Goal: Information Seeking & Learning: Learn about a topic

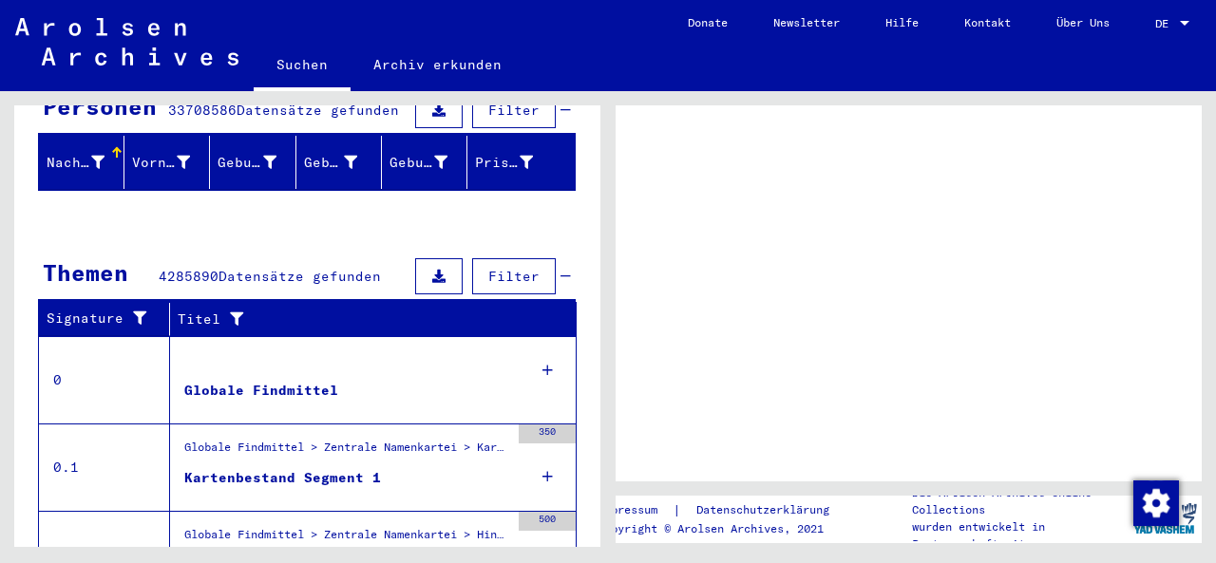
scroll to position [273, 0]
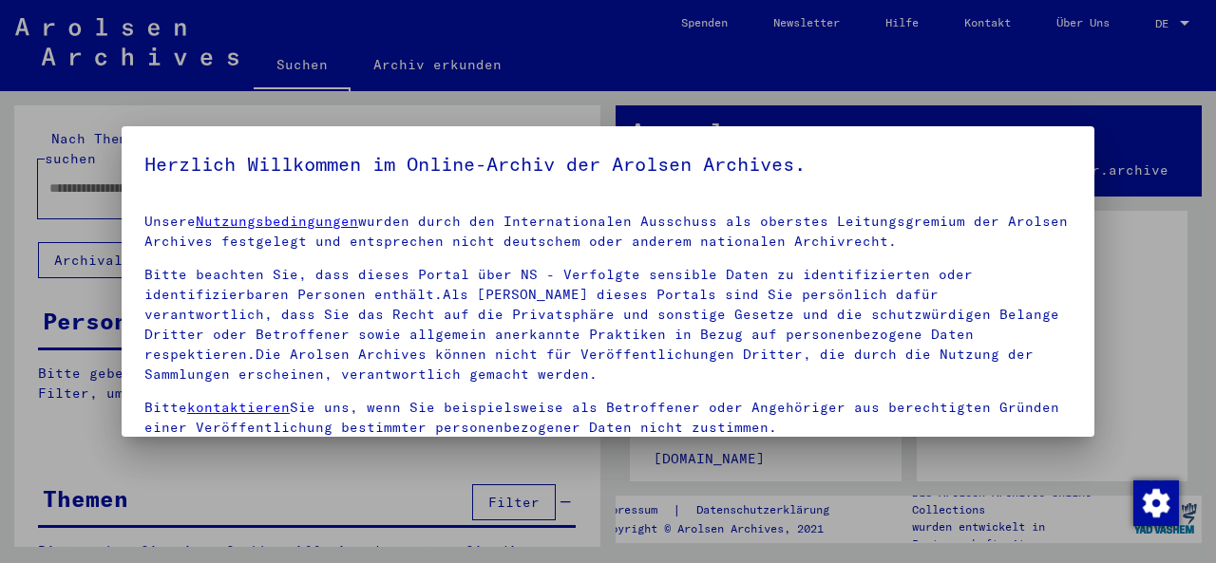
type input "**********"
drag, startPoint x: 594, startPoint y: 220, endPoint x: 599, endPoint y: 389, distance: 168.2
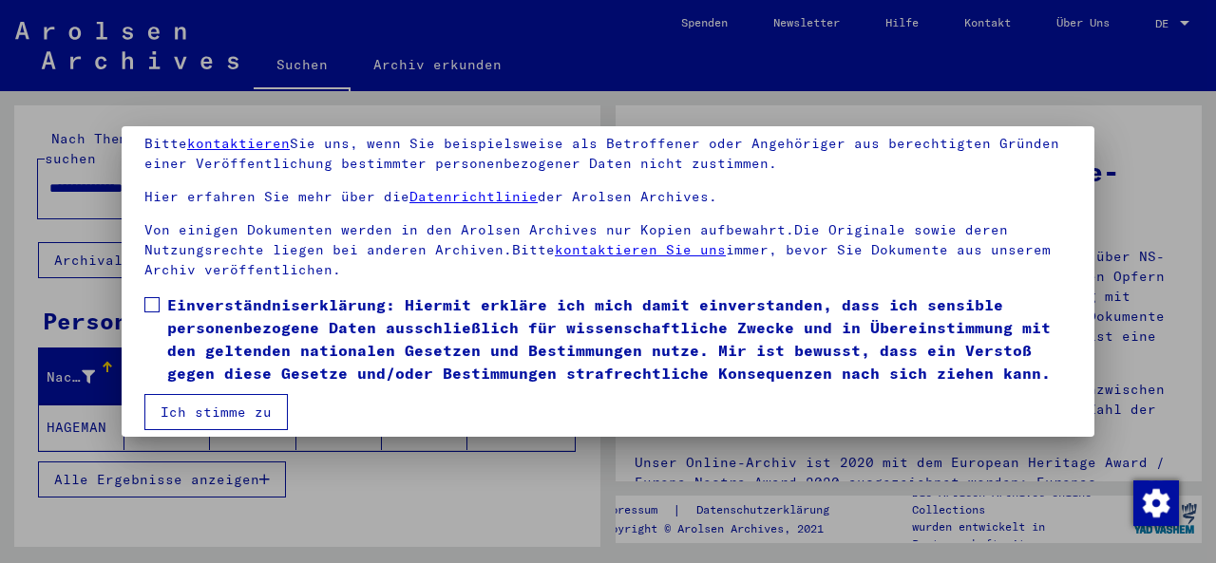
scroll to position [151, 0]
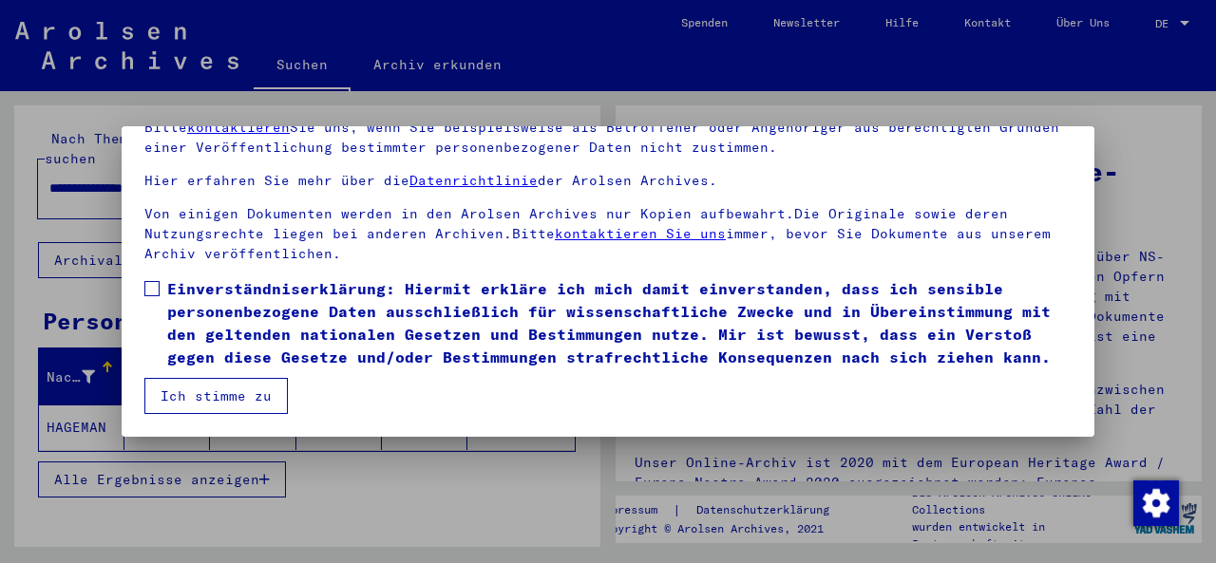
click at [151, 288] on span at bounding box center [151, 288] width 15 height 15
click at [238, 392] on button "Ich stimme zu" at bounding box center [215, 396] width 143 height 36
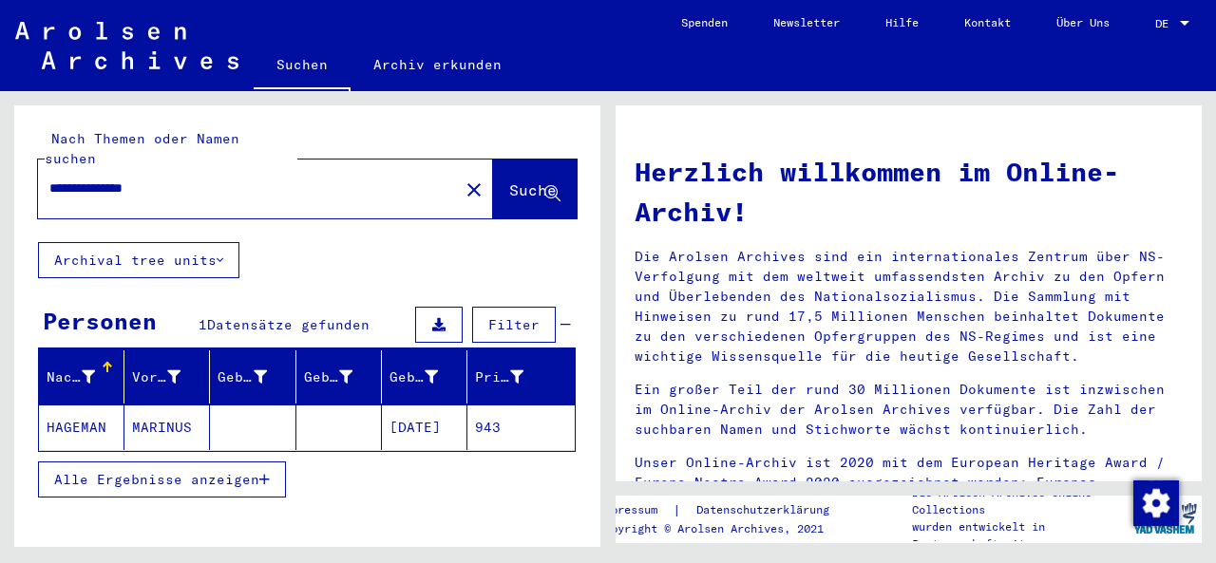
click at [432, 318] on icon at bounding box center [438, 324] width 13 height 13
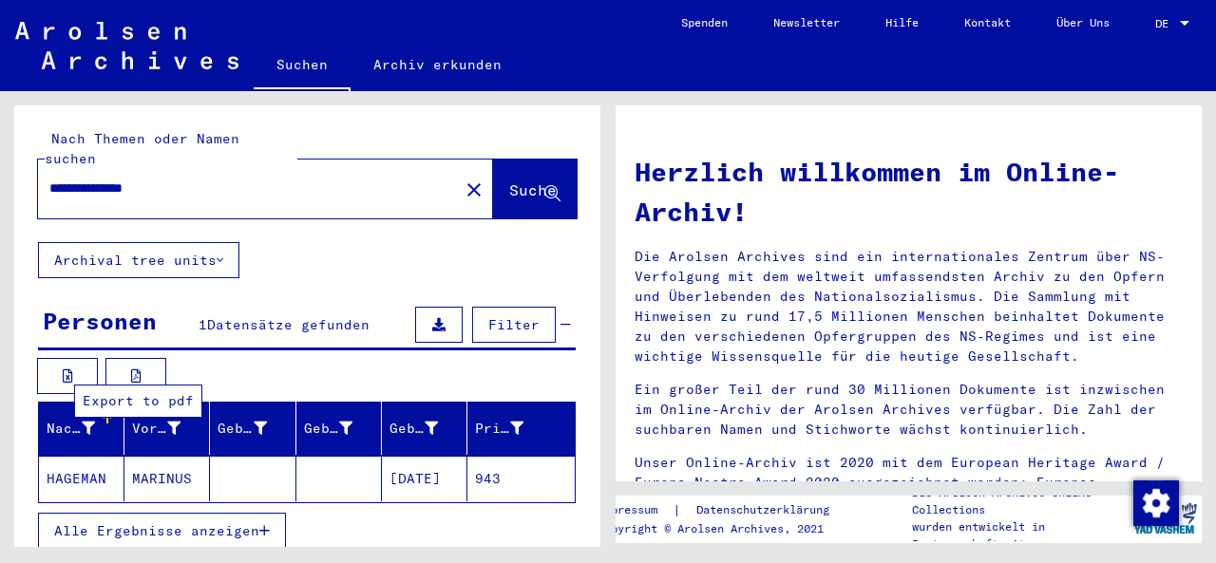
click at [143, 358] on button at bounding box center [135, 376] width 61 height 36
click at [83, 456] on mat-cell "HAGEMAN" at bounding box center [81, 479] width 85 height 46
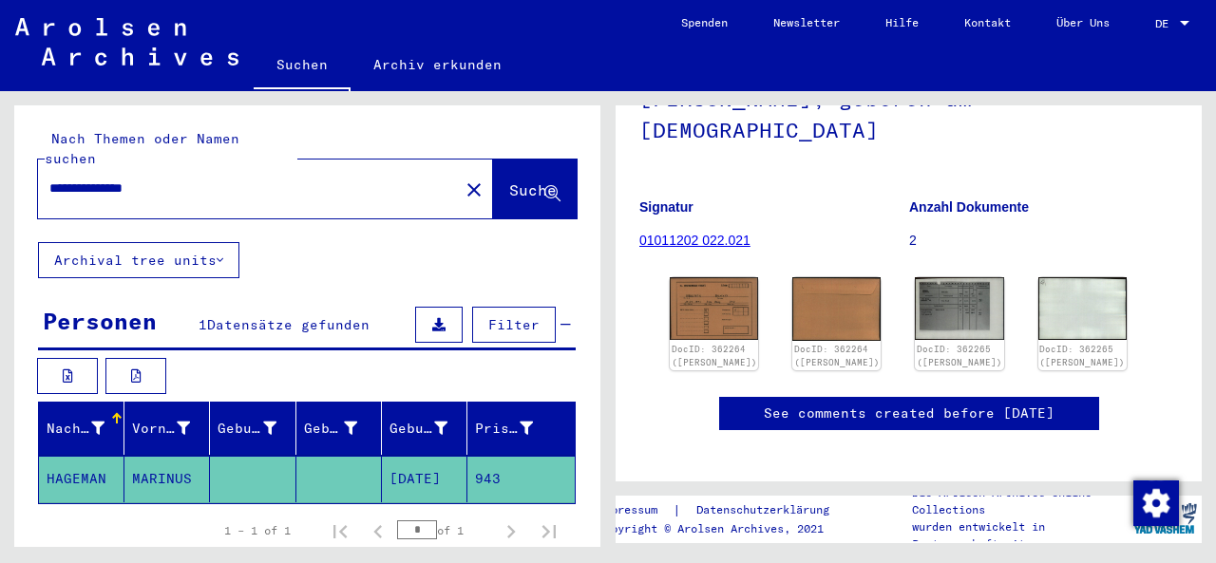
scroll to position [169, 0]
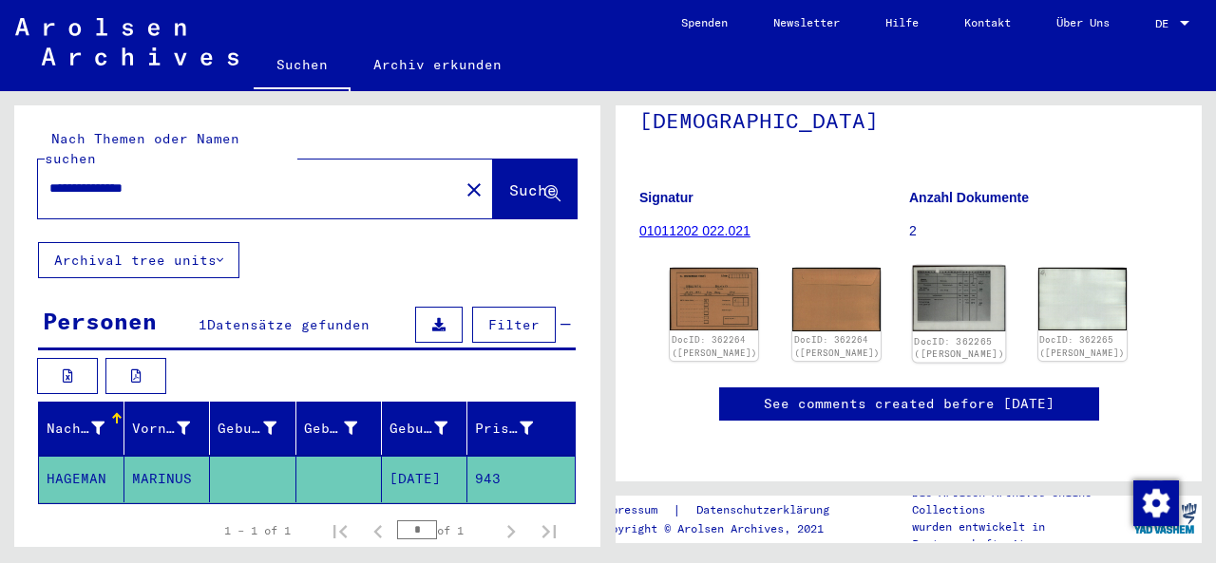
click at [928, 296] on img at bounding box center [959, 299] width 93 height 66
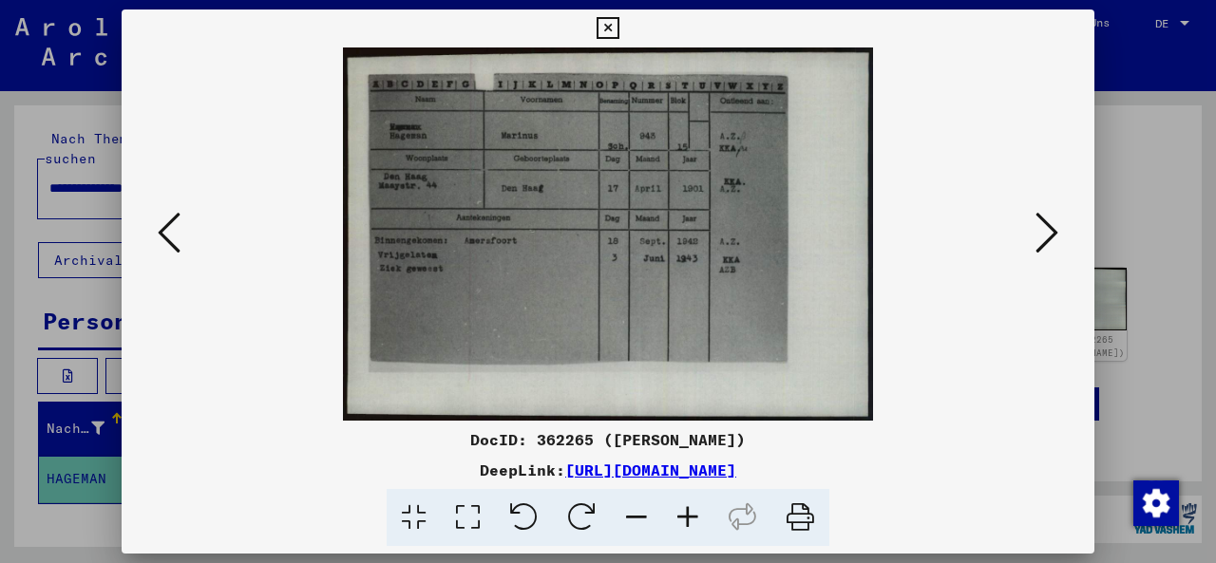
click at [414, 514] on icon at bounding box center [414, 518] width 54 height 58
click at [618, 24] on icon at bounding box center [608, 28] width 22 height 23
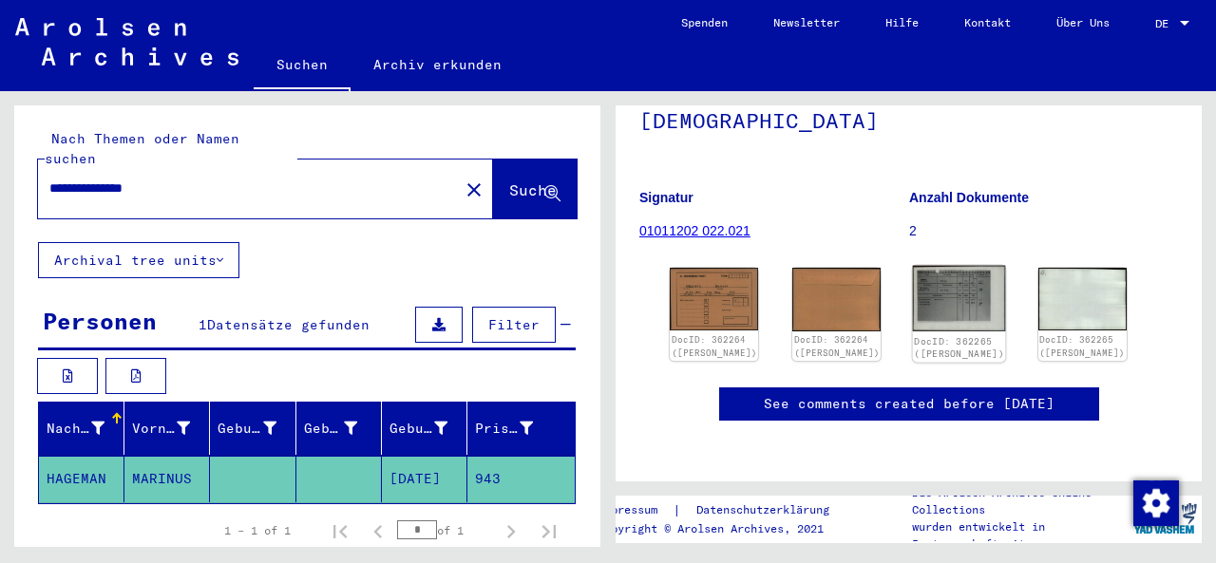
click at [939, 294] on img at bounding box center [959, 299] width 93 height 66
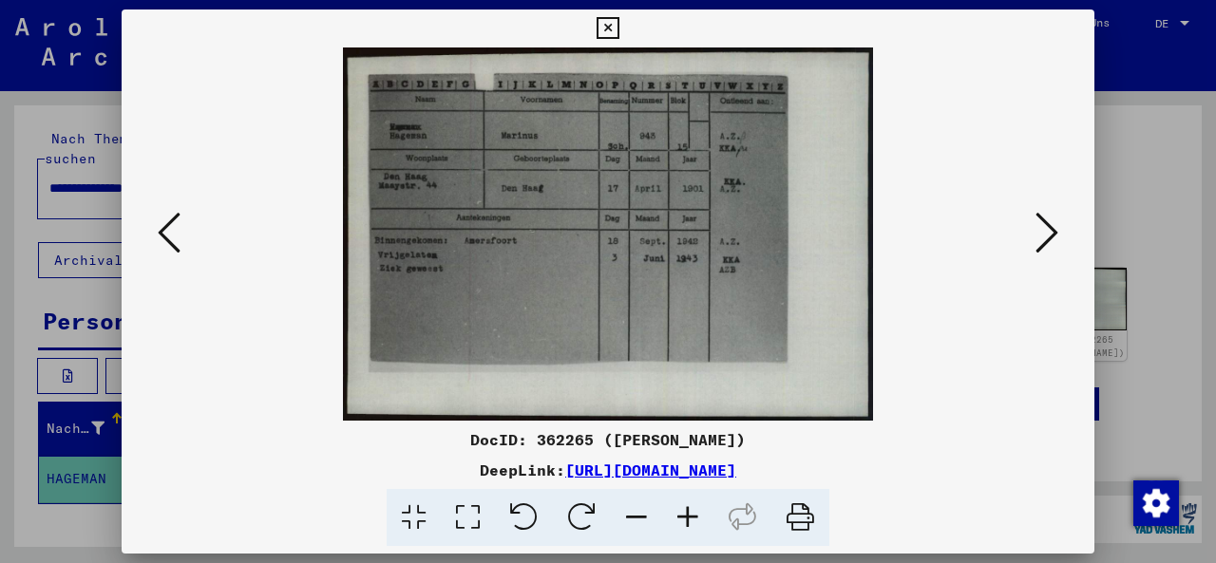
click at [618, 28] on icon at bounding box center [608, 28] width 22 height 23
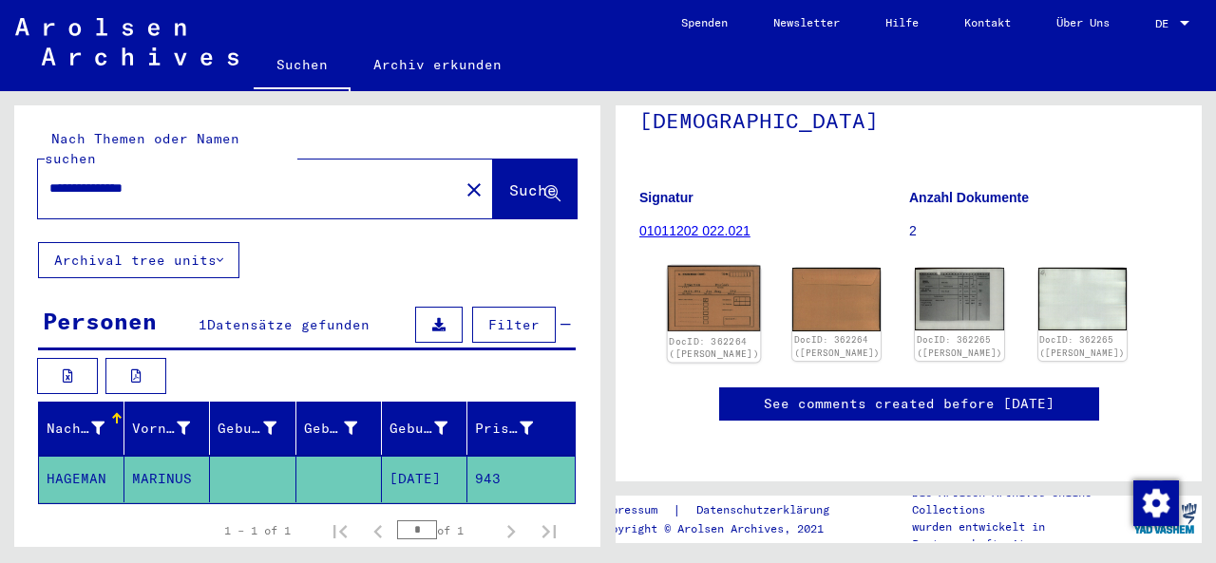
click at [706, 299] on img at bounding box center [714, 299] width 93 height 66
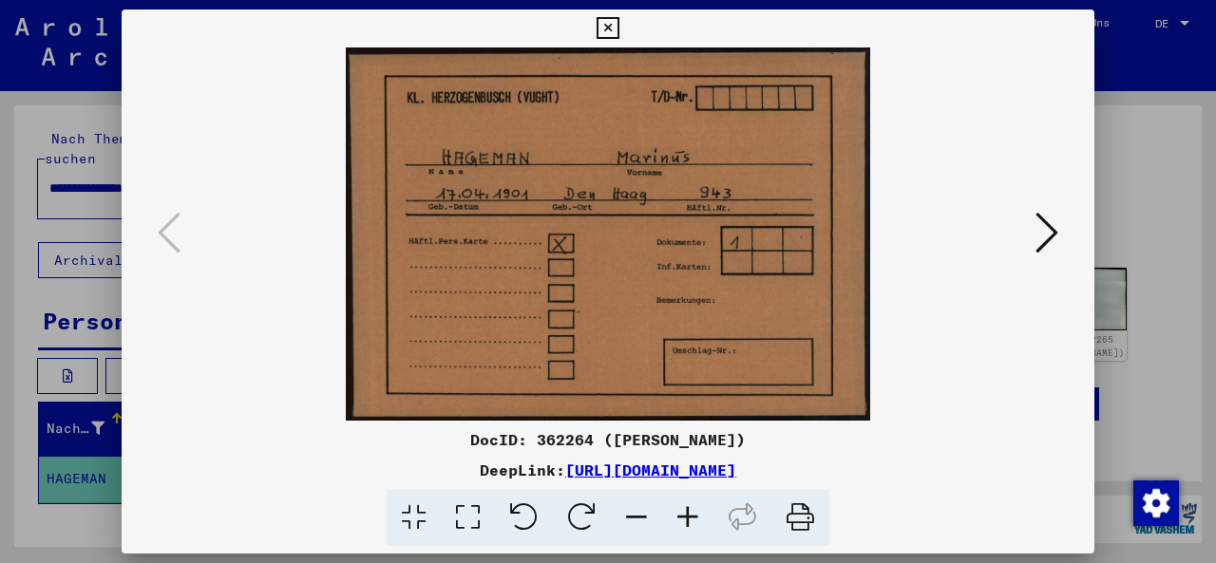
click at [1046, 244] on icon at bounding box center [1046, 233] width 23 height 46
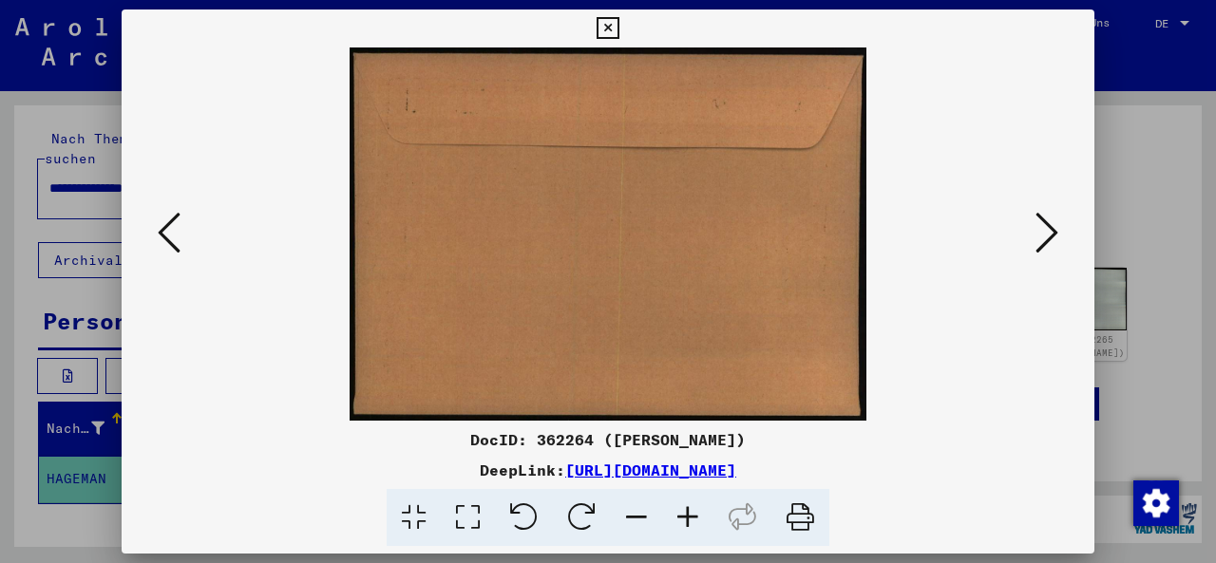
click at [1046, 244] on icon at bounding box center [1046, 233] width 23 height 46
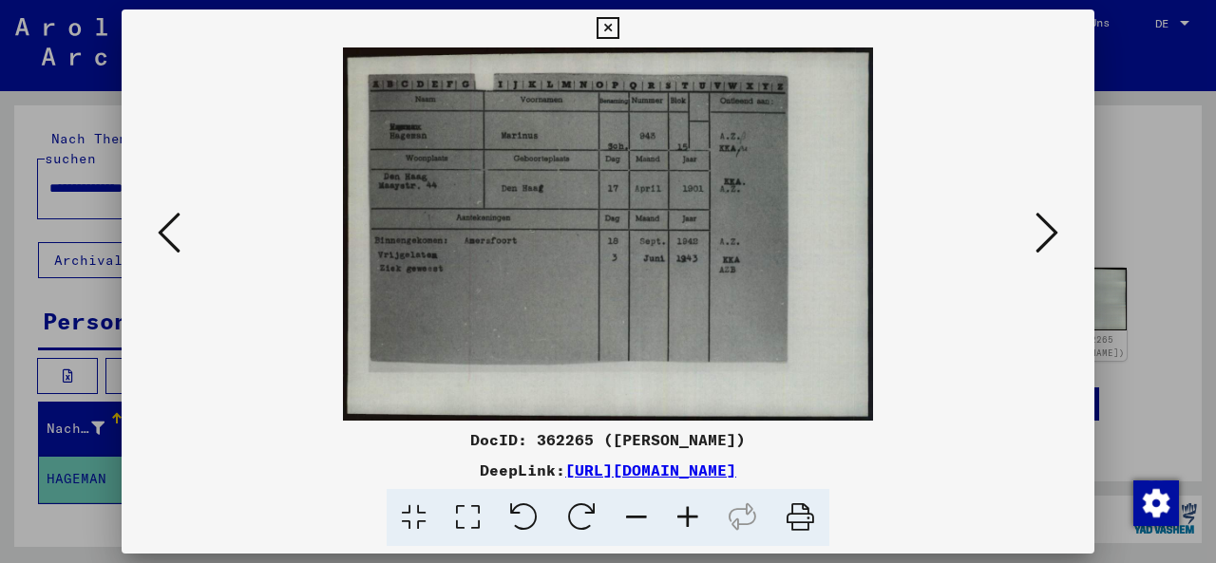
click at [1041, 244] on icon at bounding box center [1046, 233] width 23 height 46
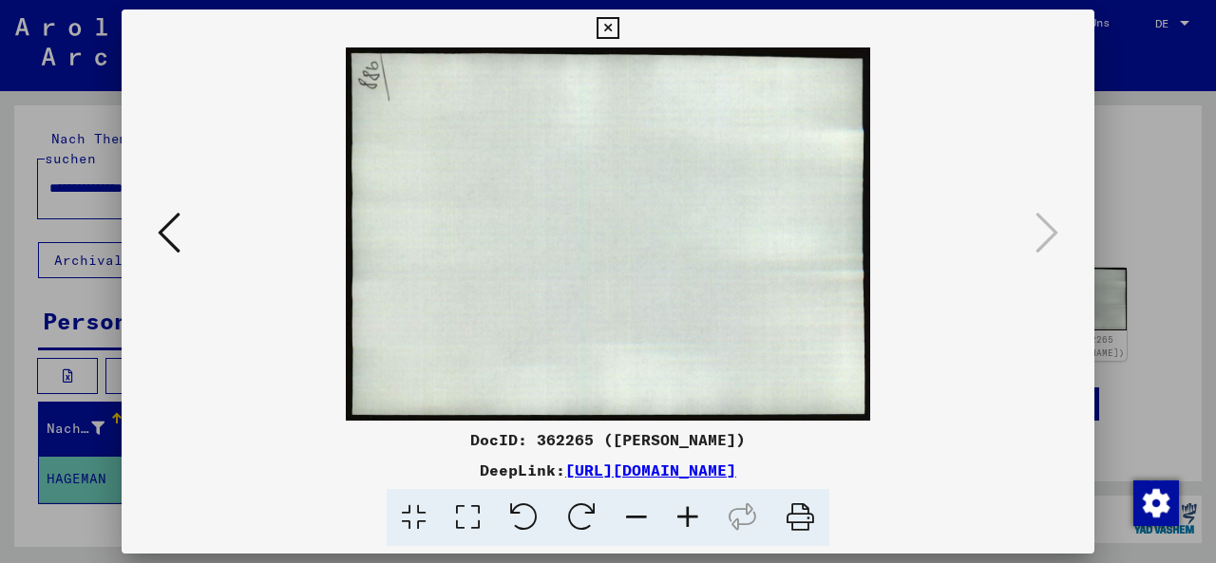
click at [618, 22] on icon at bounding box center [608, 28] width 22 height 23
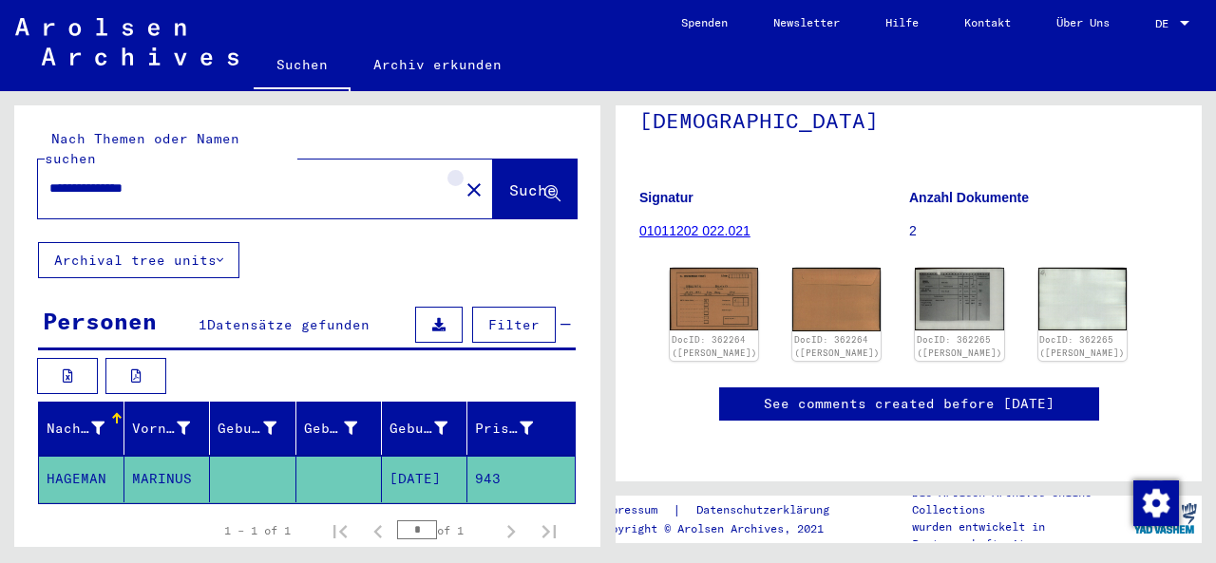
click at [463, 179] on mat-icon "close" at bounding box center [474, 190] width 23 height 23
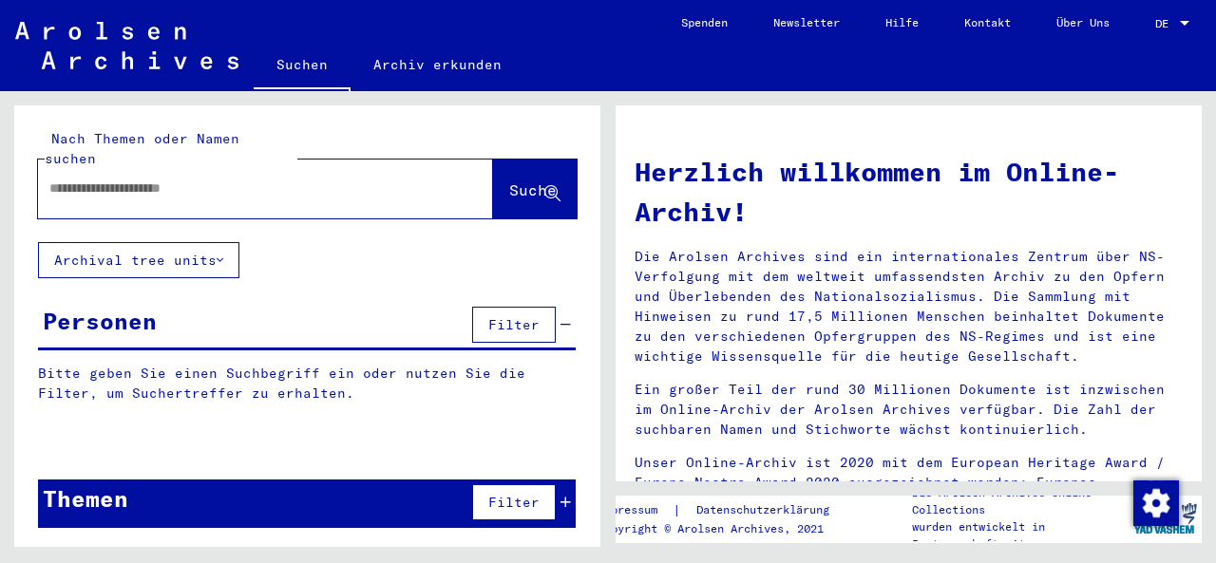
click at [173, 179] on input "text" at bounding box center [242, 189] width 387 height 20
click at [509, 180] on span "Suche" at bounding box center [532, 189] width 47 height 19
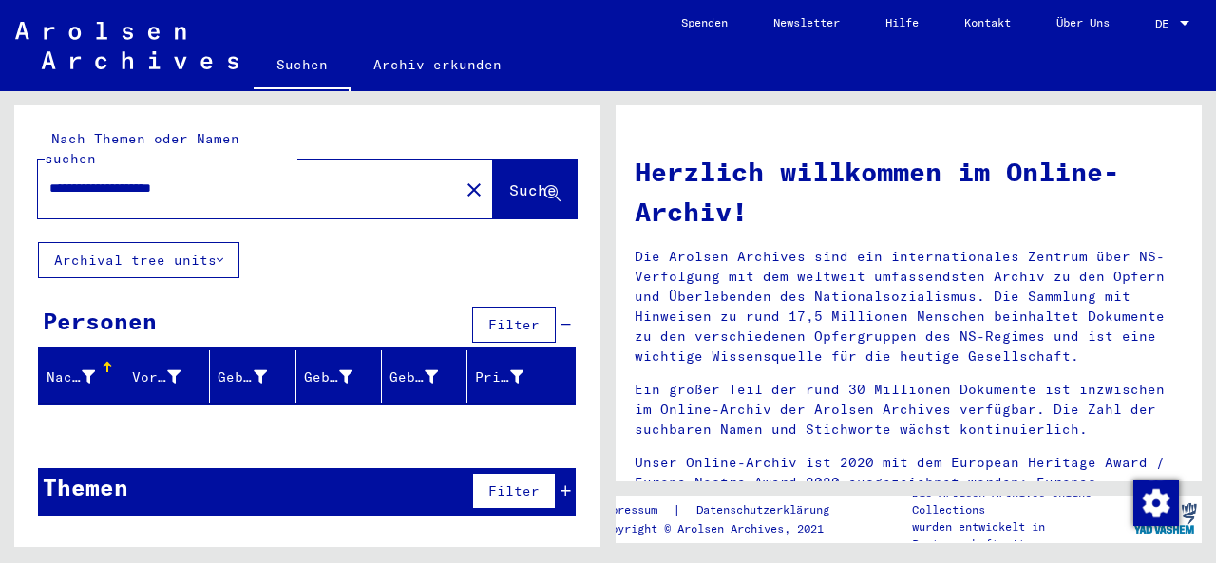
click at [108, 179] on input "**********" at bounding box center [242, 189] width 387 height 20
drag, startPoint x: 106, startPoint y: 170, endPoint x: 45, endPoint y: 170, distance: 61.7
click at [49, 179] on input "**********" at bounding box center [242, 189] width 387 height 20
click at [509, 180] on span "Suche" at bounding box center [532, 189] width 47 height 19
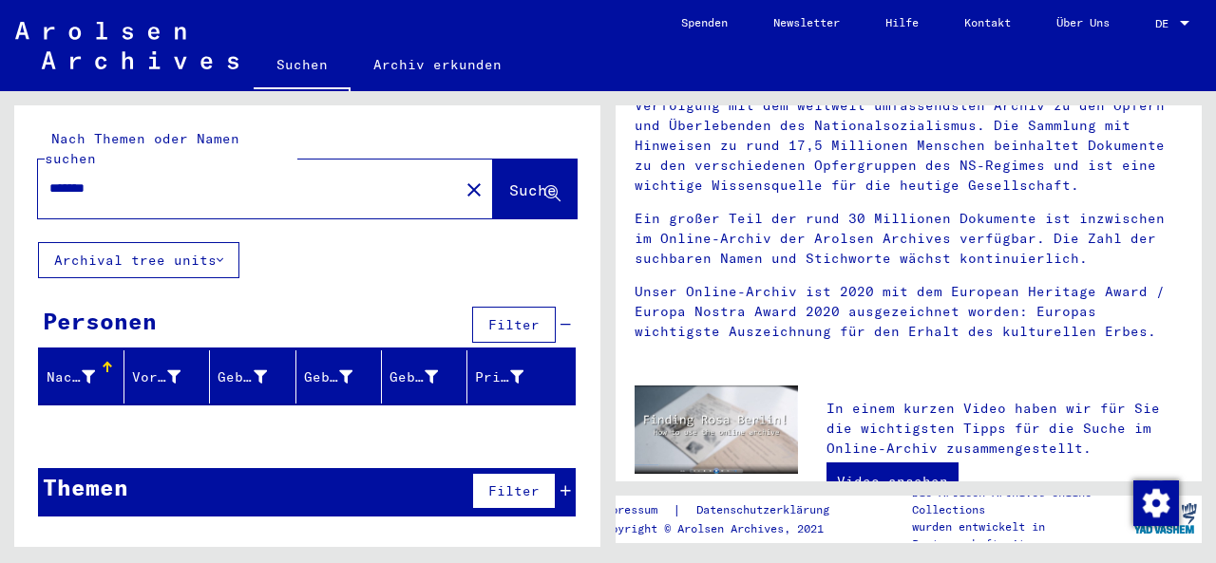
scroll to position [191, 0]
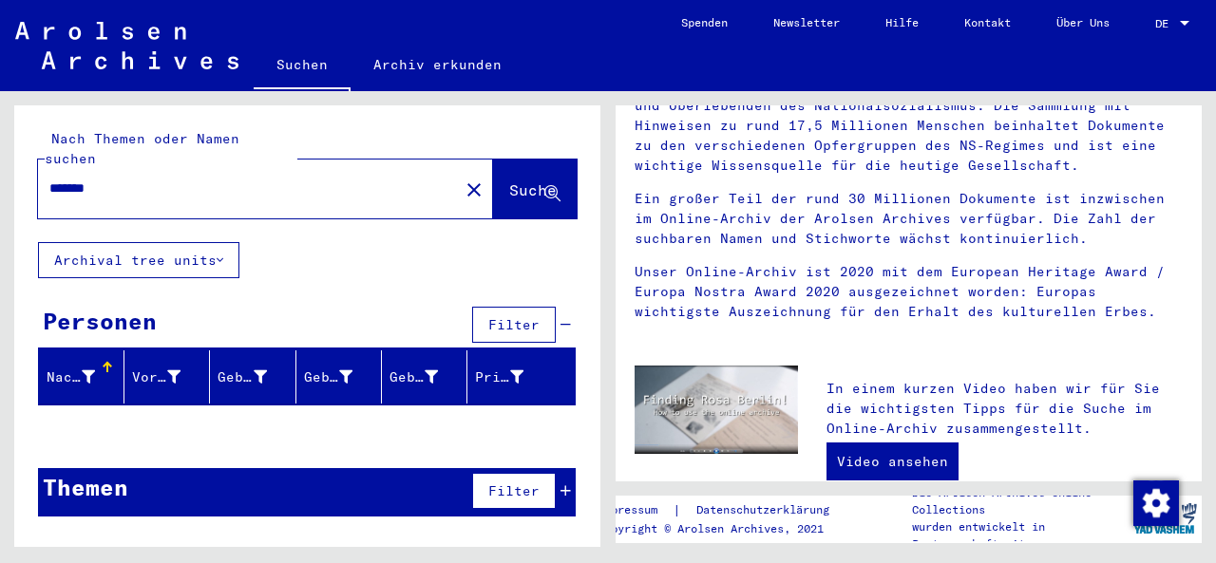
click at [66, 179] on input "*******" at bounding box center [242, 189] width 387 height 20
click at [512, 180] on span "Suche" at bounding box center [532, 189] width 47 height 19
click at [64, 179] on input "*******" at bounding box center [242, 189] width 387 height 20
click at [509, 180] on span "Suche" at bounding box center [532, 189] width 47 height 19
click at [113, 179] on input "******" at bounding box center [242, 189] width 387 height 20
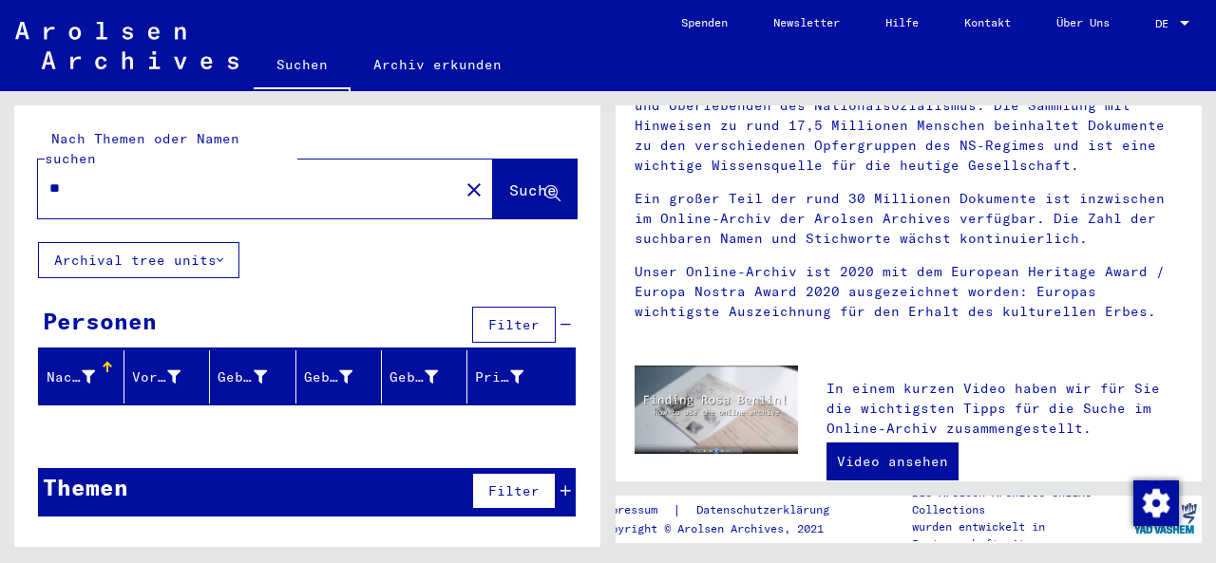
type input "*"
click at [509, 180] on span "Suche" at bounding box center [532, 189] width 47 height 19
click at [115, 179] on input "*******" at bounding box center [242, 189] width 387 height 20
type input "*******"
click at [509, 180] on span "Suche" at bounding box center [532, 189] width 47 height 19
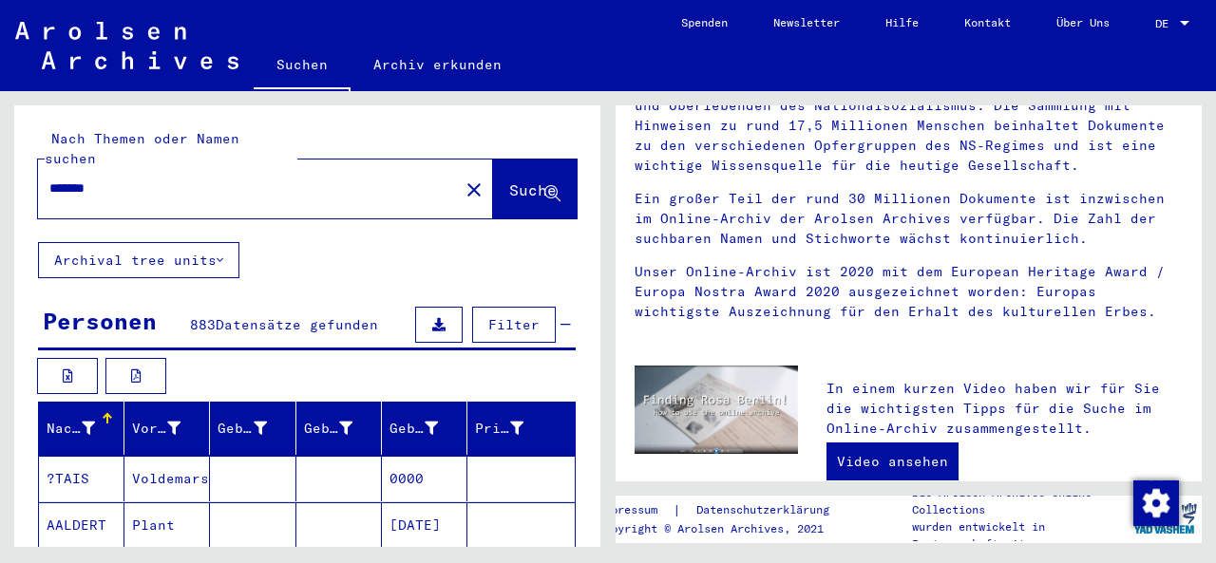
click at [7, 398] on div "Nach Themen oder Namen suchen ******* close Suche Archival tree units Personen …" at bounding box center [304, 319] width 608 height 456
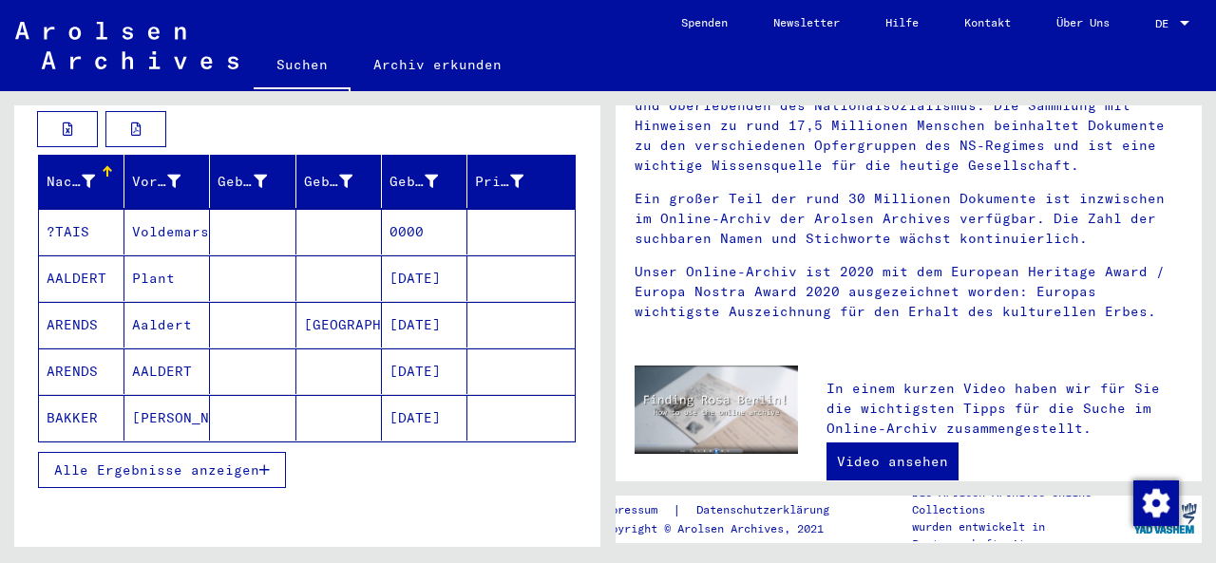
scroll to position [198, 0]
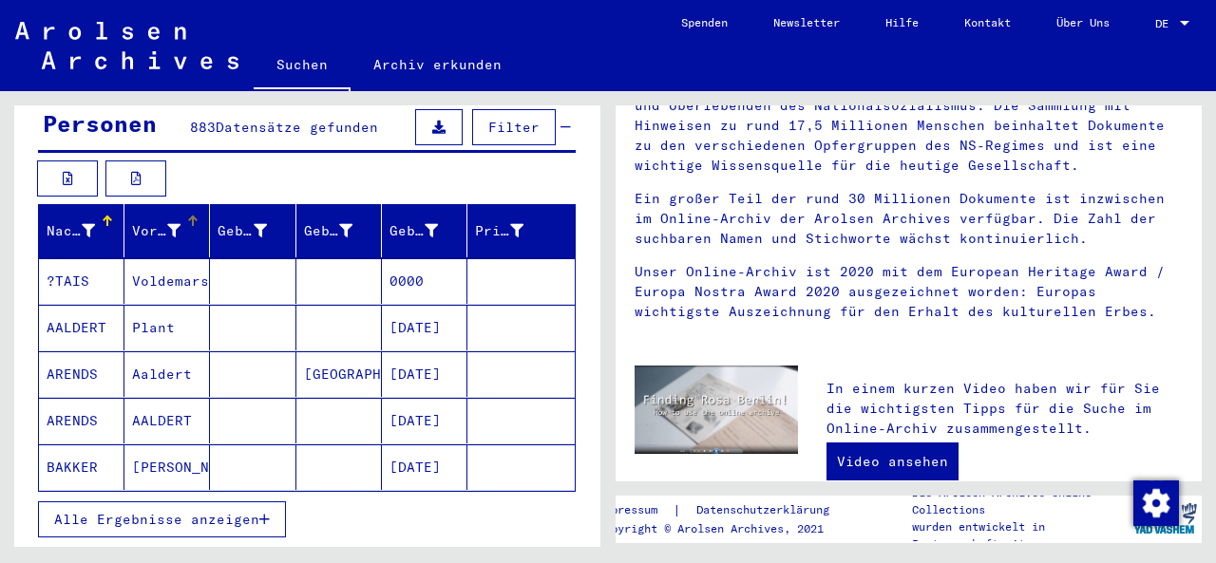
click at [172, 221] on div "Vorname" at bounding box center [156, 231] width 48 height 20
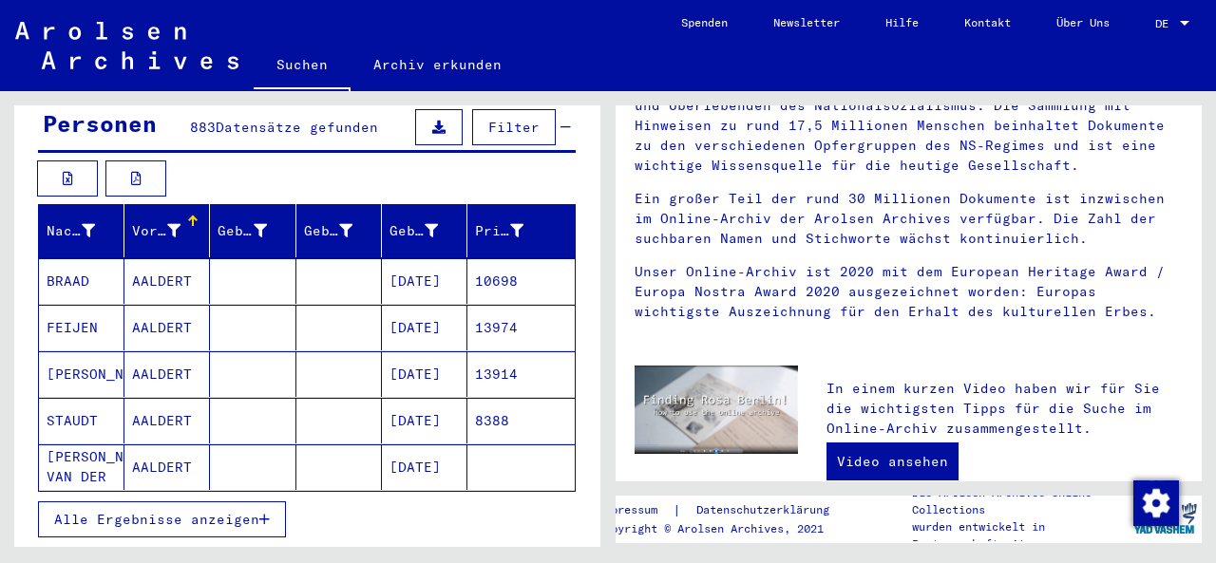
click at [9, 313] on div "Nach Themen oder Namen suchen ******* close Suche Archival tree units Personen …" at bounding box center [304, 319] width 608 height 456
click at [146, 511] on span "Alle Ergebnisse anzeigen" at bounding box center [156, 519] width 205 height 17
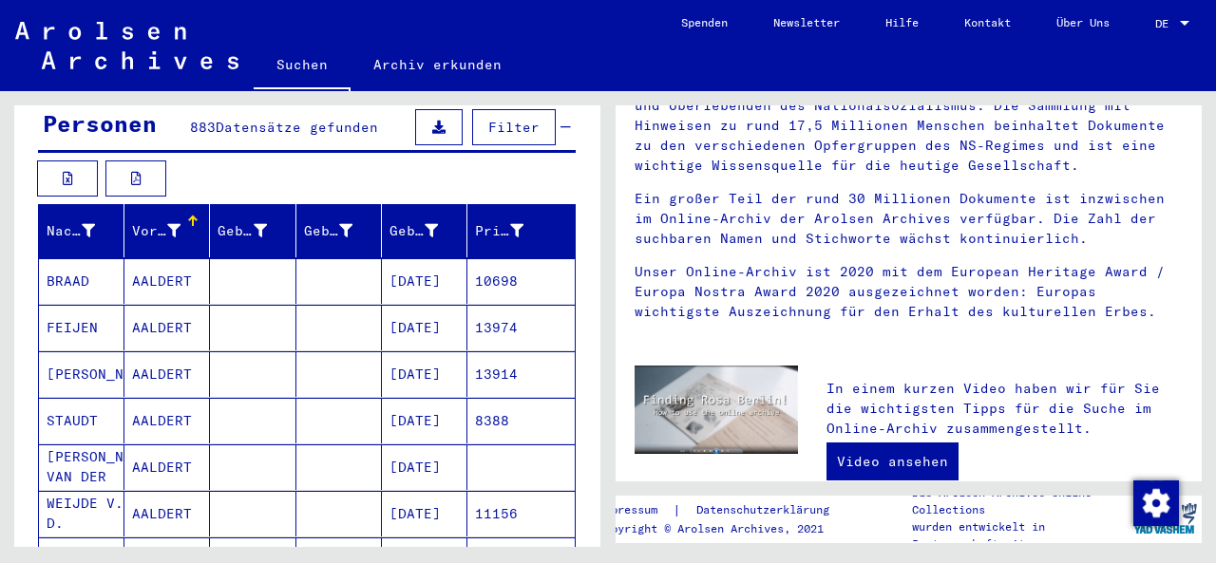
click at [7, 450] on div "Nach Themen oder Namen suchen ******* close Suche Archival tree units Personen …" at bounding box center [304, 319] width 608 height 456
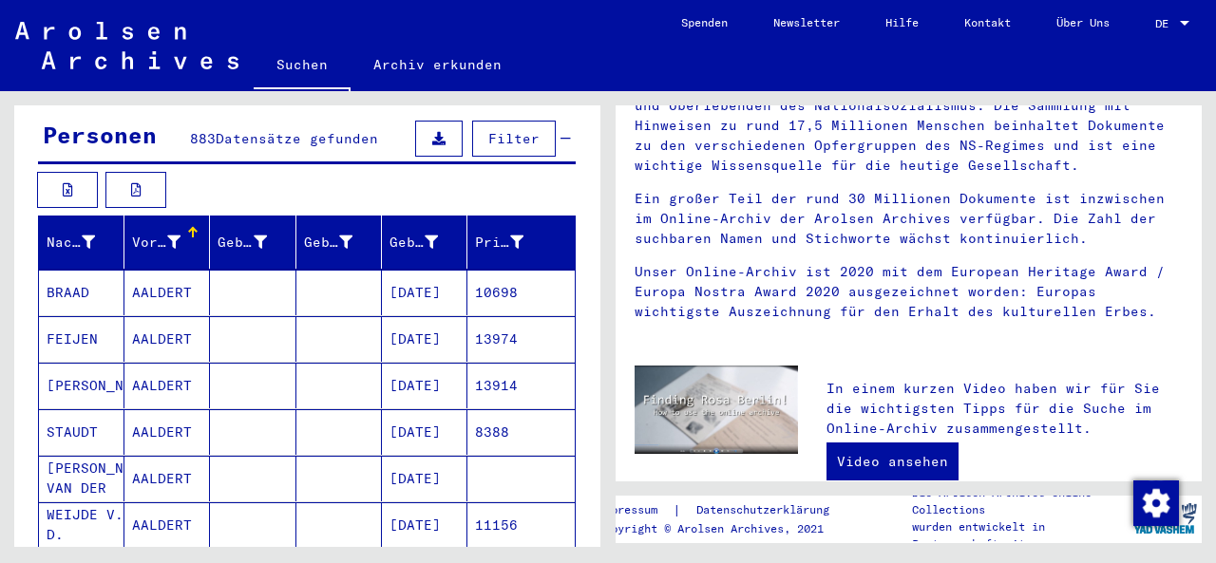
scroll to position [182, 0]
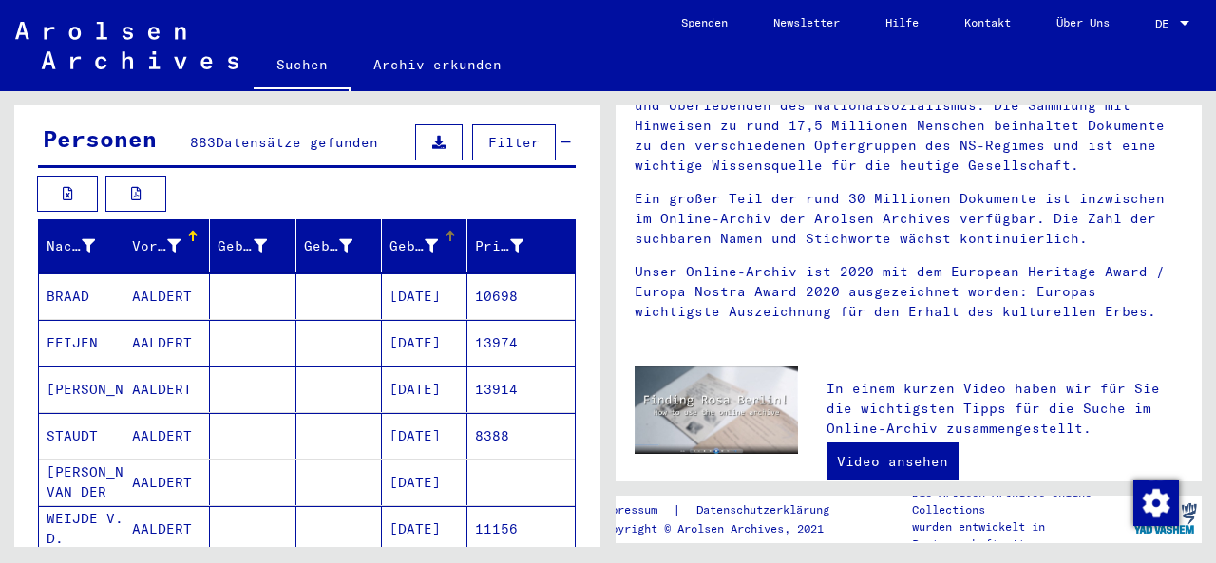
click at [419, 237] on div "Geburtsdatum" at bounding box center [413, 247] width 48 height 20
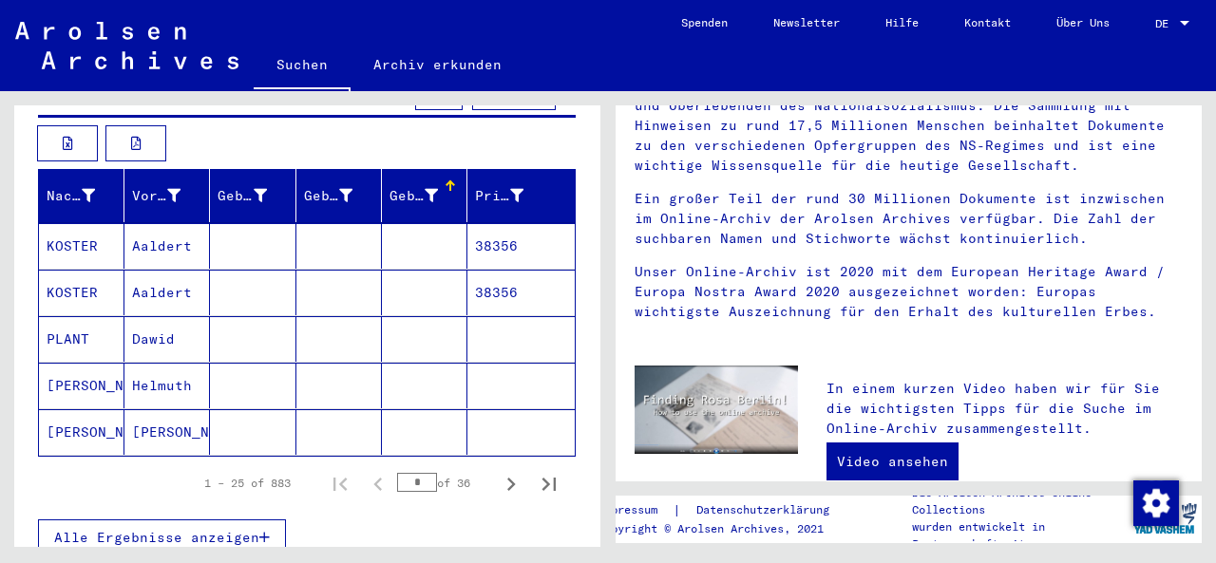
scroll to position [245, 0]
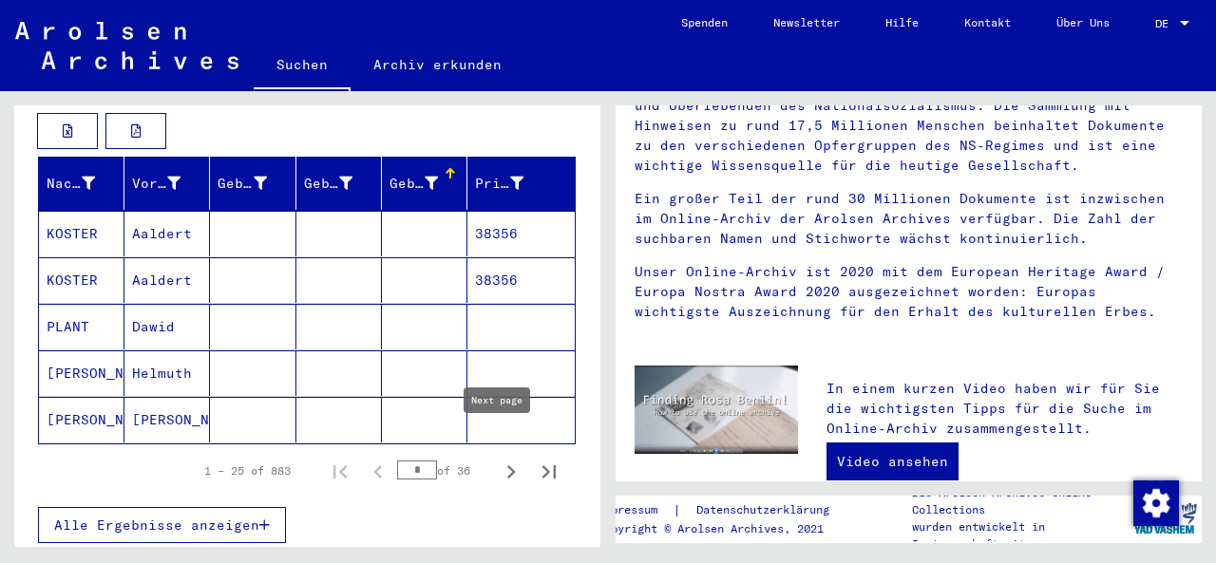
click at [498, 459] on icon "Next page" at bounding box center [511, 472] width 27 height 27
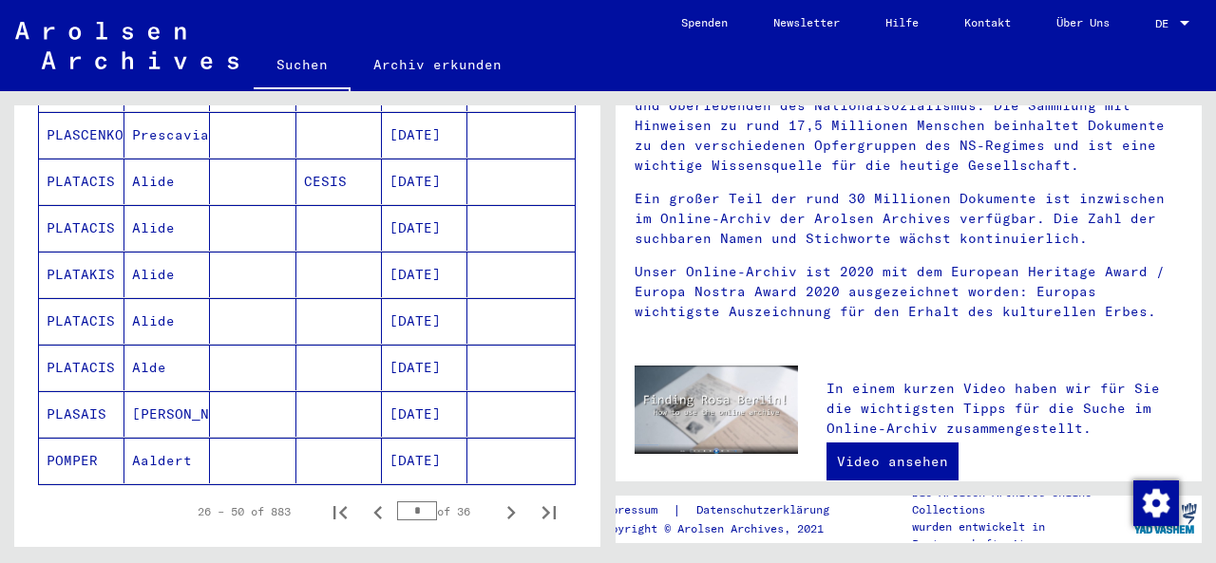
scroll to position [1145, 0]
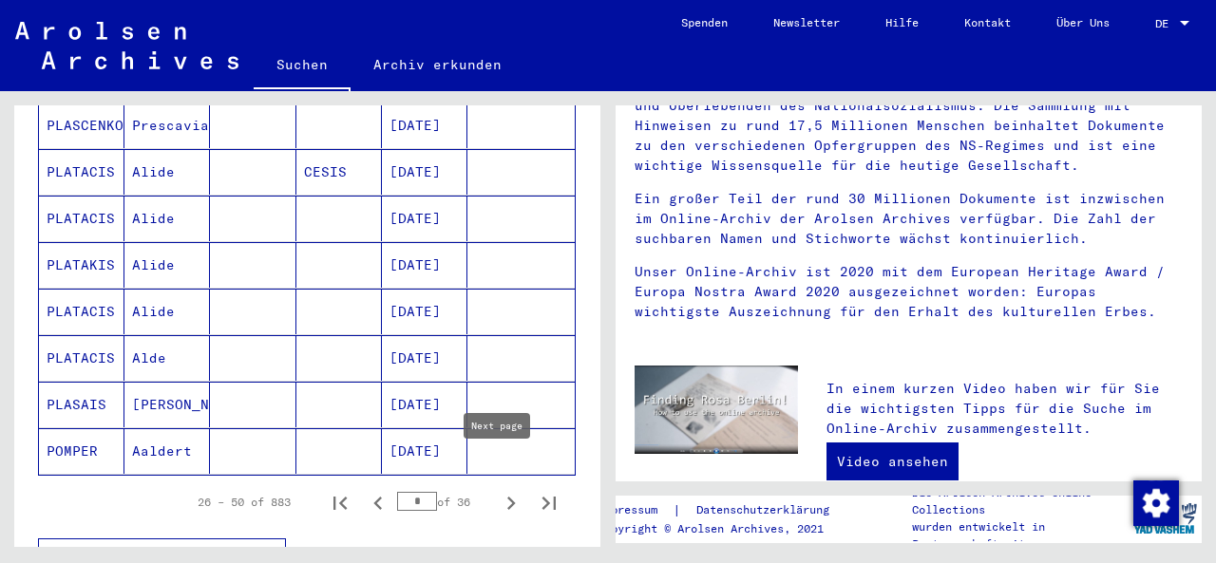
click at [498, 490] on icon "Next page" at bounding box center [511, 503] width 27 height 27
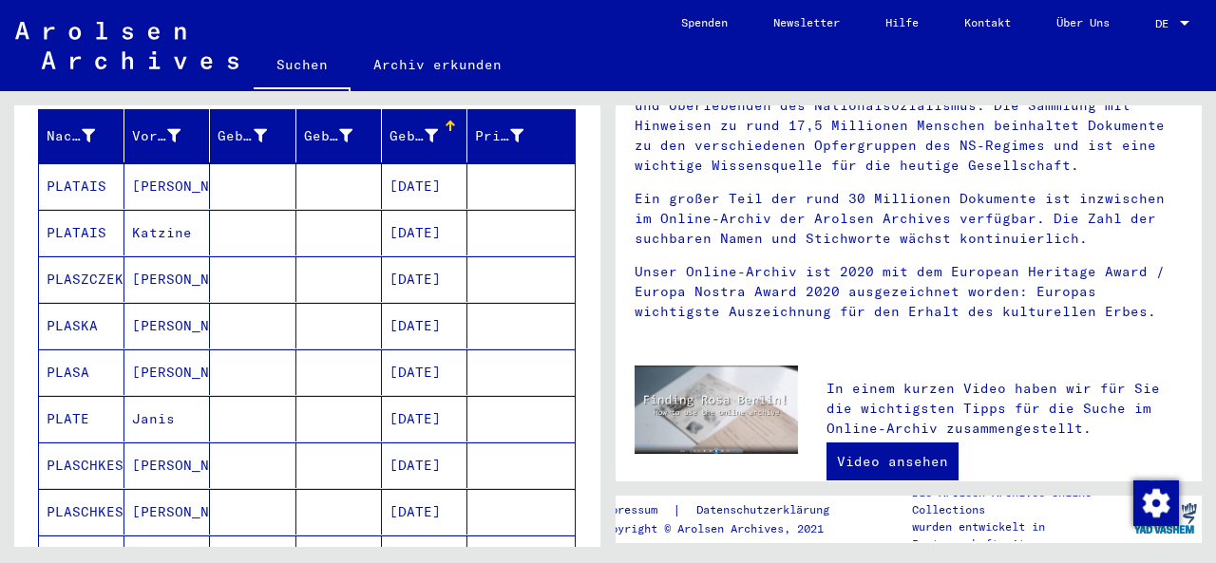
scroll to position [286, 0]
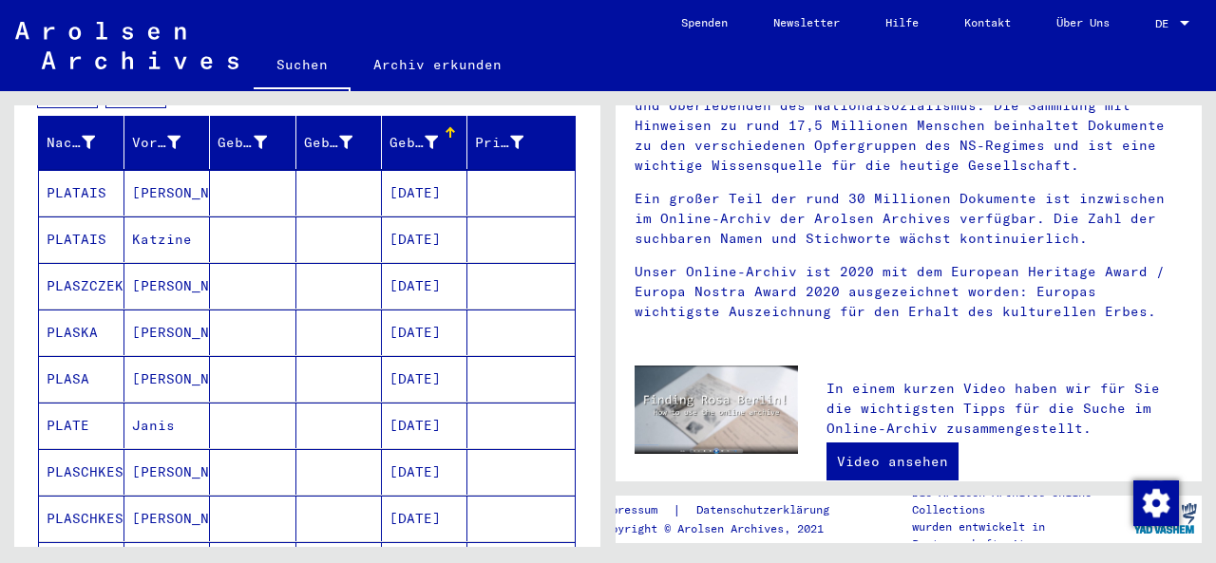
click at [394, 133] on div "Geburtsdatum" at bounding box center [413, 143] width 48 height 20
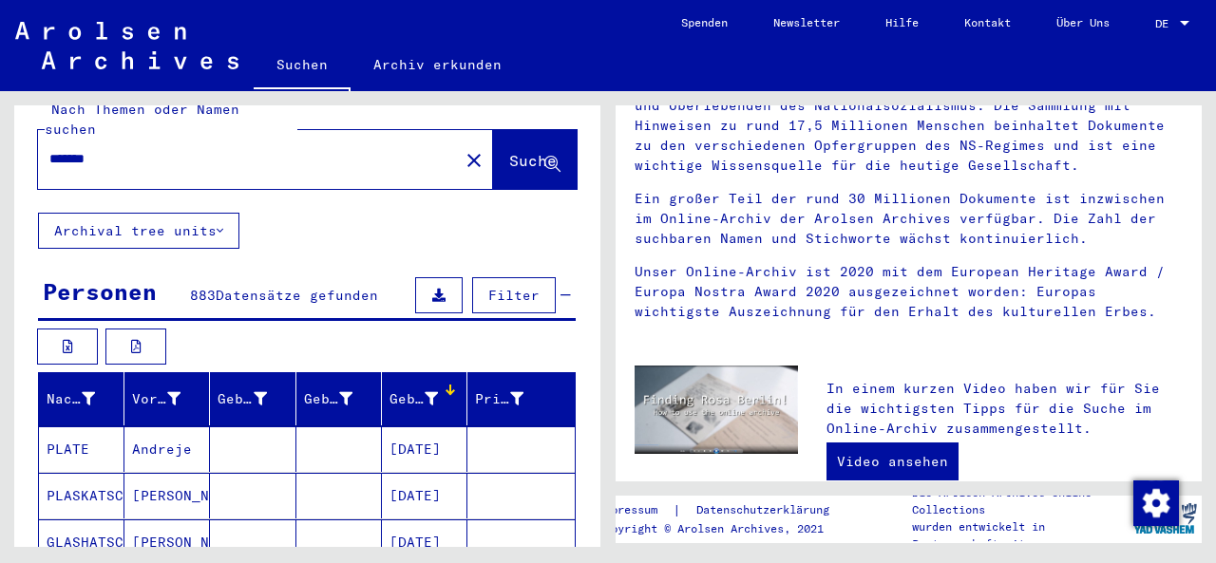
scroll to position [0, 0]
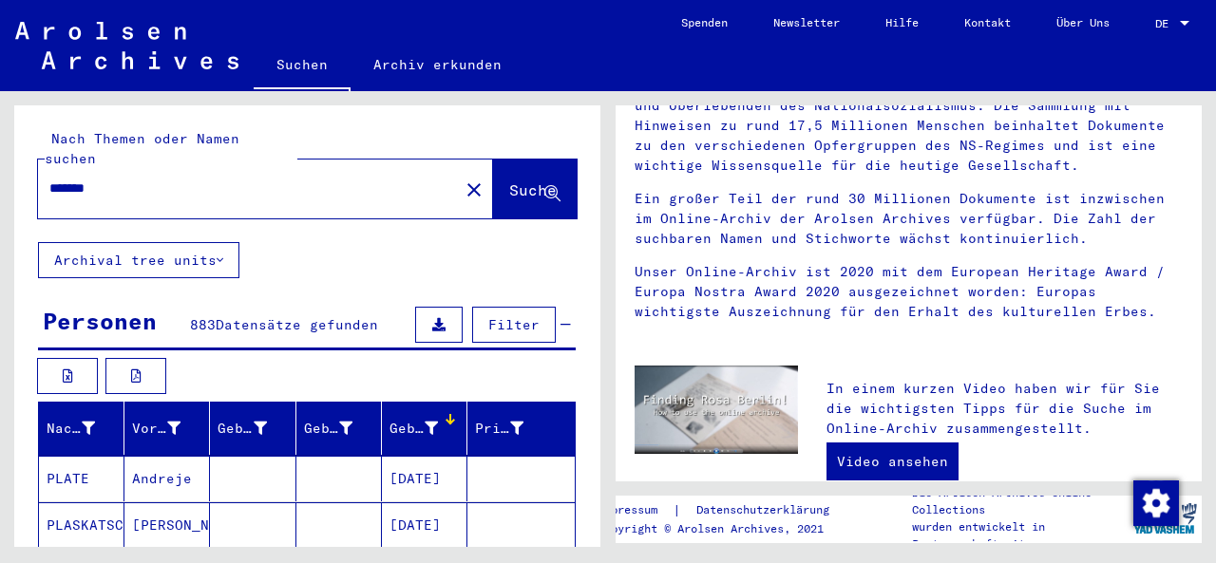
click at [140, 179] on input "*******" at bounding box center [242, 189] width 387 height 20
click at [485, 419] on div "Prisoner #" at bounding box center [499, 429] width 48 height 20
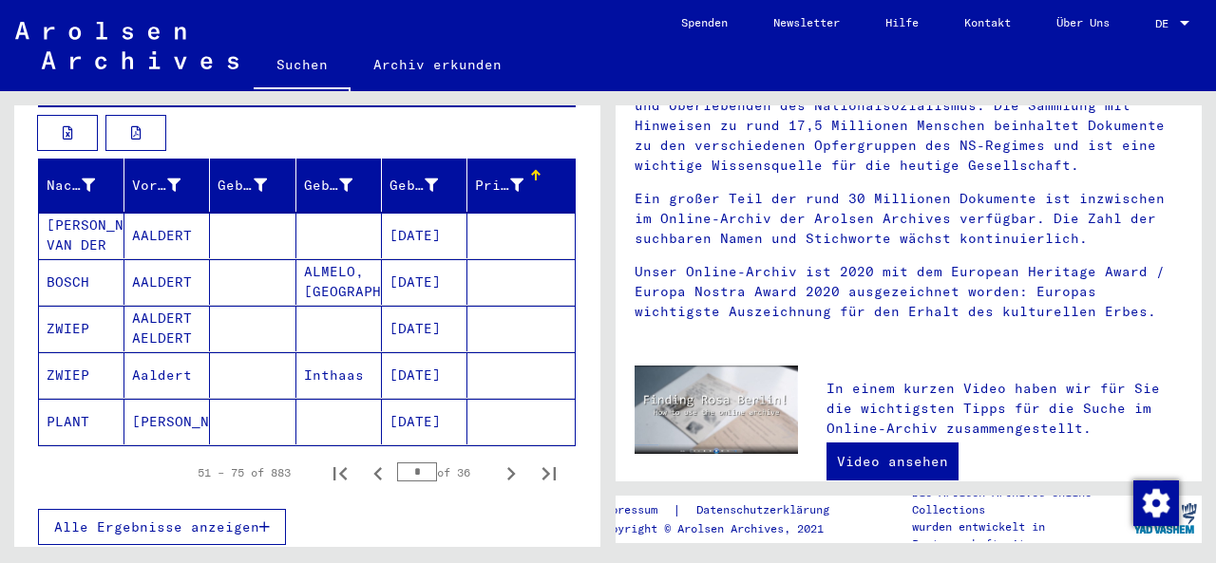
scroll to position [242, 0]
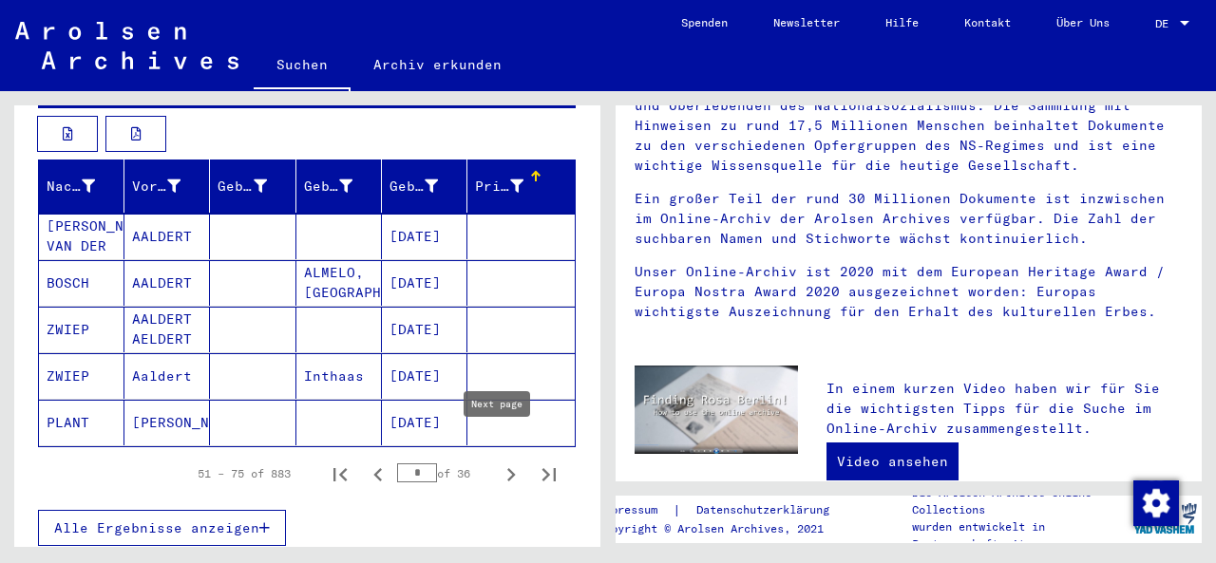
click at [498, 462] on icon "Next page" at bounding box center [511, 475] width 27 height 27
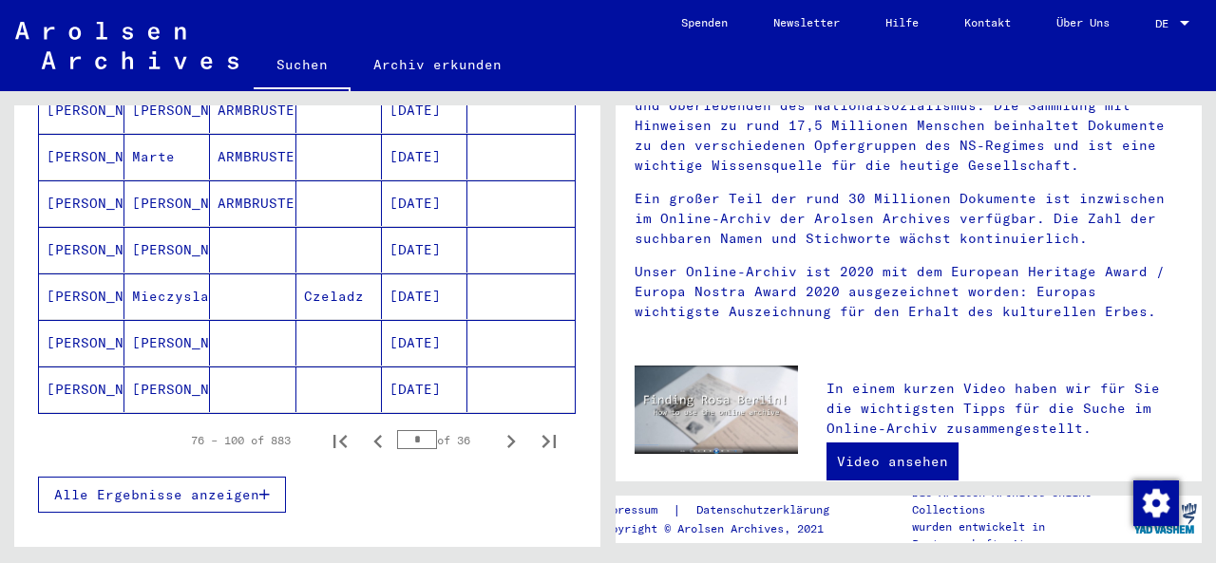
scroll to position [1231, 0]
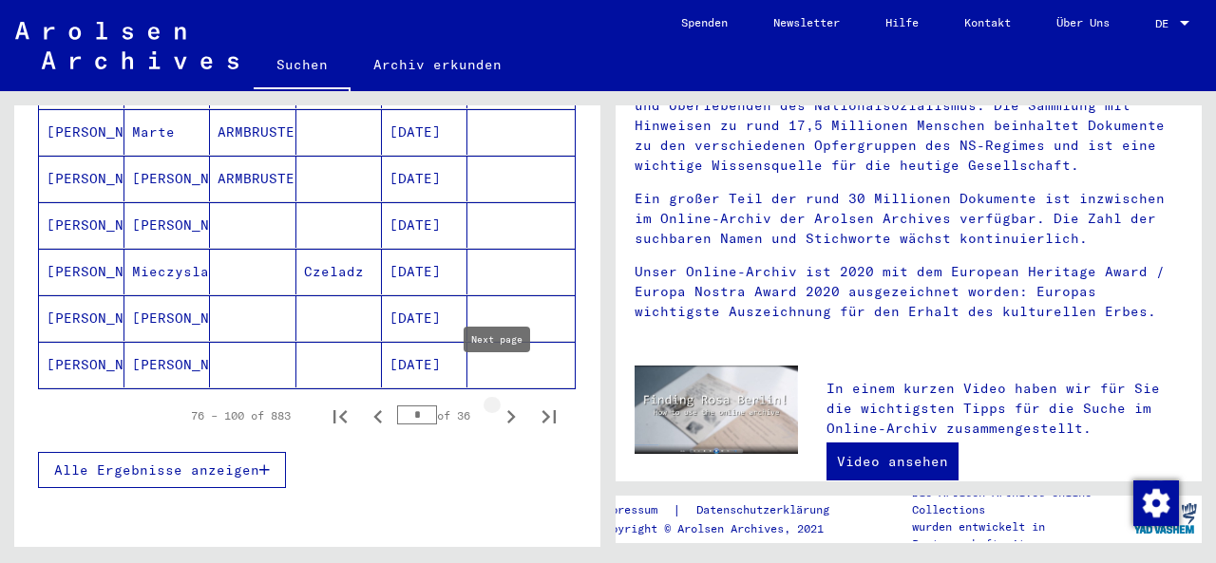
click at [498, 404] on icon "Next page" at bounding box center [511, 417] width 27 height 27
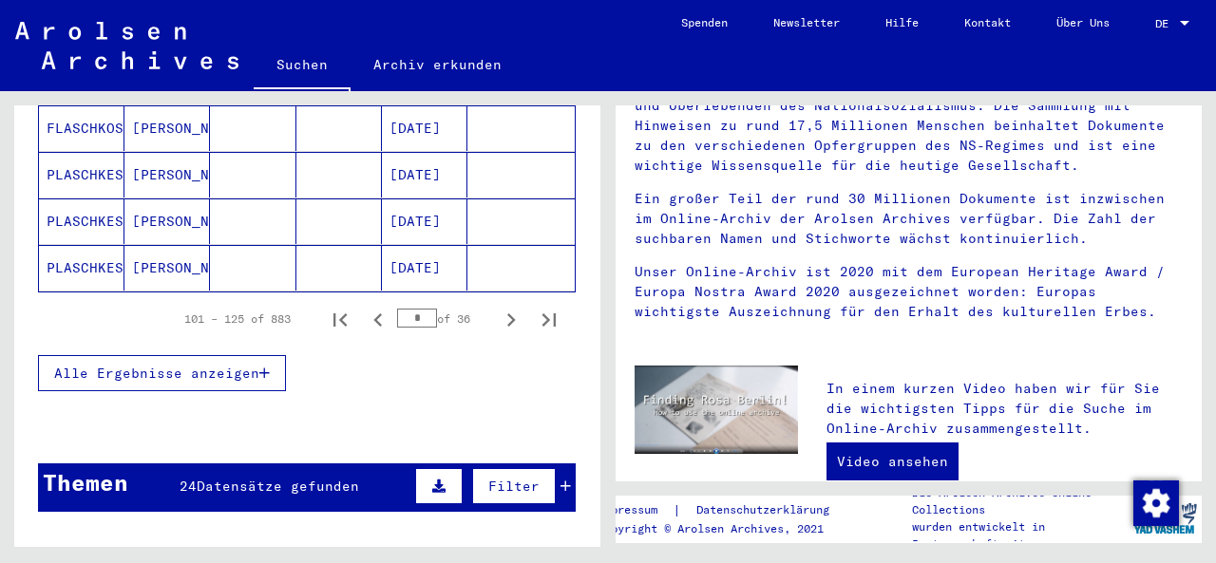
scroll to position [1344, 0]
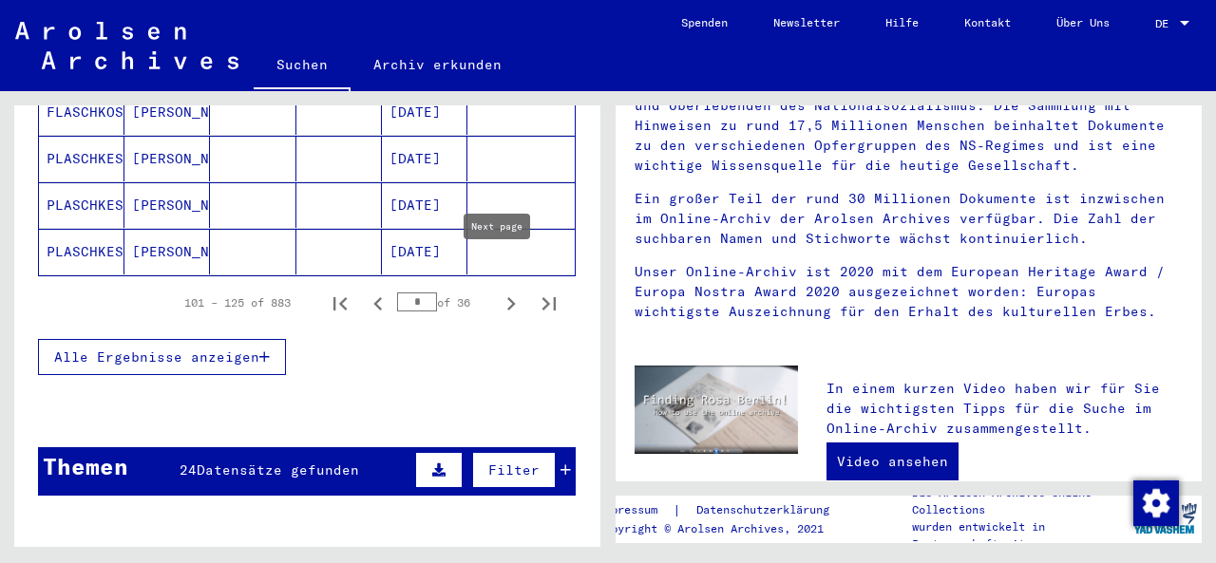
click at [498, 291] on icon "Next page" at bounding box center [511, 304] width 27 height 27
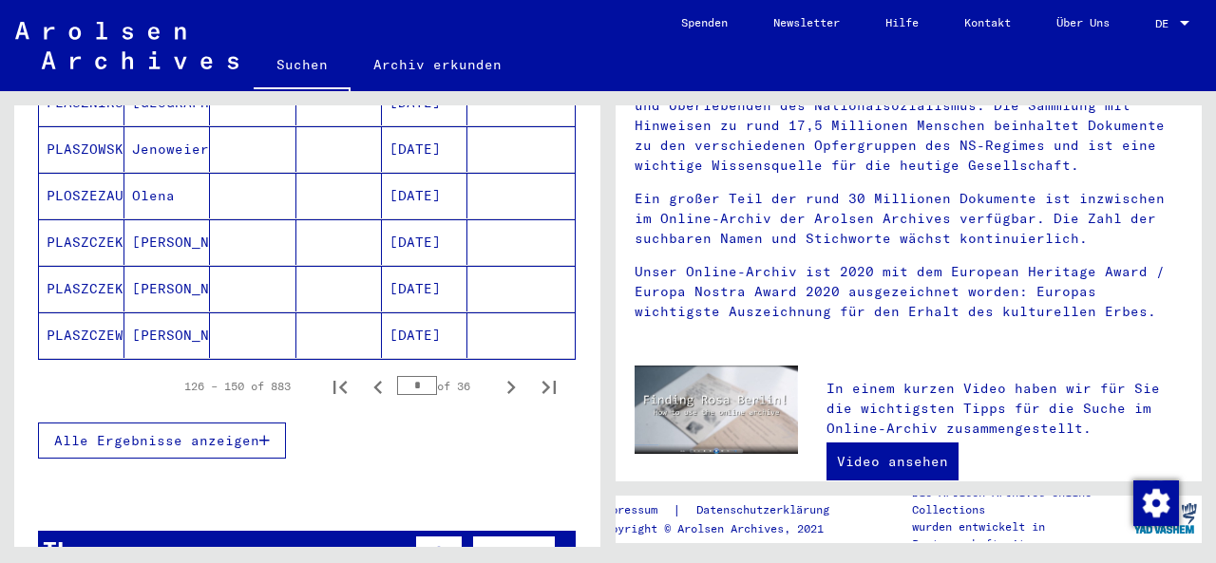
scroll to position [1263, 0]
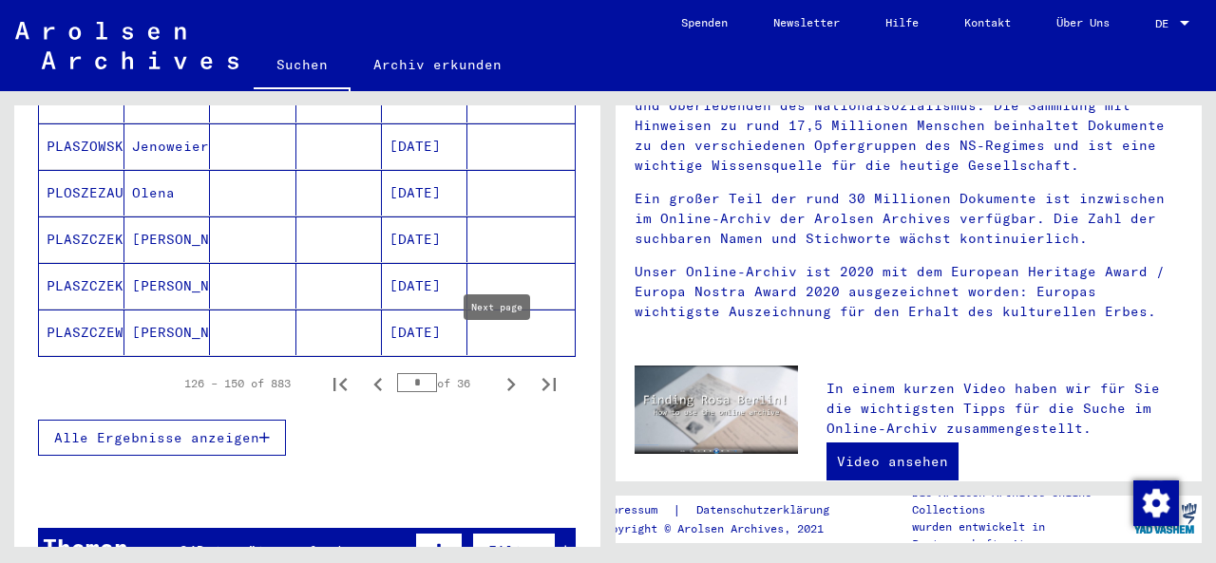
click at [507, 378] on icon "Next page" at bounding box center [511, 384] width 9 height 13
type input "*"
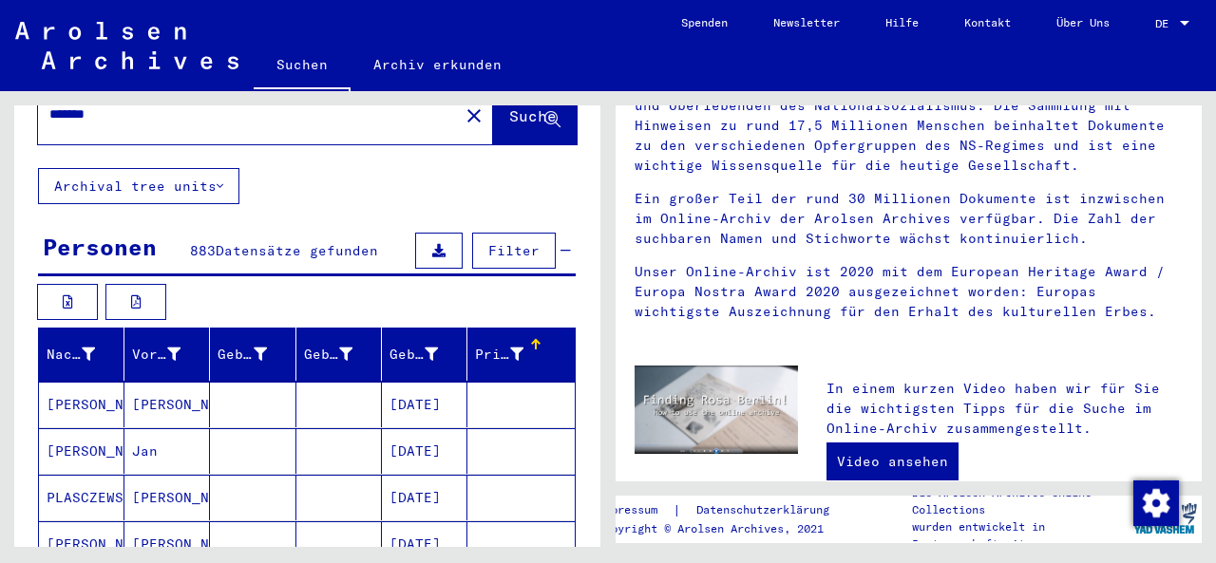
scroll to position [0, 0]
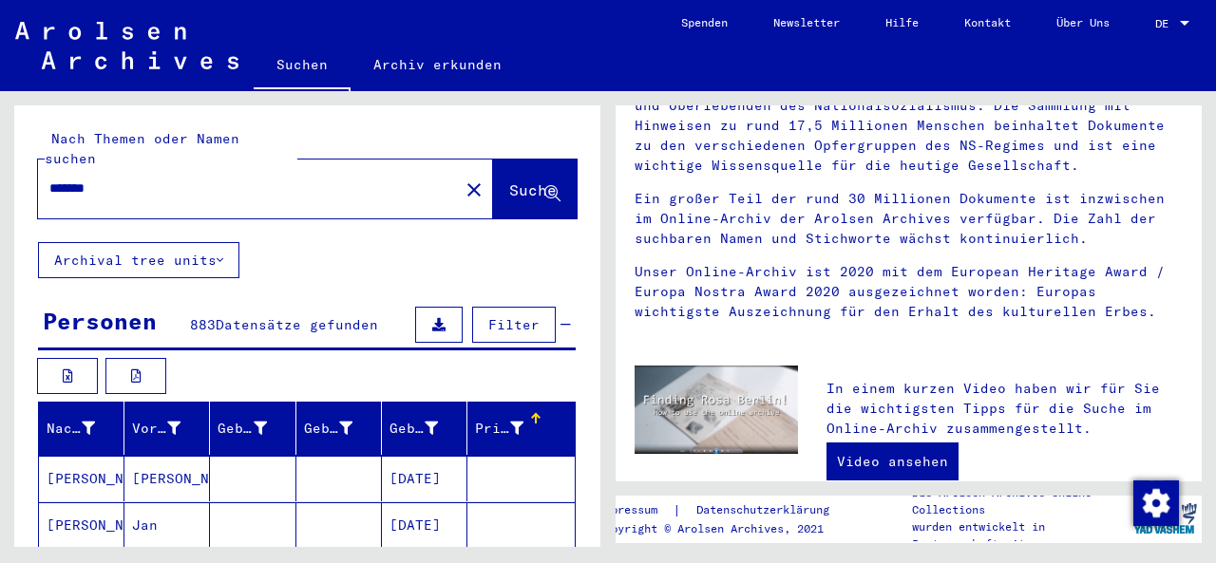
click at [161, 179] on input "*******" at bounding box center [242, 189] width 387 height 20
type input "*"
click at [509, 180] on span "Suche" at bounding box center [532, 189] width 47 height 19
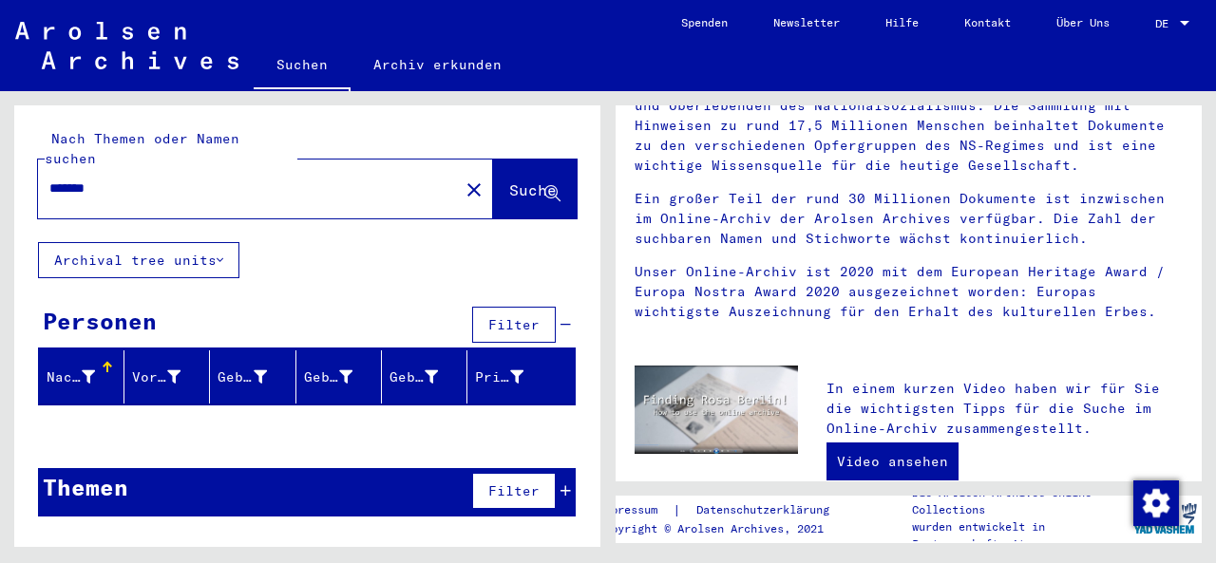
click at [118, 304] on div "Personen" at bounding box center [100, 321] width 114 height 34
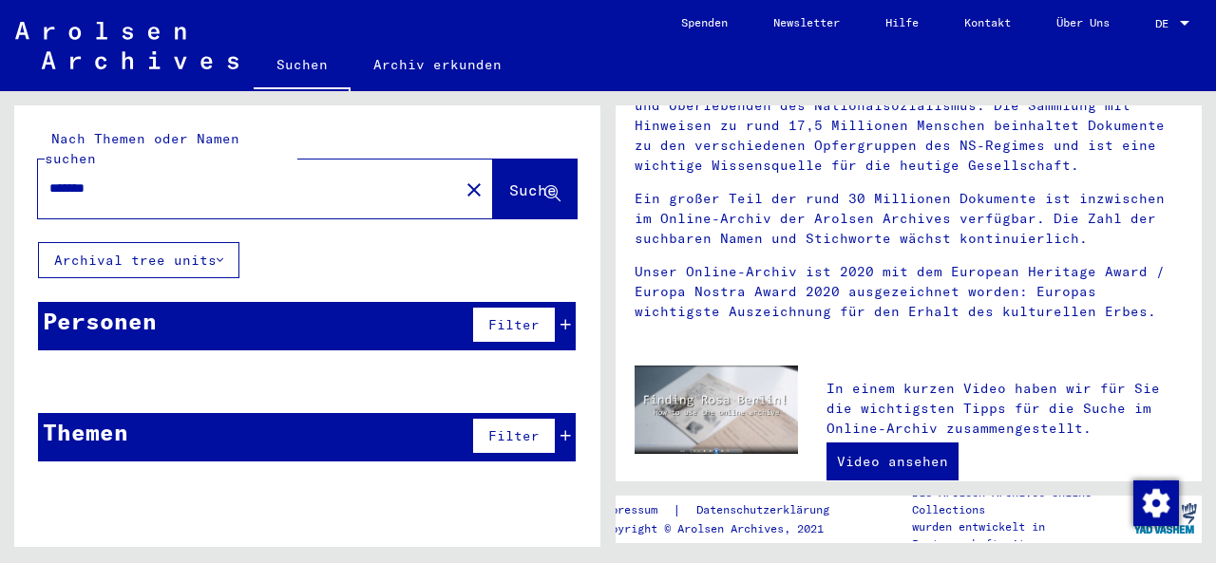
click at [118, 304] on div "Personen" at bounding box center [100, 321] width 114 height 34
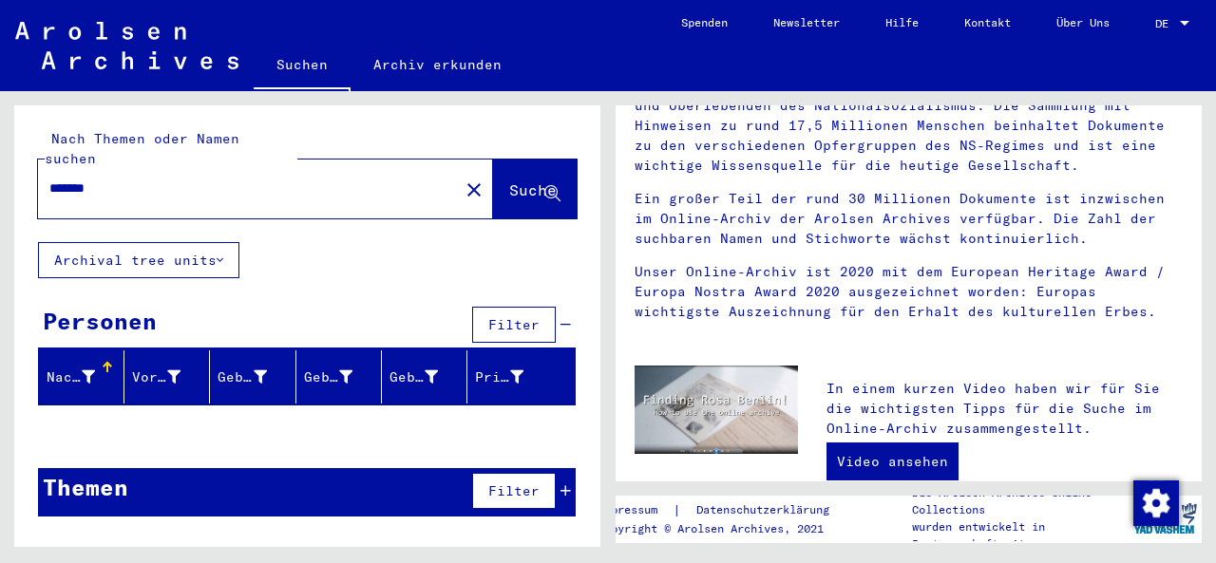
click at [121, 179] on input "*******" at bounding box center [242, 189] width 387 height 20
click at [66, 179] on input "*******" at bounding box center [242, 189] width 387 height 20
click at [509, 180] on span "Suche" at bounding box center [532, 189] width 47 height 19
click at [66, 179] on input "*******" at bounding box center [242, 189] width 387 height 20
click at [509, 180] on span "Suche" at bounding box center [532, 189] width 47 height 19
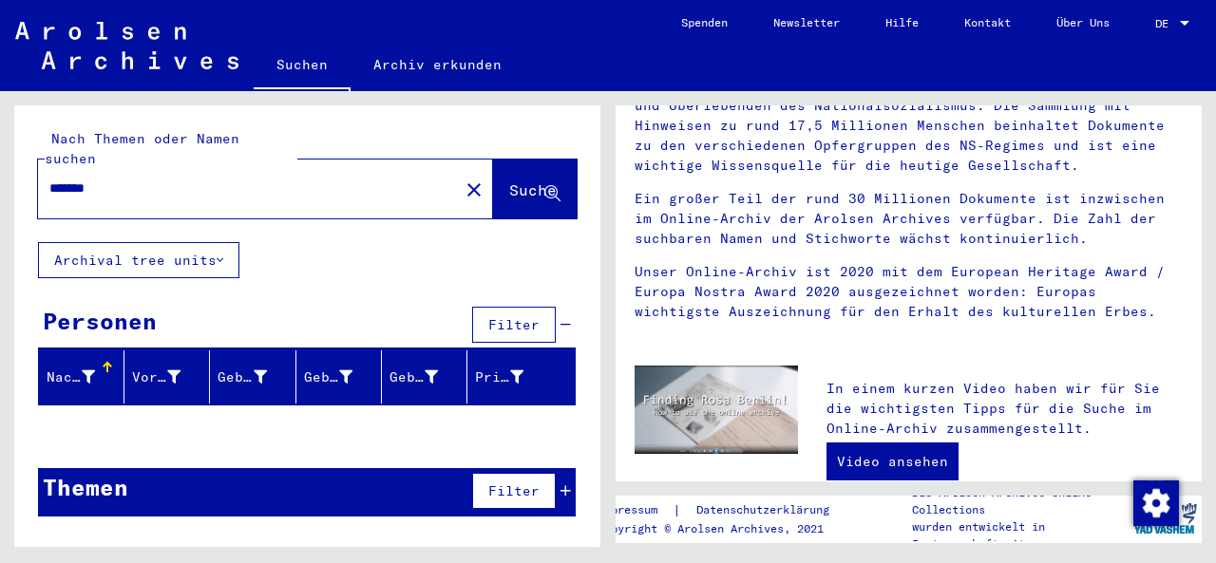
click at [66, 179] on input "*******" at bounding box center [242, 189] width 387 height 20
click at [509, 180] on span "Suche" at bounding box center [532, 189] width 47 height 19
click at [124, 179] on input "******" at bounding box center [242, 189] width 387 height 20
type input "*"
click at [515, 180] on span "Suche" at bounding box center [532, 189] width 47 height 19
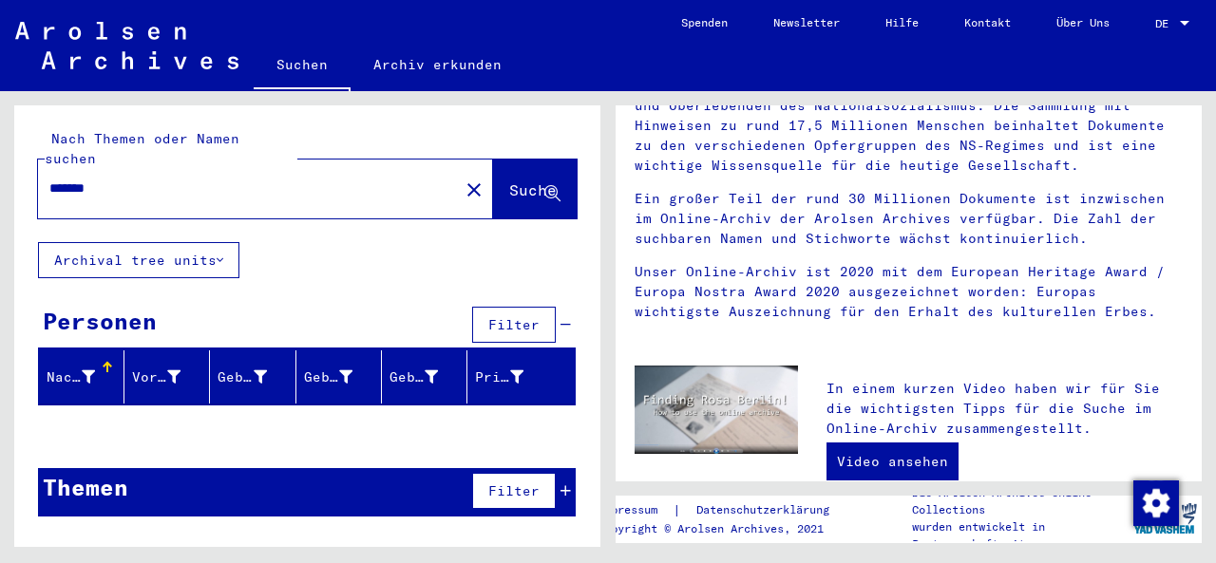
click at [120, 179] on input "*******" at bounding box center [242, 189] width 387 height 20
type input "*******"
click at [516, 180] on span "Suche" at bounding box center [532, 189] width 47 height 19
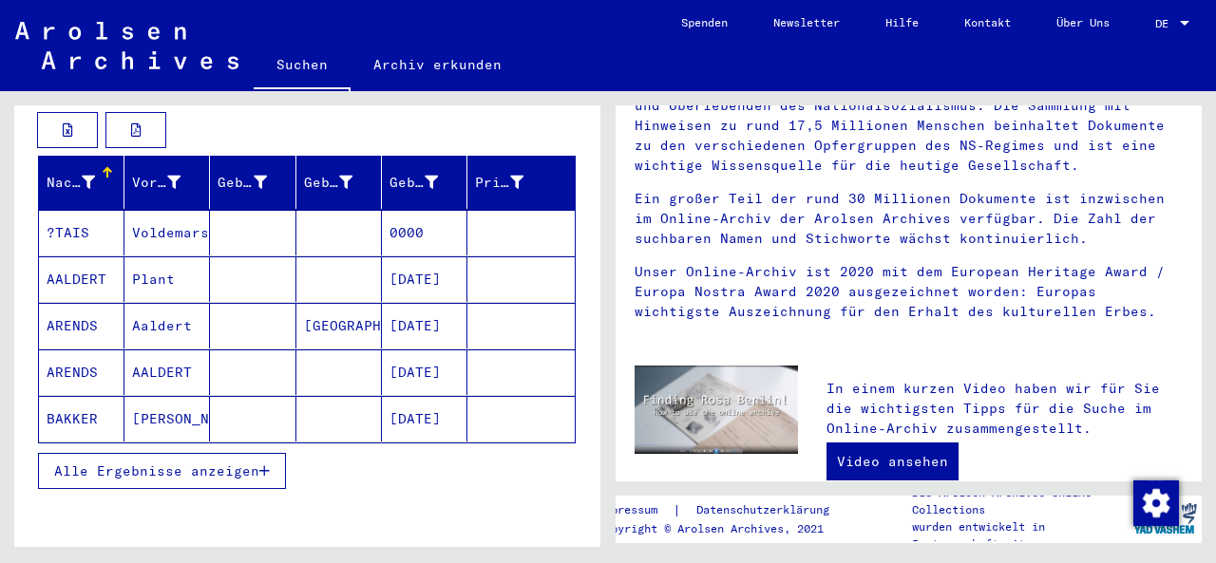
scroll to position [256, 0]
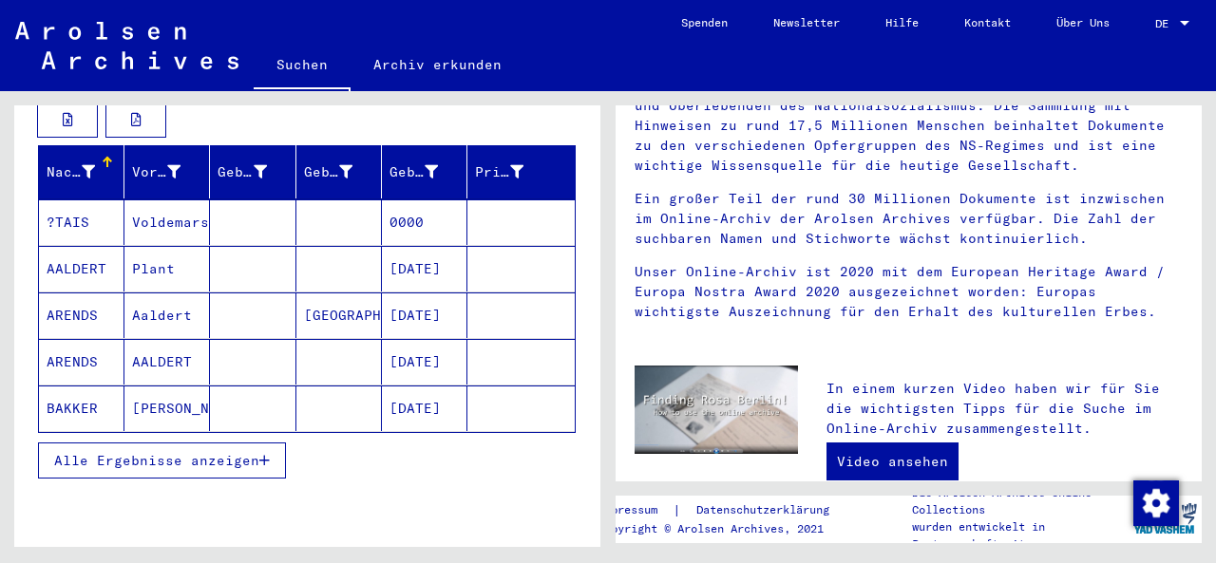
click at [210, 452] on span "Alle Ergebnisse anzeigen" at bounding box center [156, 460] width 205 height 17
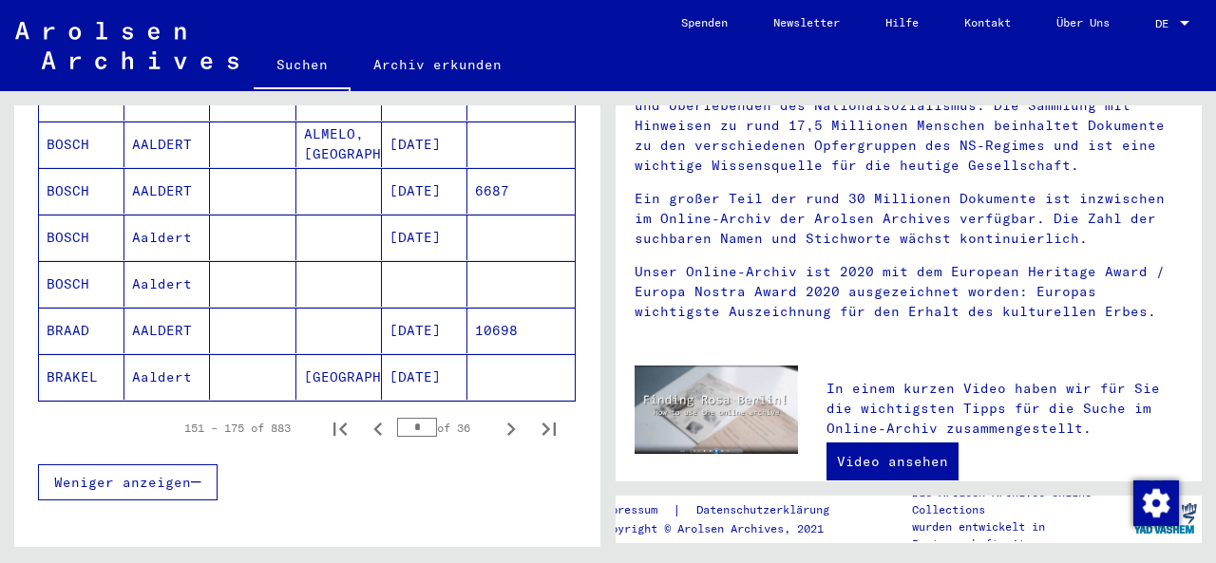
scroll to position [1216, 0]
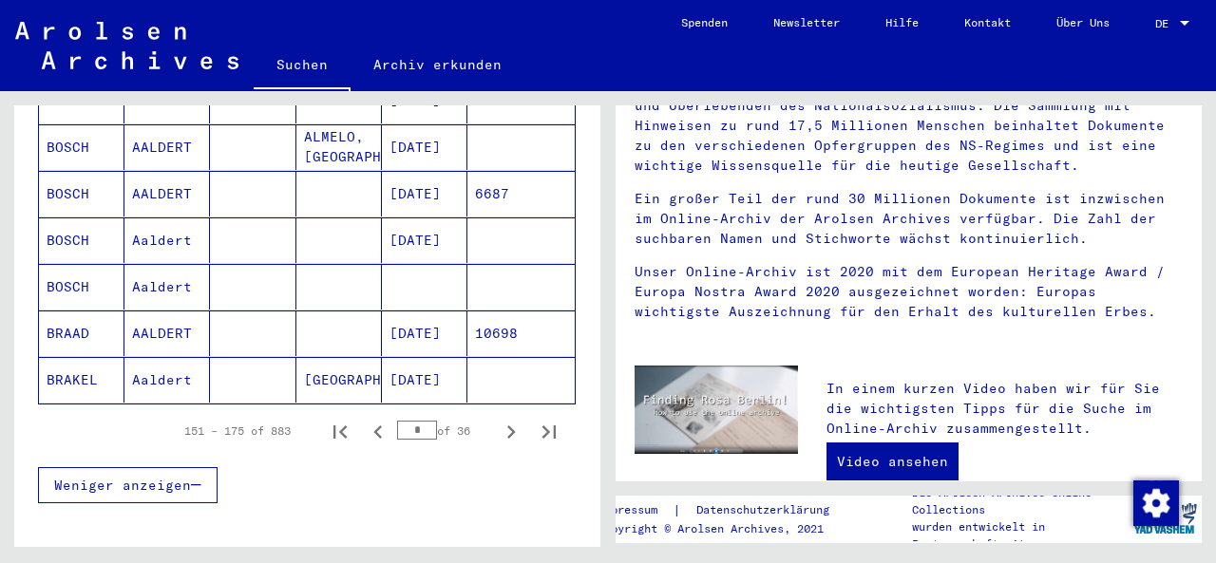
click at [411, 421] on input "*" at bounding box center [417, 430] width 40 height 19
click at [498, 419] on icon "Next page" at bounding box center [511, 432] width 27 height 27
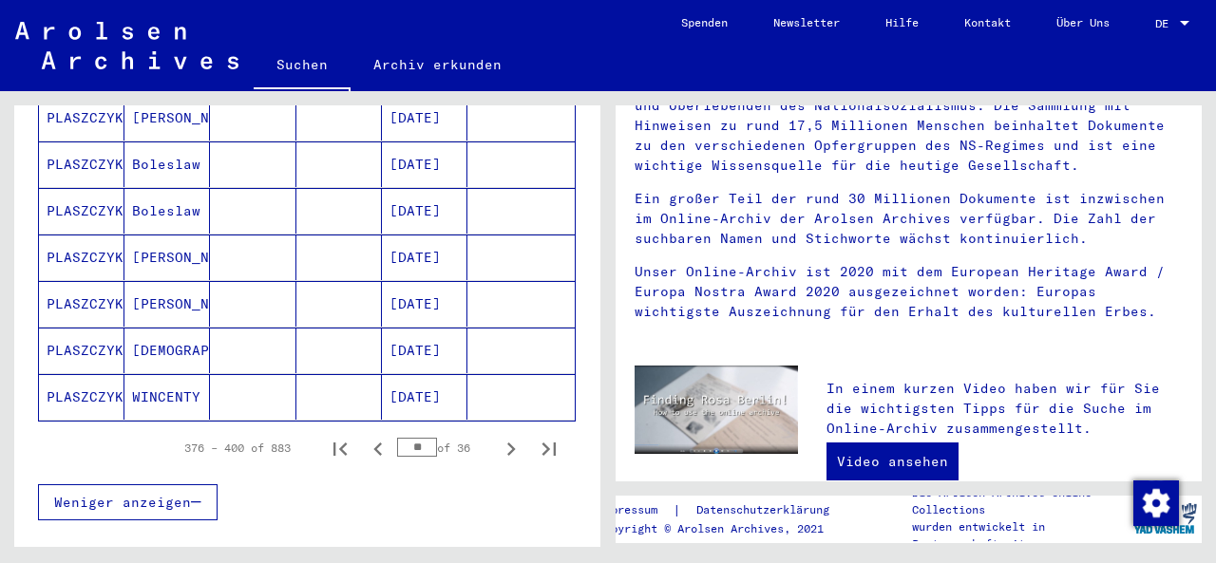
scroll to position [1219, 0]
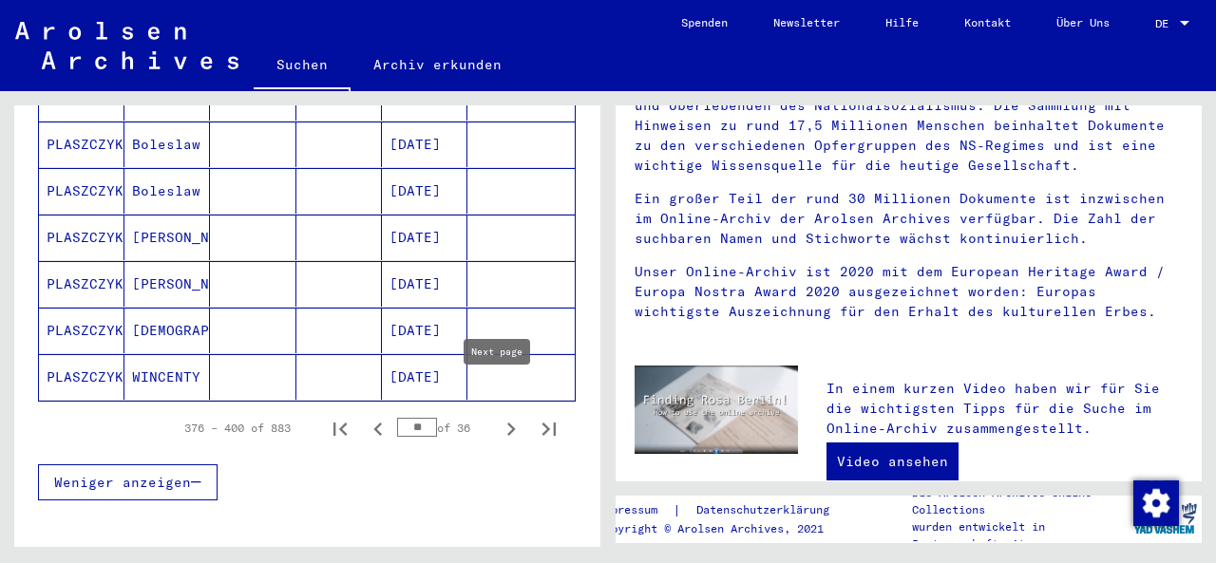
click at [498, 416] on icon "Next page" at bounding box center [511, 429] width 27 height 27
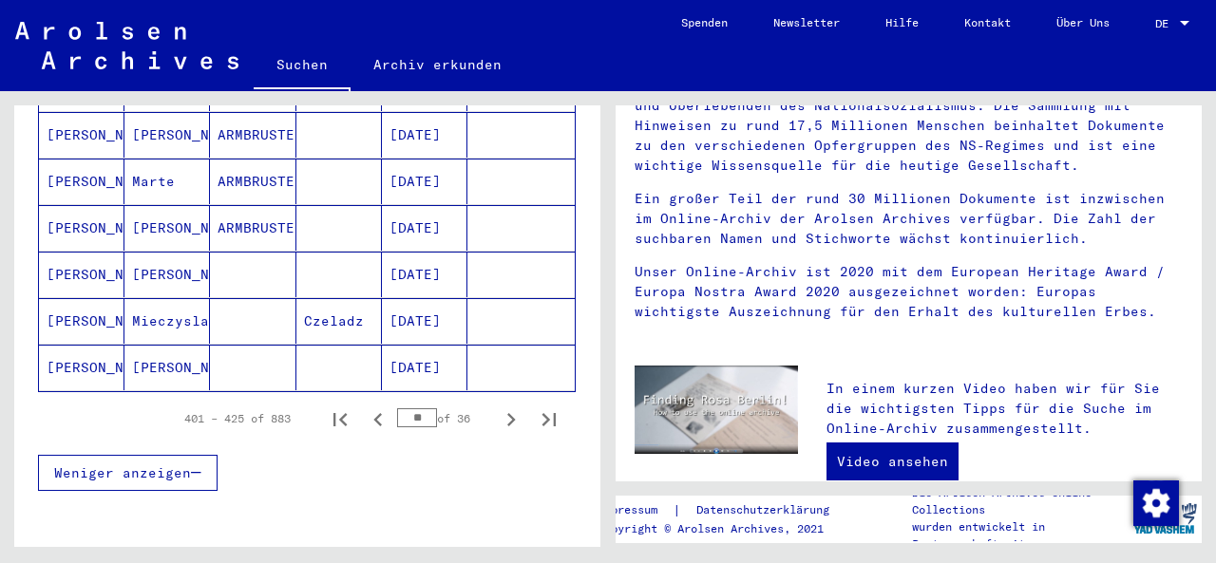
scroll to position [1261, 0]
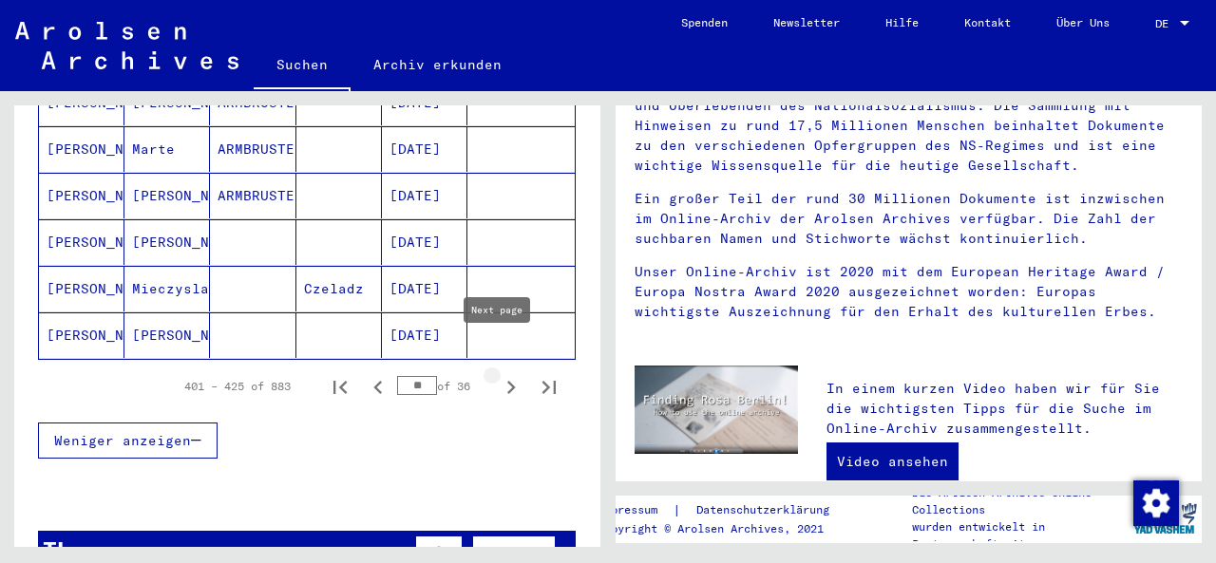
click at [498, 374] on icon "Next page" at bounding box center [511, 387] width 27 height 27
type input "**"
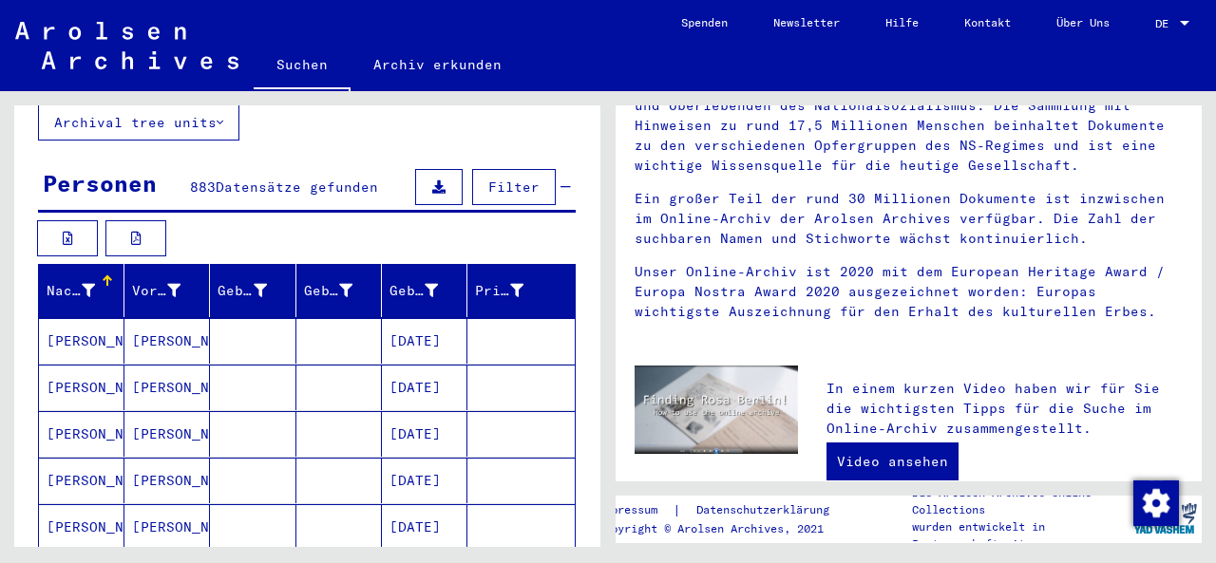
scroll to position [0, 0]
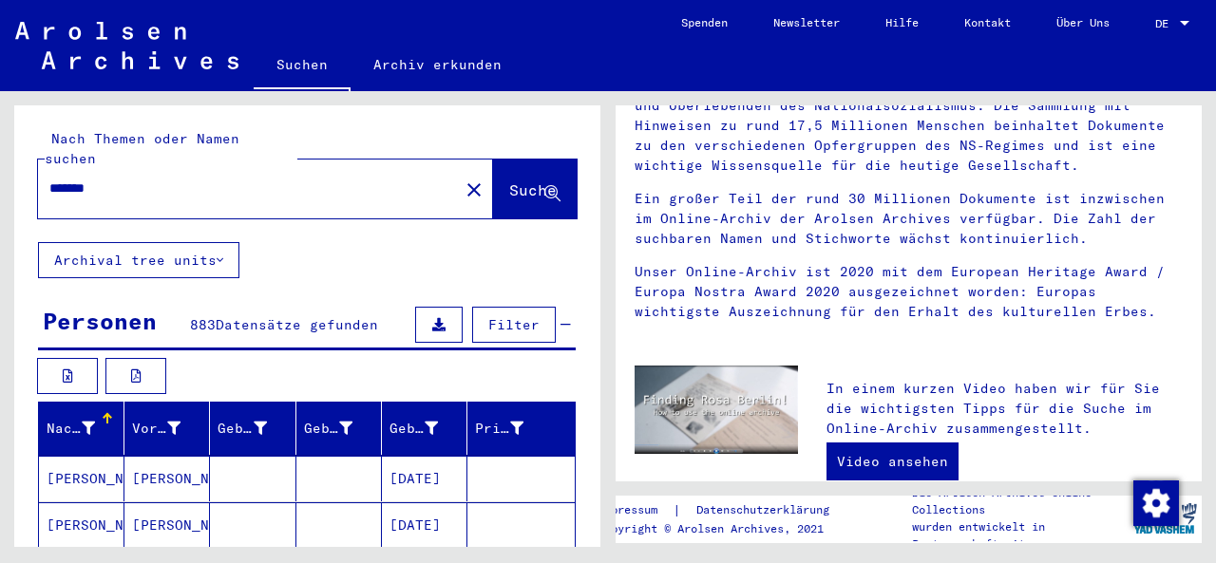
click at [124, 179] on input "*******" at bounding box center [242, 189] width 387 height 20
type input "*"
type input "**********"
click at [509, 180] on span "Suche" at bounding box center [532, 189] width 47 height 19
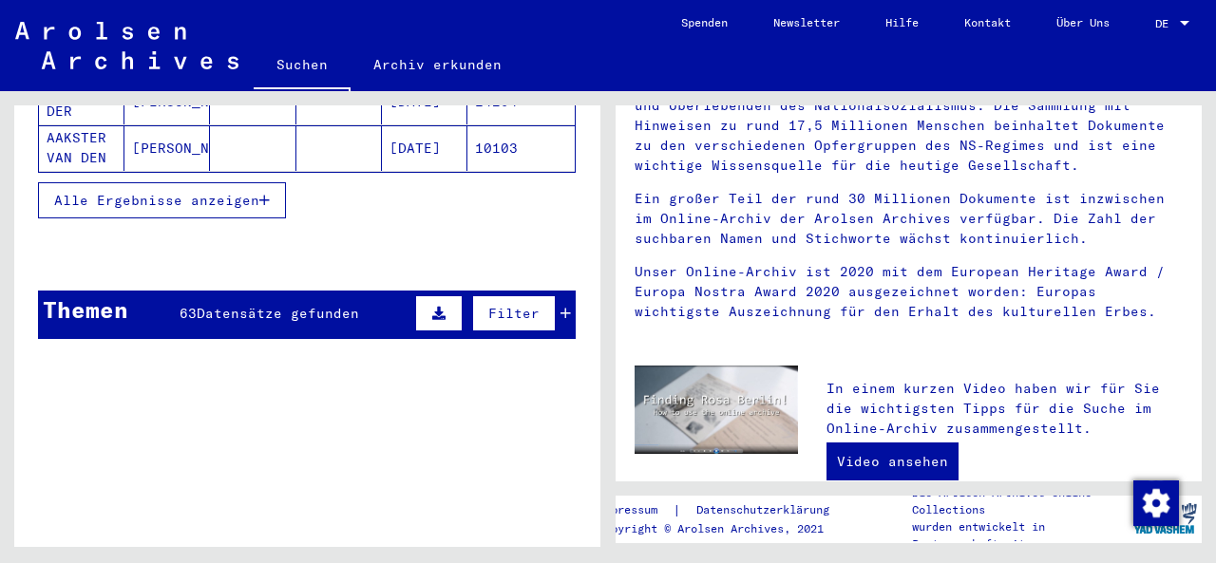
scroll to position [537, 0]
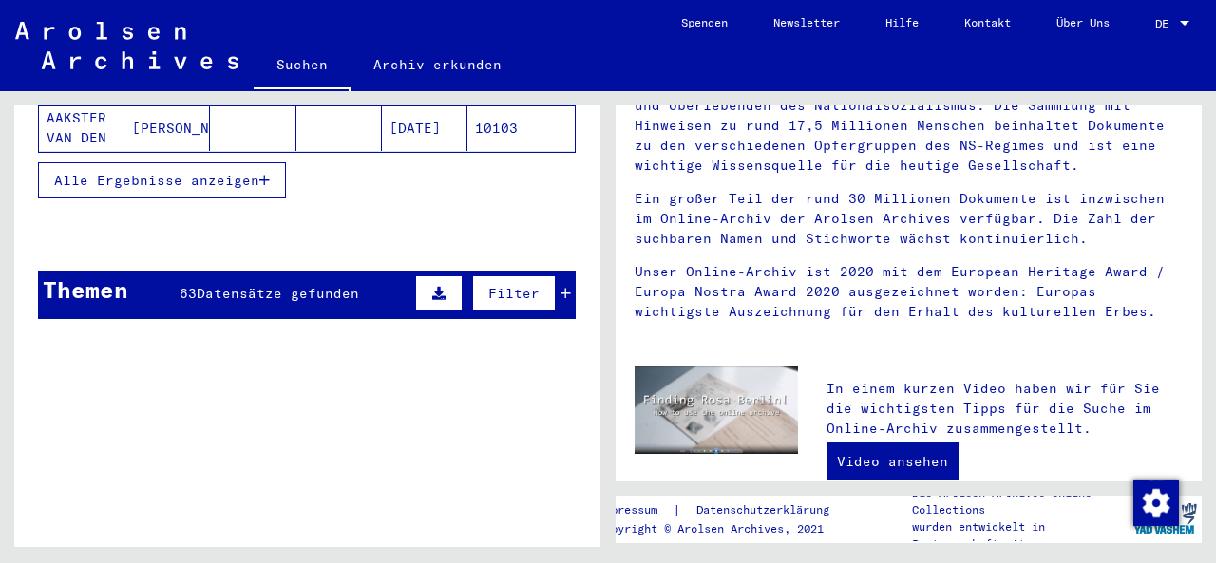
click at [314, 285] on span "Datensätze gefunden" at bounding box center [278, 293] width 162 height 17
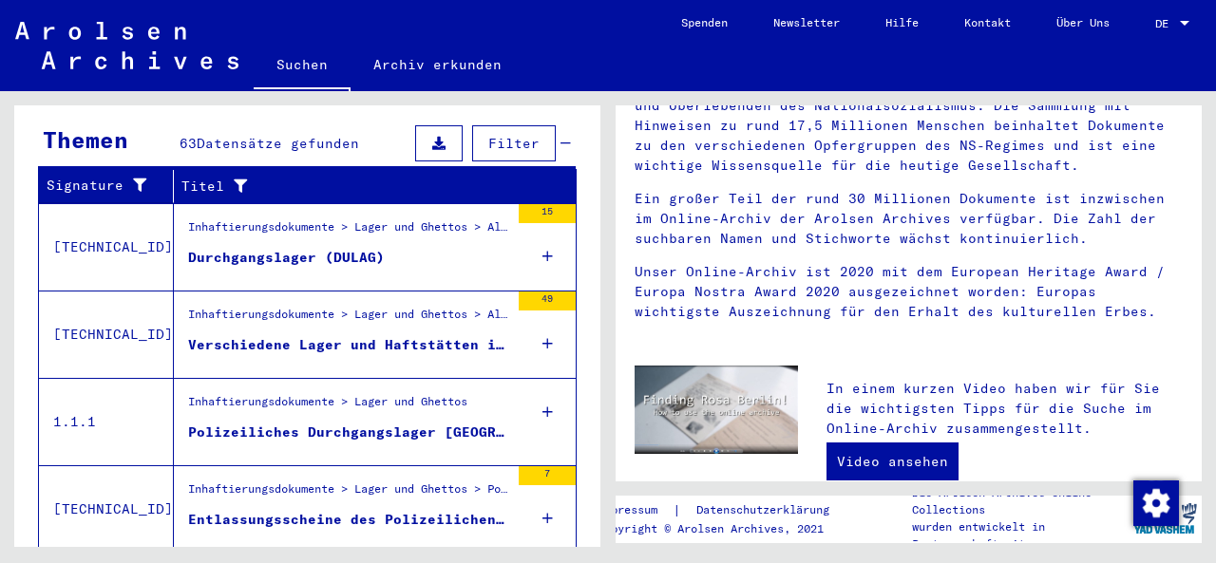
scroll to position [678, 0]
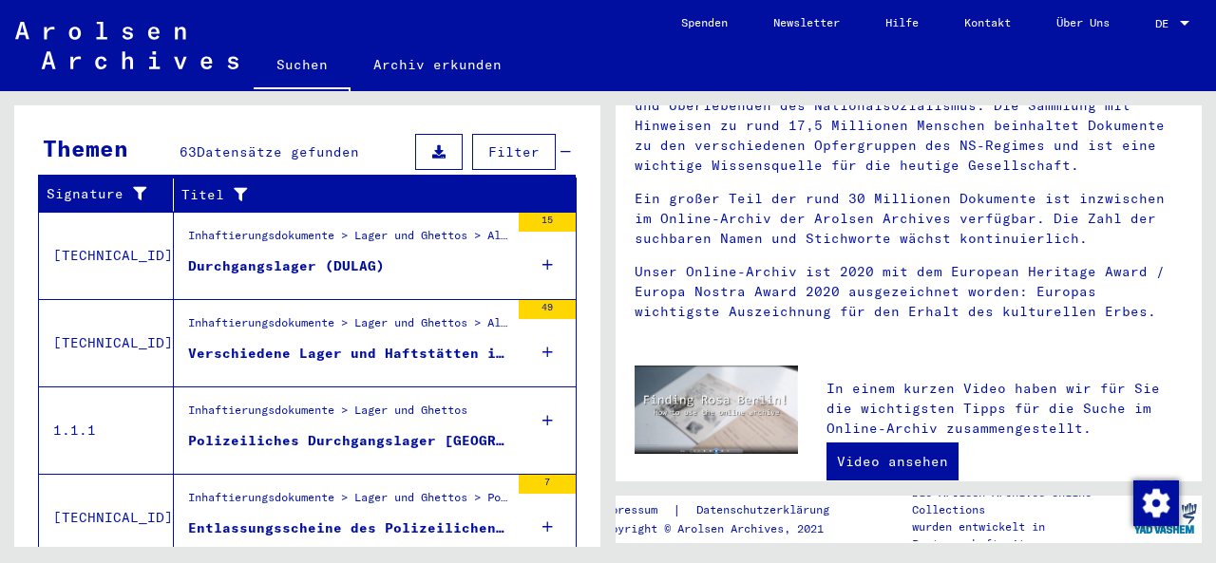
click at [269, 431] on div "Polizeiliches Durchgangslager [GEOGRAPHIC_DATA]" at bounding box center [348, 441] width 321 height 20
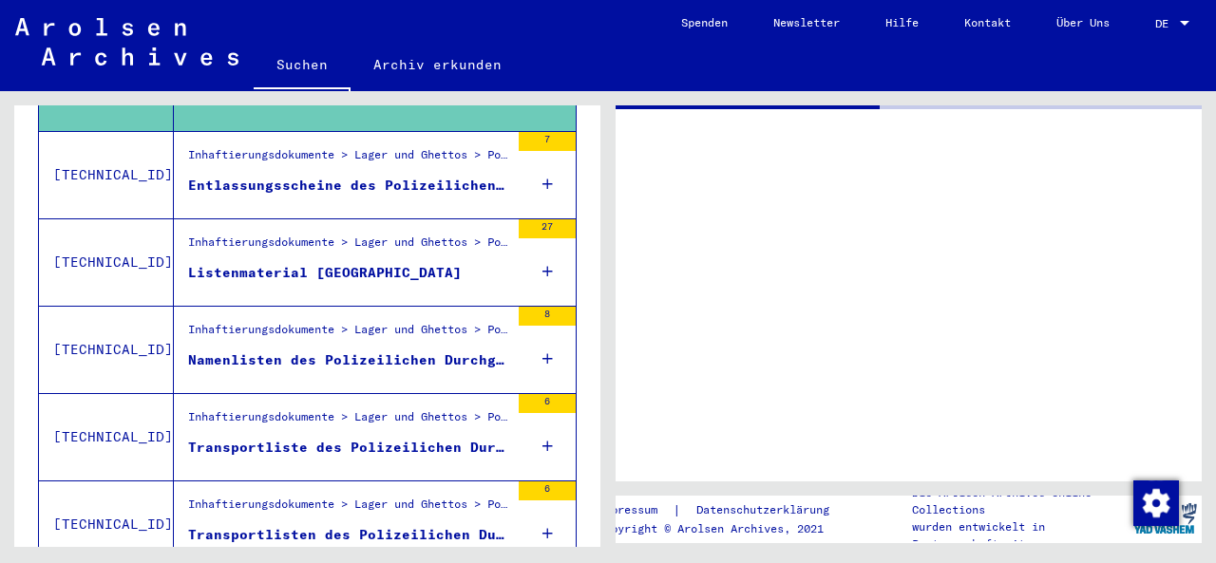
scroll to position [338, 0]
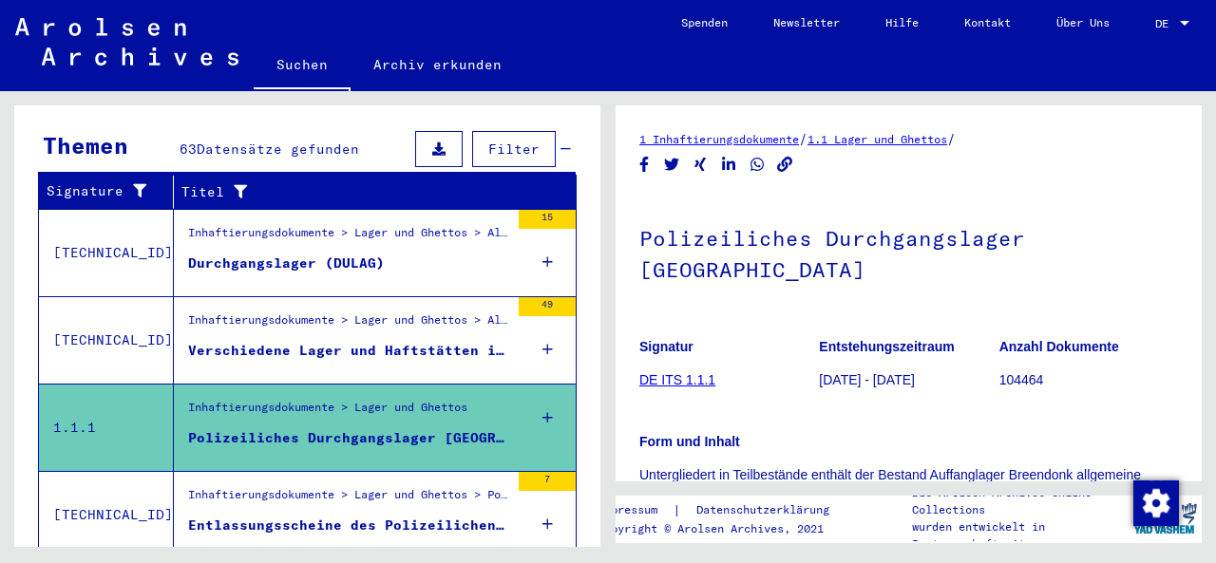
click at [953, 375] on figure "Entstehungszeitraum [DATE] - [DATE]" at bounding box center [908, 366] width 179 height 85
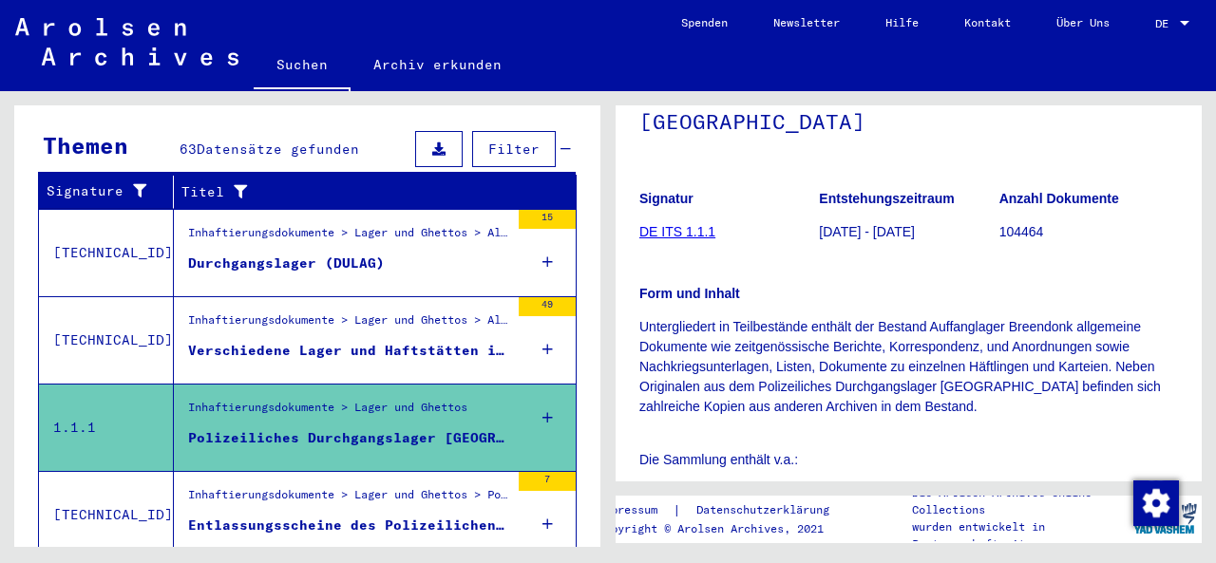
scroll to position [99, 0]
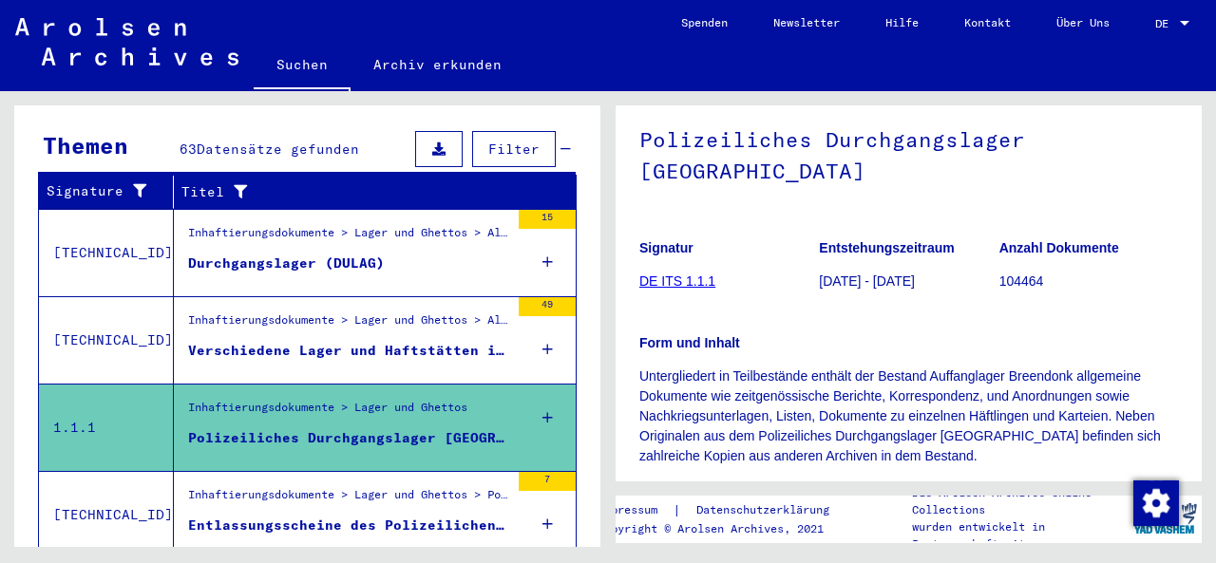
click at [692, 274] on link "DE ITS 1.1.1" at bounding box center [677, 281] width 76 height 15
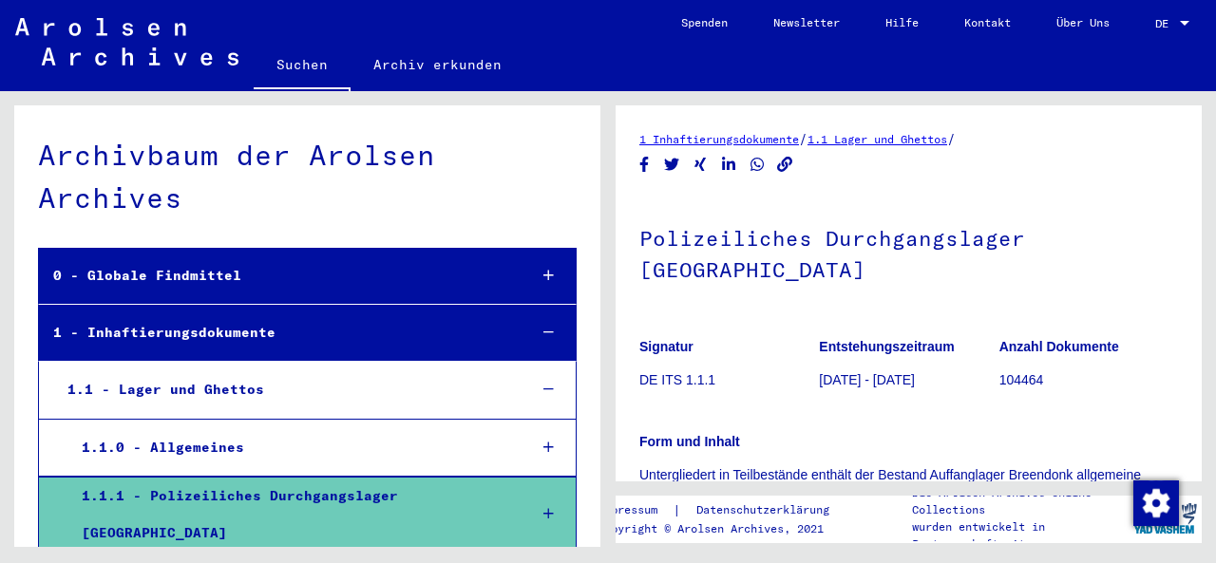
click at [419, 197] on div "Archivbaum der Arolsen Archives" at bounding box center [307, 176] width 539 height 85
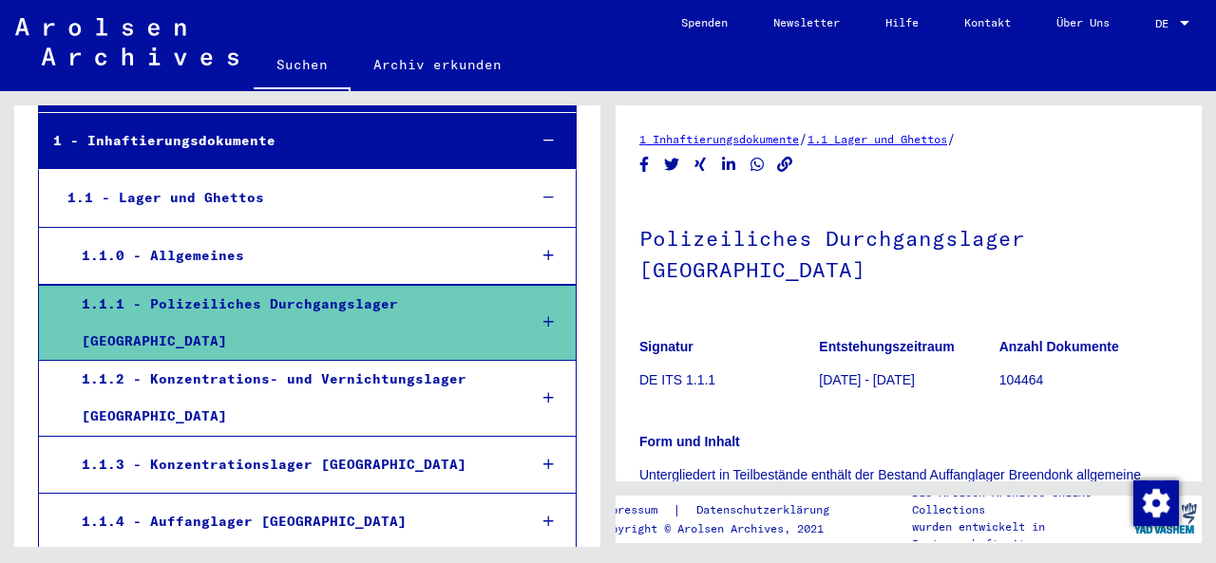
scroll to position [198, 0]
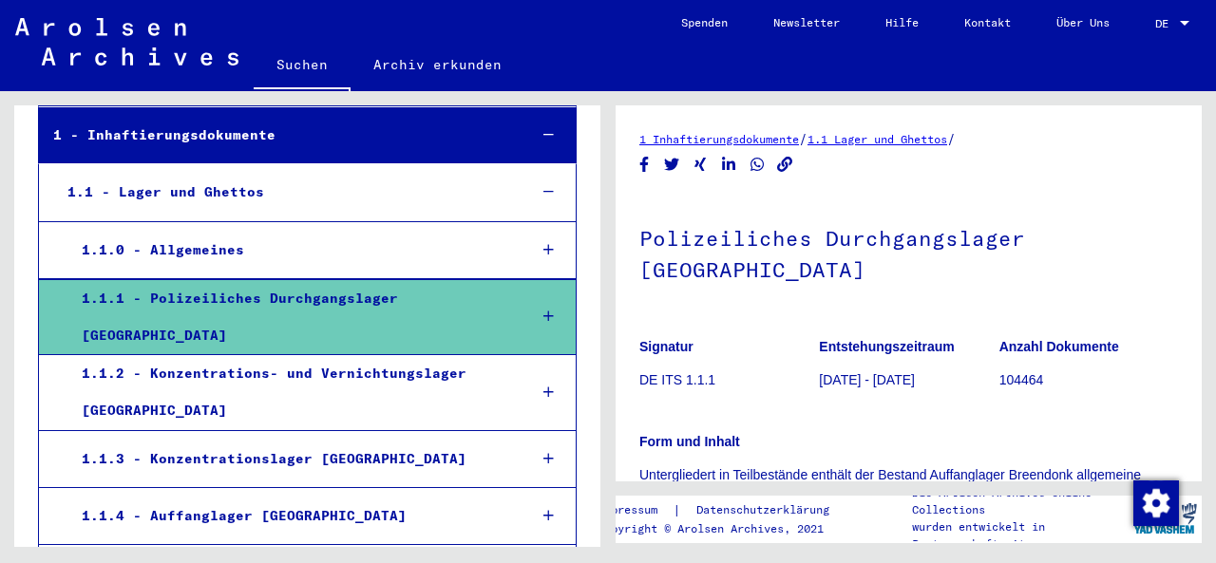
click at [543, 310] on icon at bounding box center [548, 316] width 10 height 13
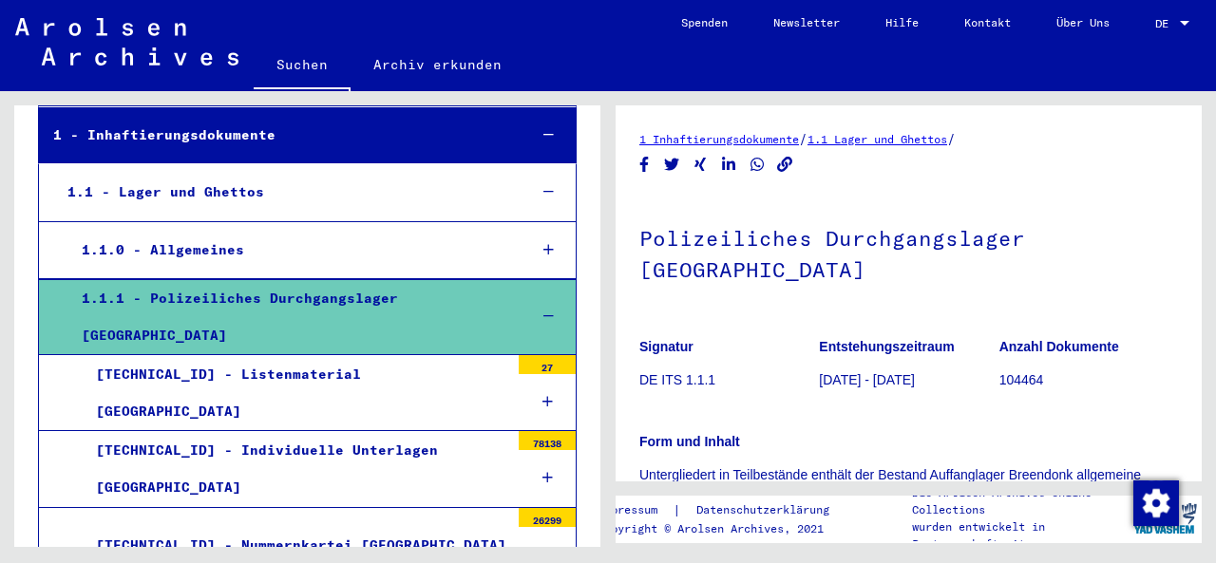
click at [542, 395] on icon at bounding box center [547, 401] width 10 height 13
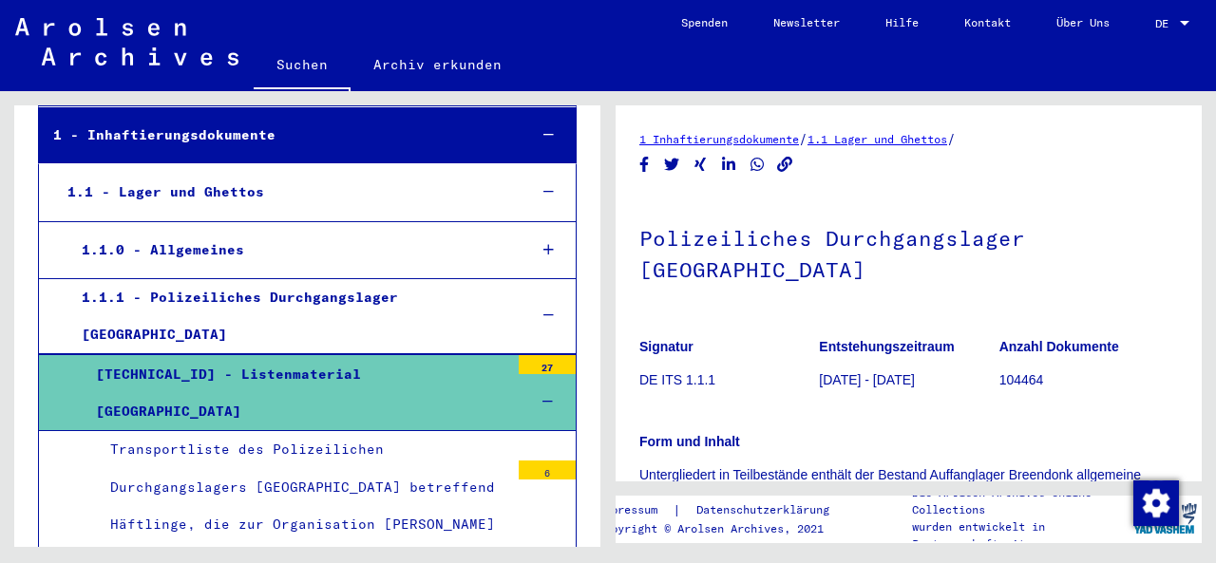
click at [7, 421] on div "Archivbaum der Arolsen Archives 0 - Globale Findmittel 1 - Inhaftierungsdokumen…" at bounding box center [304, 319] width 608 height 456
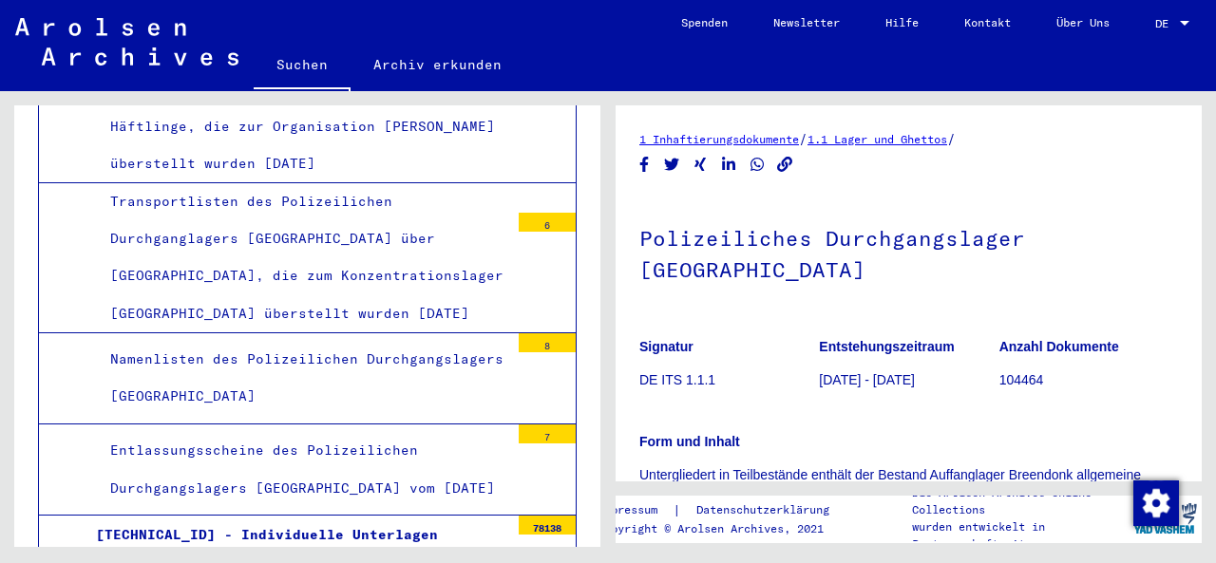
scroll to position [593, 0]
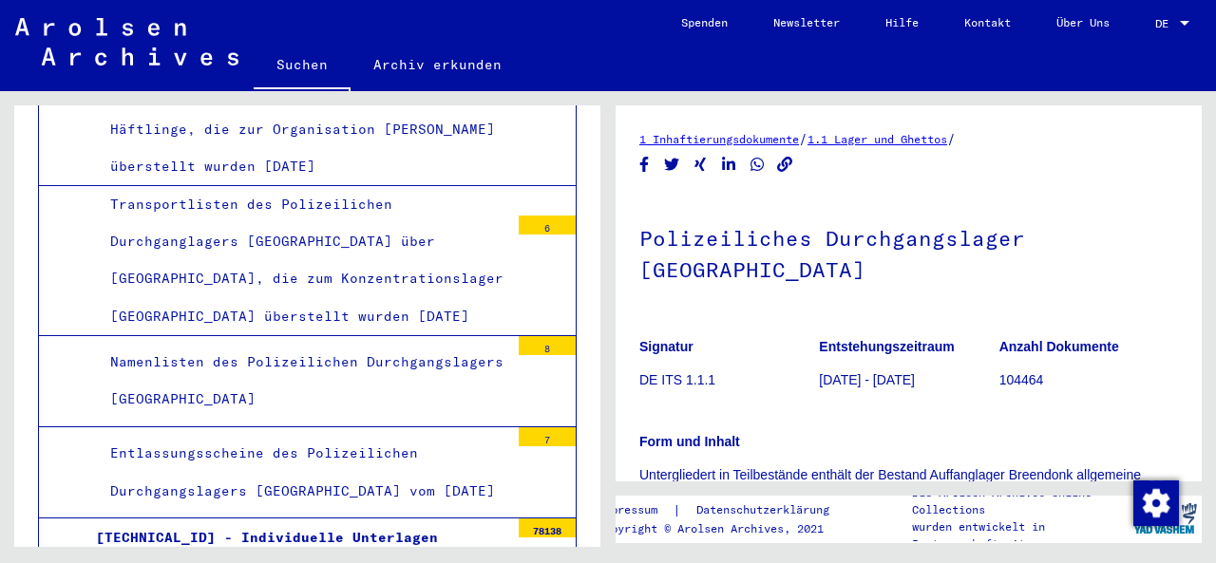
click at [250, 344] on div "Namenlisten des Polizeilichen Durchgangslagers [GEOGRAPHIC_DATA]" at bounding box center [302, 381] width 413 height 74
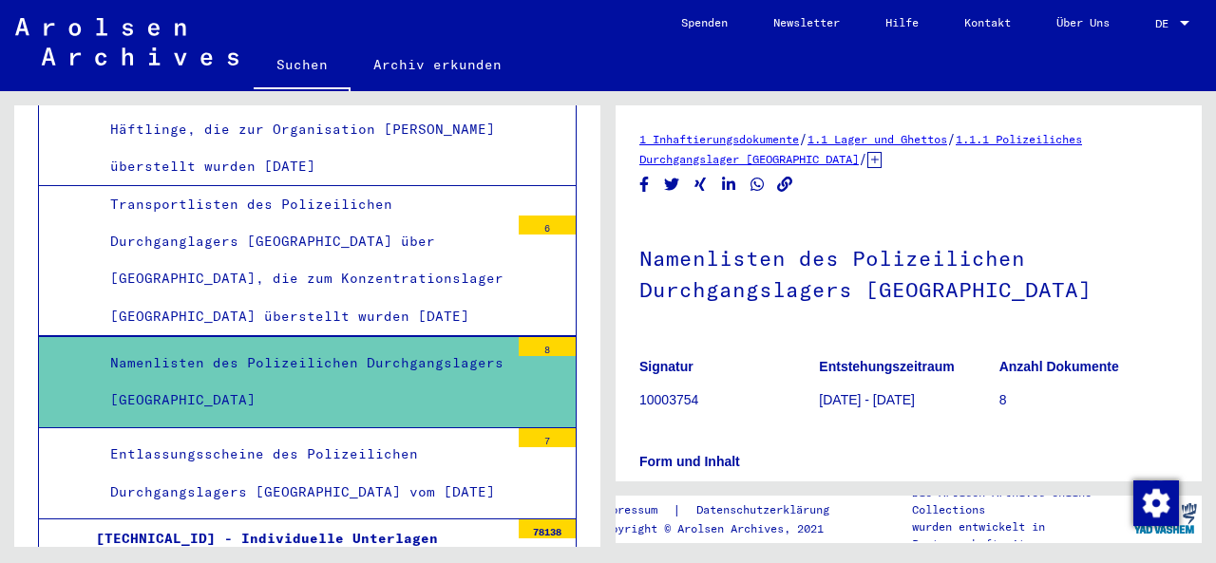
click at [205, 211] on div "Transportlisten des Polizeilichen Durchganglagers [GEOGRAPHIC_DATA] über [GEOGR…" at bounding box center [302, 260] width 413 height 149
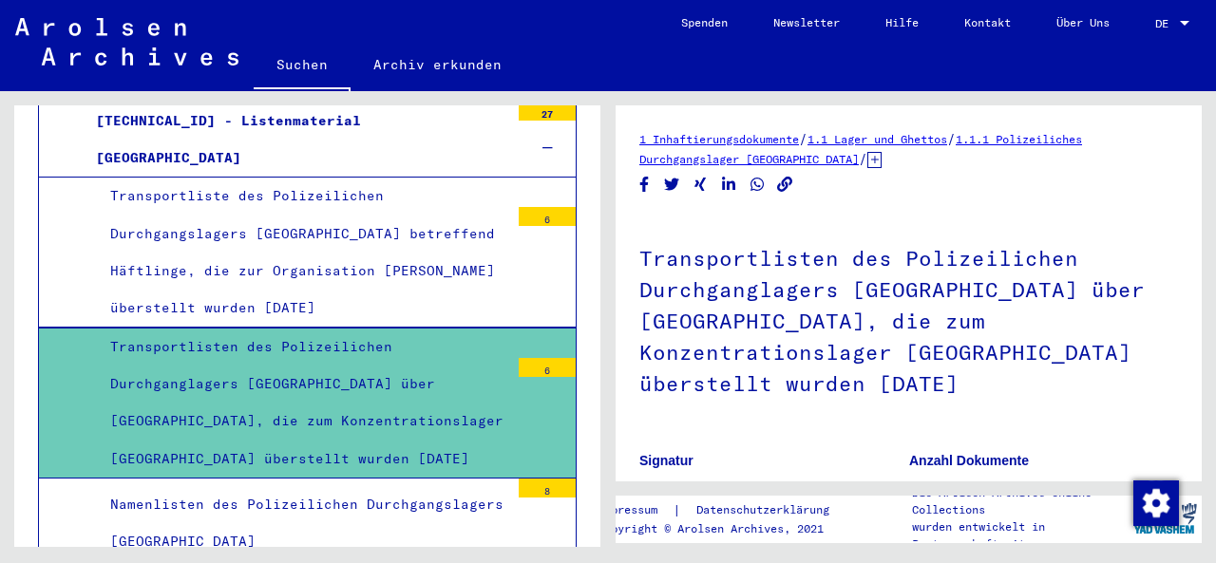
scroll to position [444, 0]
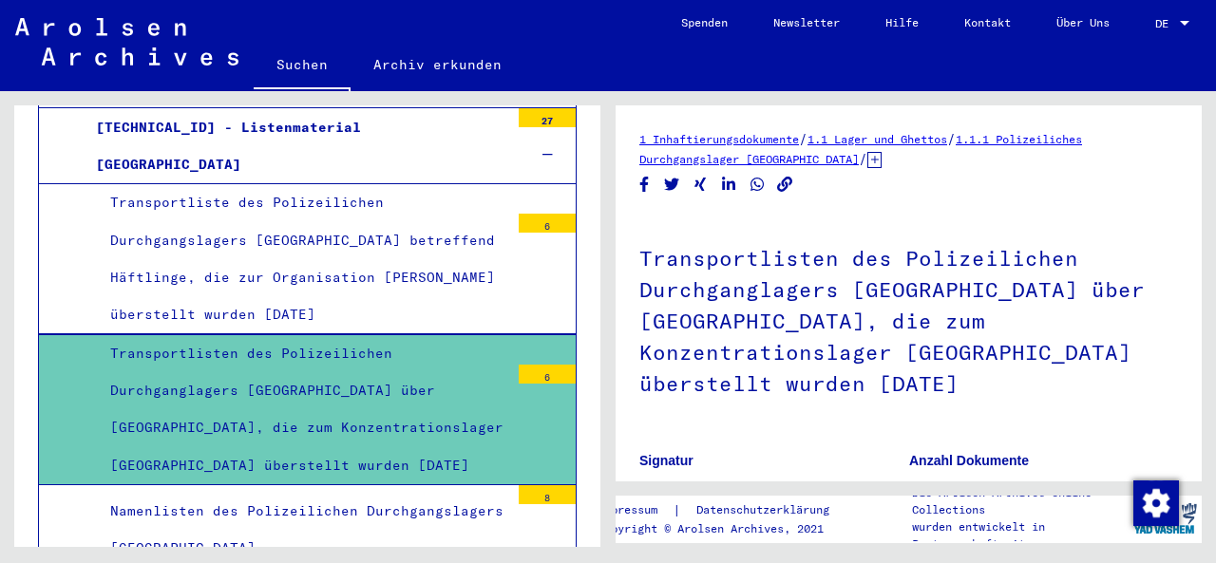
click at [202, 226] on div "Transportliste des Polizeilichen Durchgangslagers [GEOGRAPHIC_DATA] betreffend …" at bounding box center [302, 258] width 413 height 149
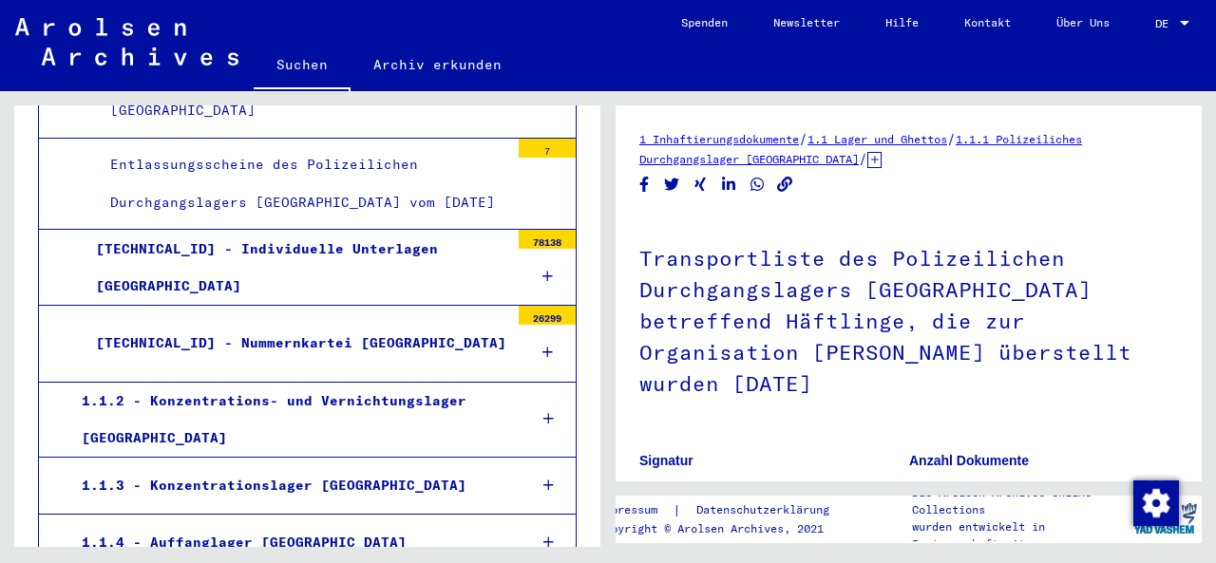
scroll to position [889, 0]
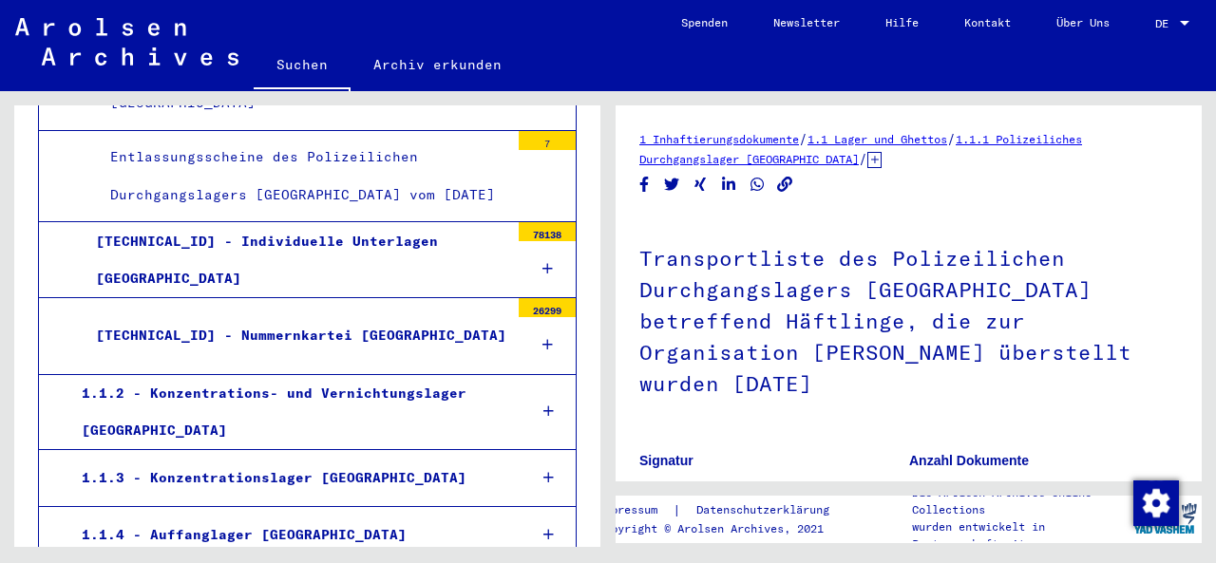
click at [532, 241] on div at bounding box center [547, 269] width 57 height 56
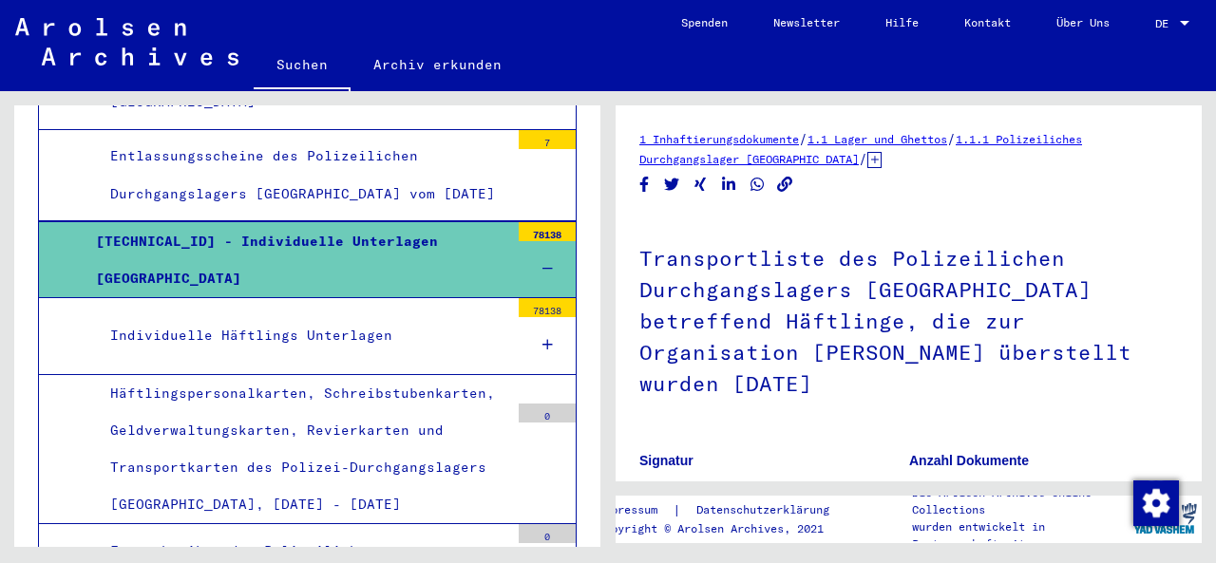
click at [305, 399] on div "Häftlingspersonalkarten, Schreibstubenkarten, Geldverwaltungskarten, Revierkart…" at bounding box center [302, 449] width 413 height 149
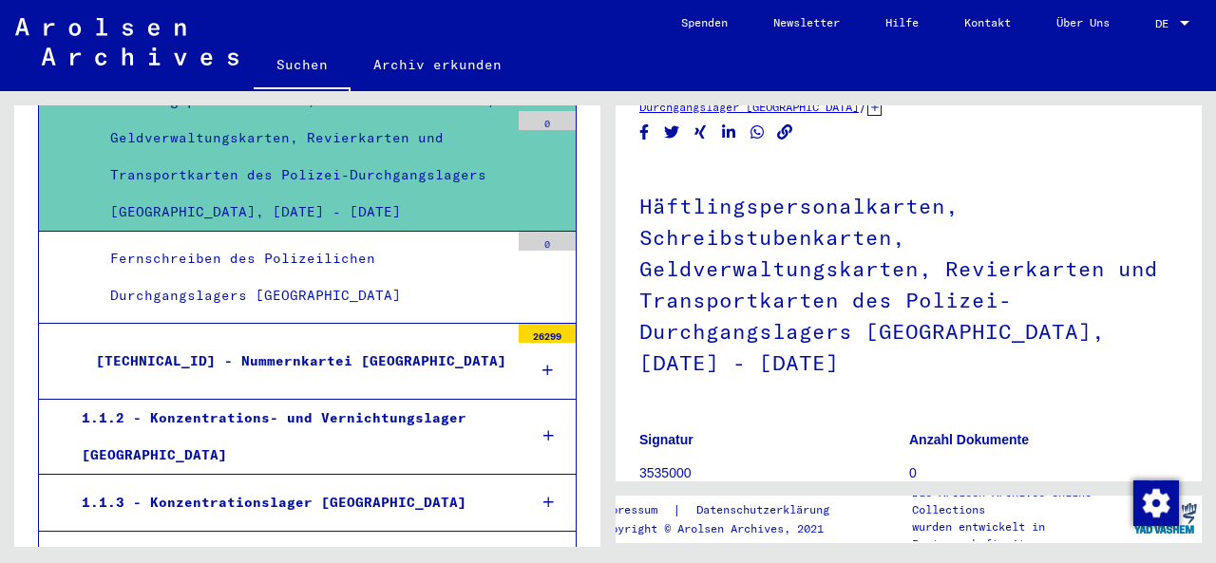
scroll to position [1190, 0]
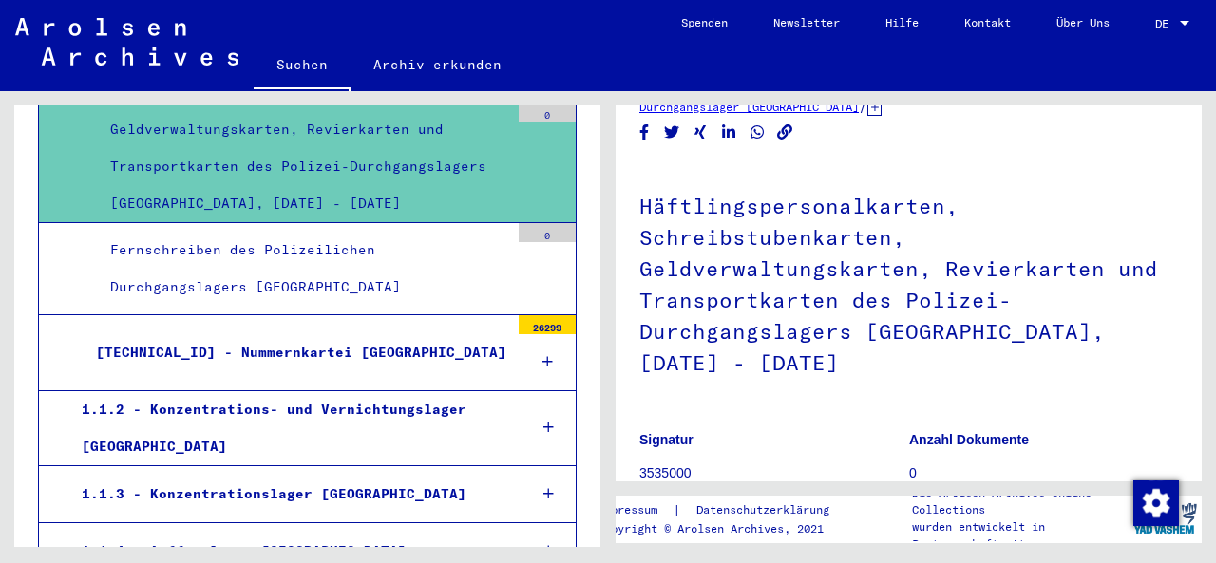
click at [315, 243] on div "Fernschreiben des Polizeilichen Durchgangslagers [GEOGRAPHIC_DATA]" at bounding box center [302, 269] width 413 height 74
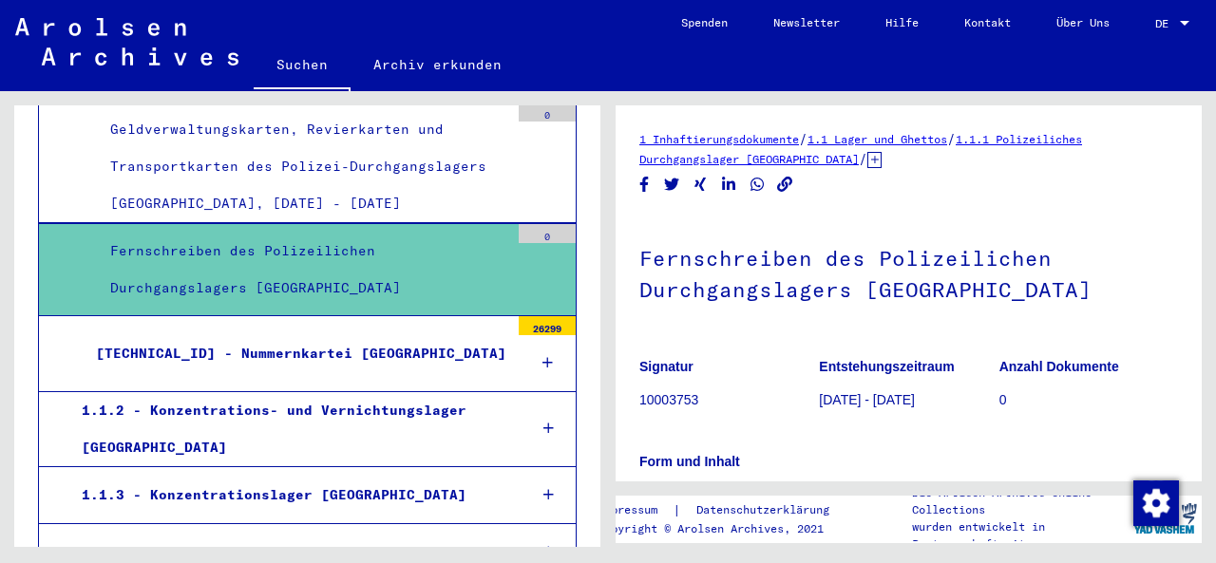
click at [288, 335] on div "[TECHNICAL_ID] - Nummernkartei [GEOGRAPHIC_DATA]" at bounding box center [295, 353] width 427 height 37
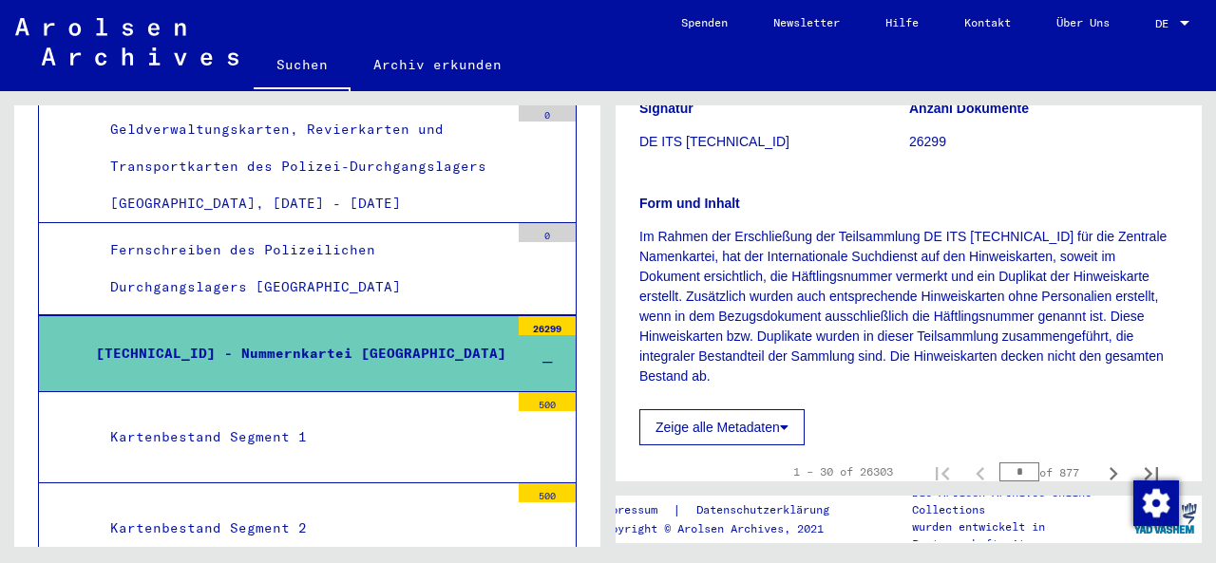
scroll to position [240, 0]
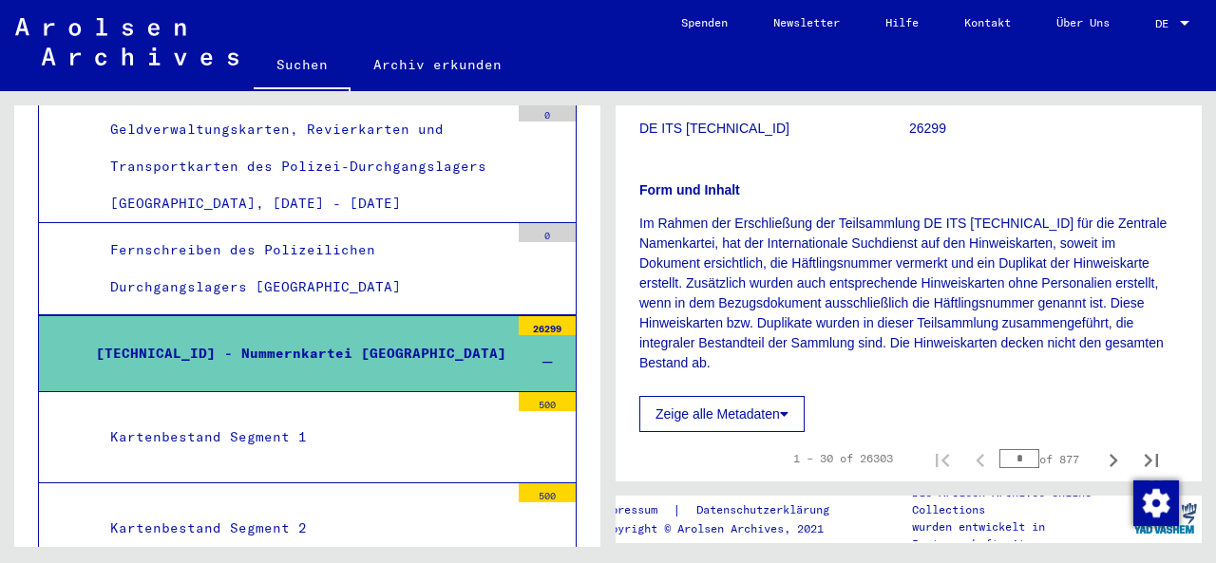
click at [187, 419] on div "Kartenbestand Segment 1" at bounding box center [302, 437] width 413 height 37
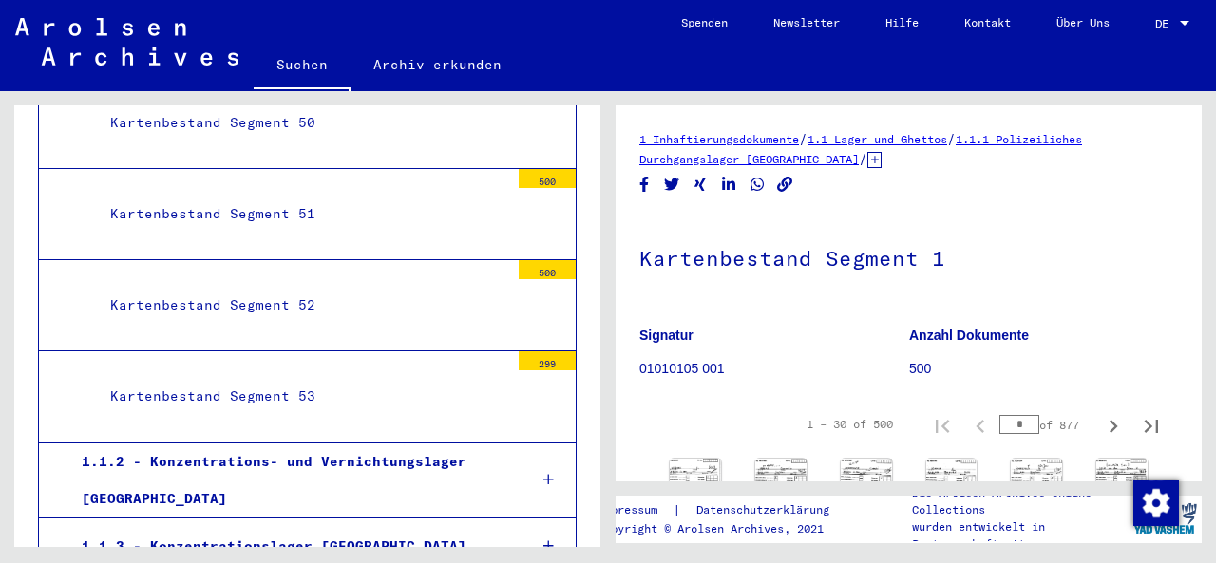
scroll to position [5931, 0]
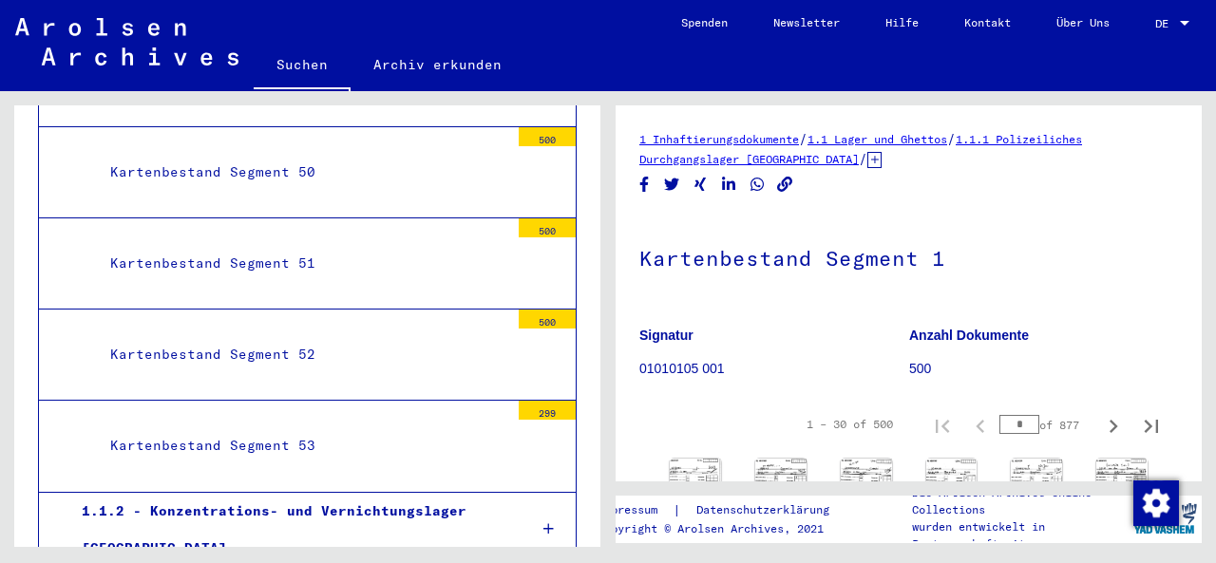
click at [237, 427] on div "Kartenbestand Segment 53" at bounding box center [302, 445] width 413 height 37
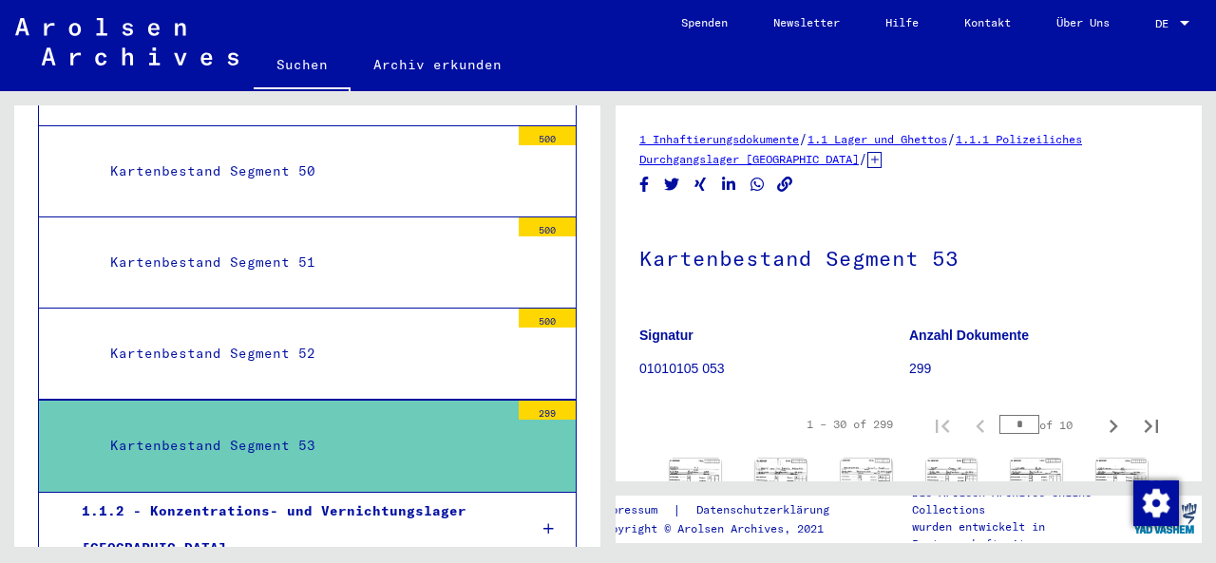
scroll to position [163, 0]
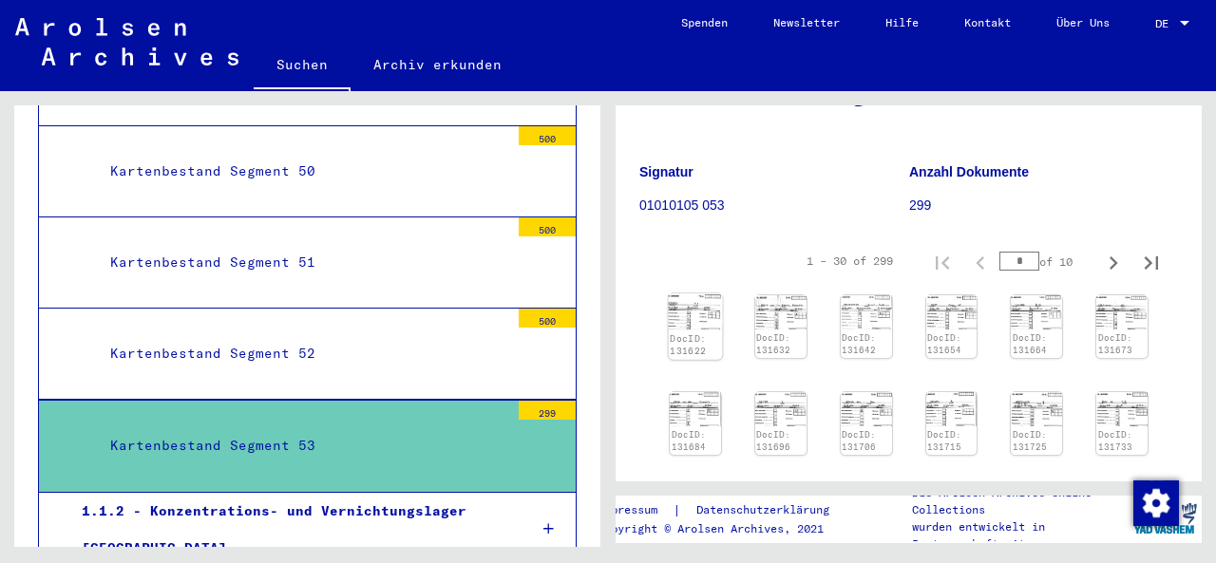
click at [691, 321] on img at bounding box center [696, 311] width 54 height 35
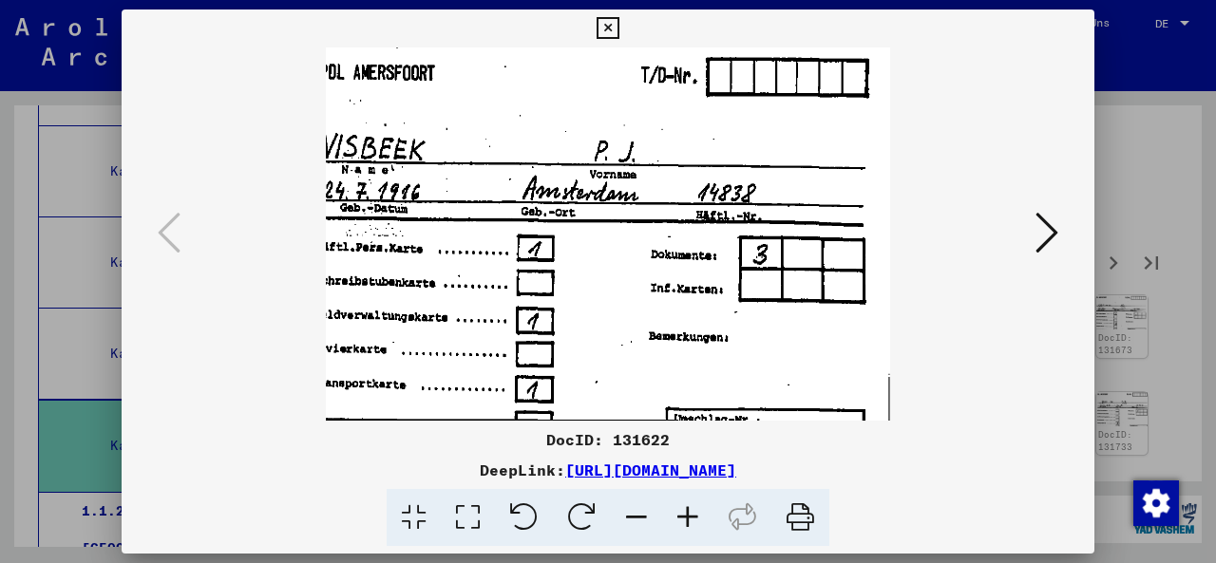
click at [1048, 238] on icon at bounding box center [1046, 233] width 23 height 46
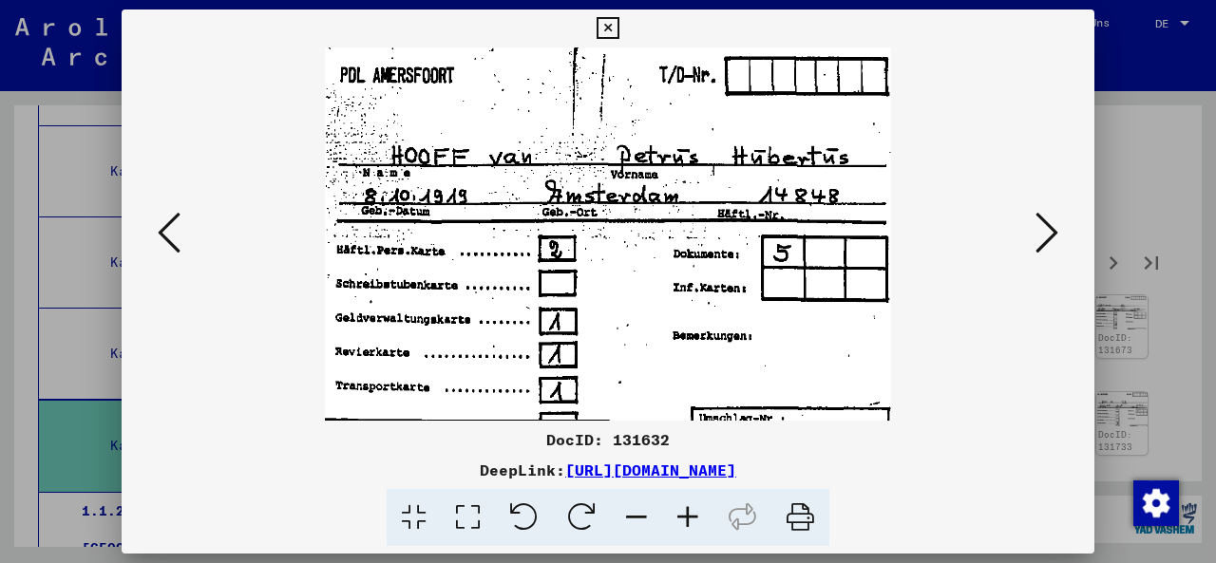
click at [1043, 242] on icon at bounding box center [1046, 233] width 23 height 46
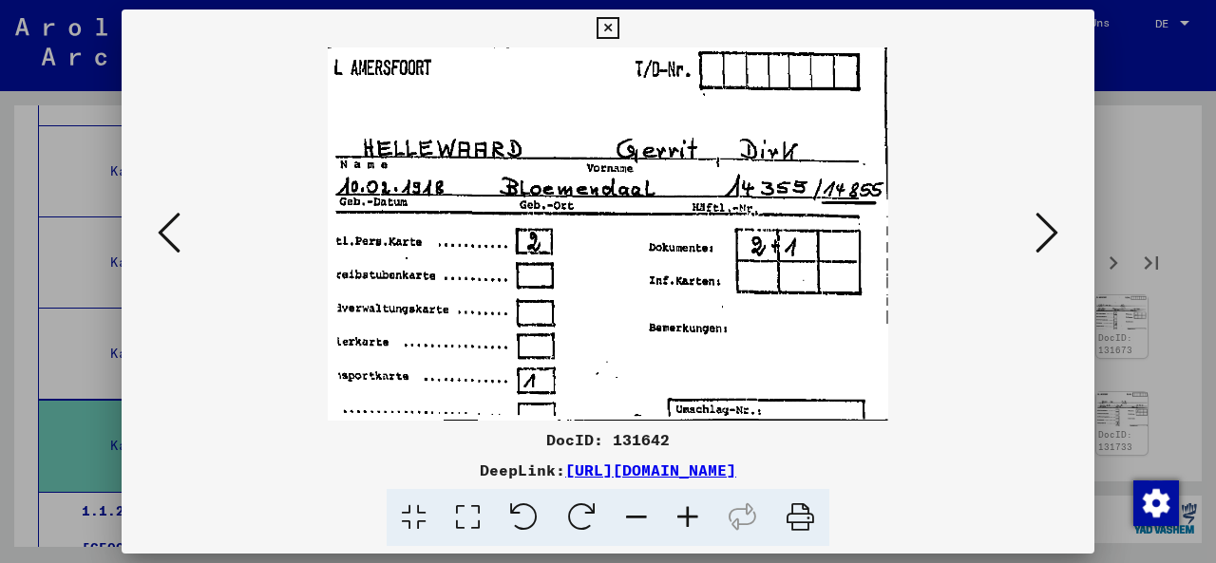
click at [1043, 242] on icon at bounding box center [1046, 233] width 23 height 46
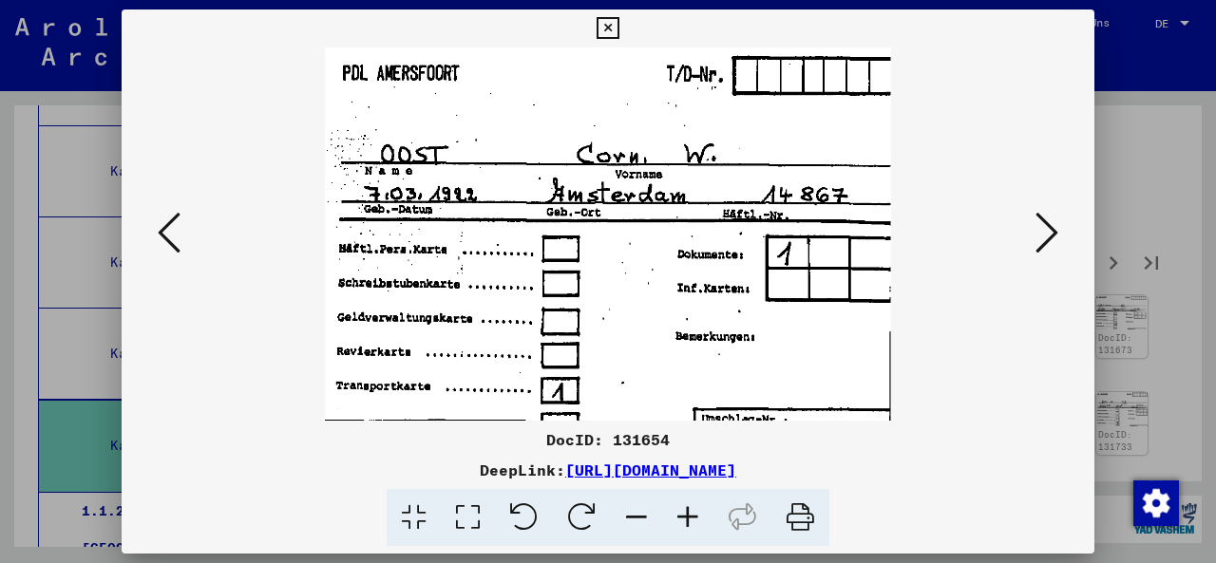
click at [1043, 242] on icon at bounding box center [1046, 233] width 23 height 46
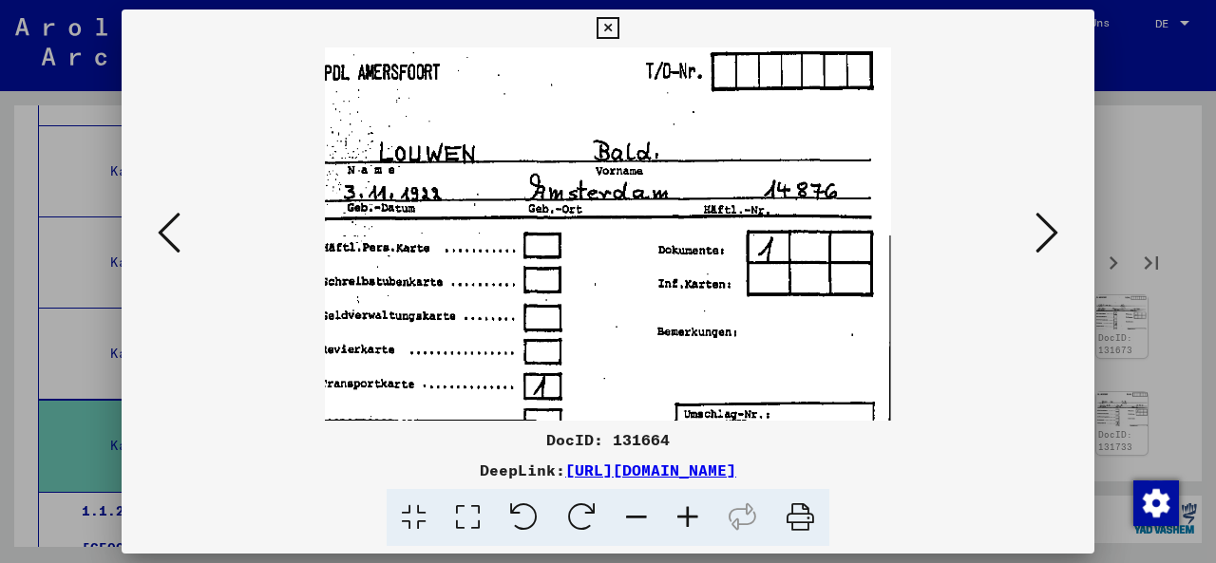
click at [1043, 242] on icon at bounding box center [1046, 233] width 23 height 46
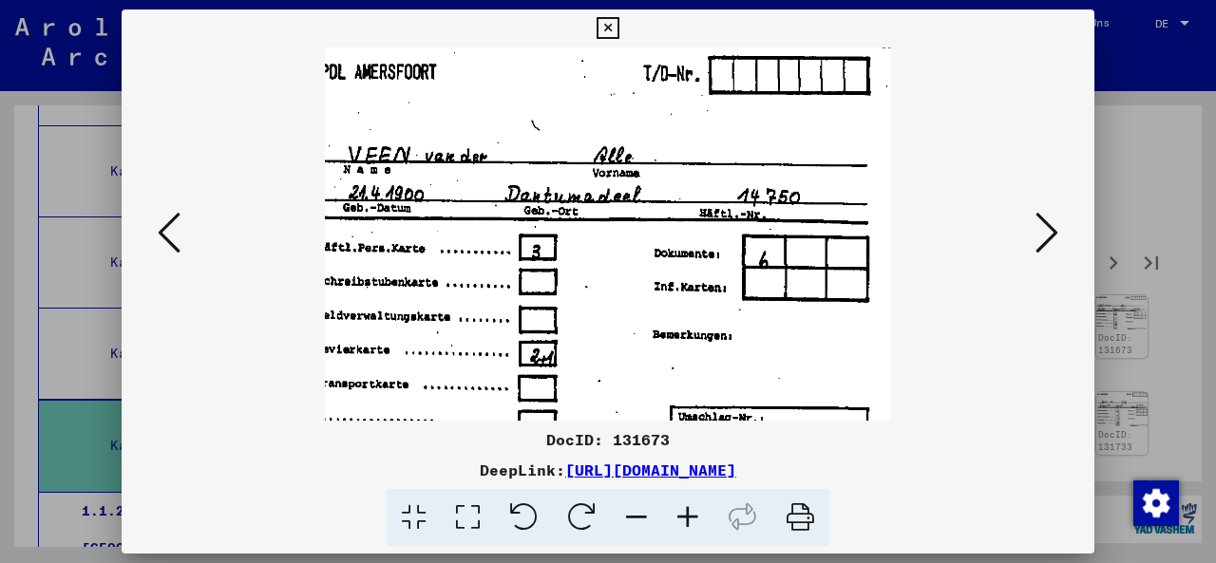
click at [1044, 242] on icon at bounding box center [1046, 233] width 23 height 46
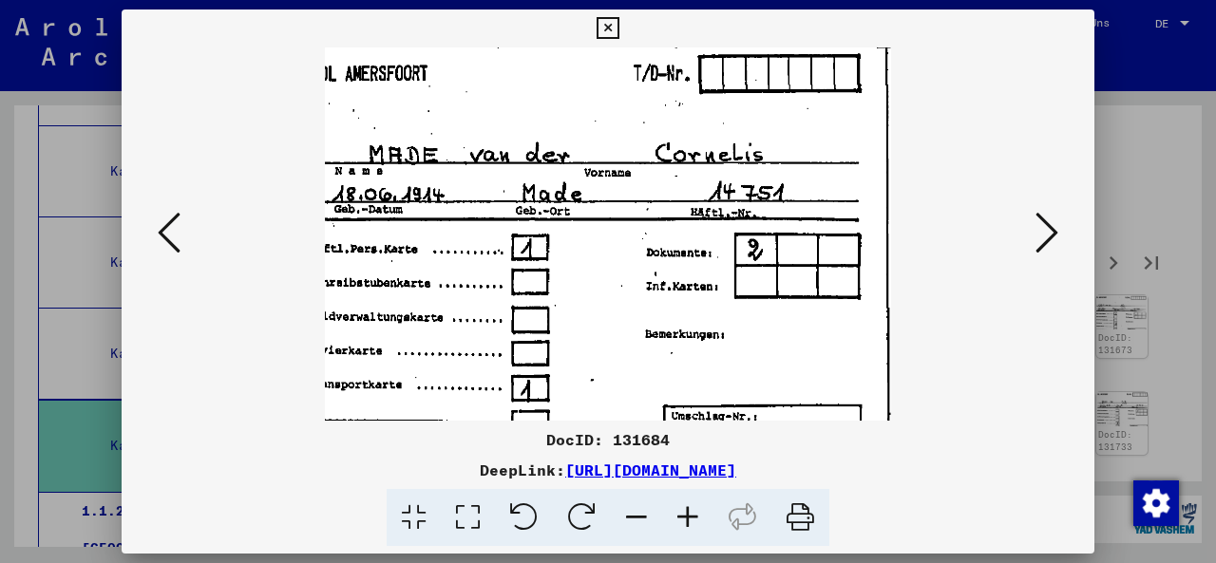
click at [1044, 242] on icon at bounding box center [1046, 233] width 23 height 46
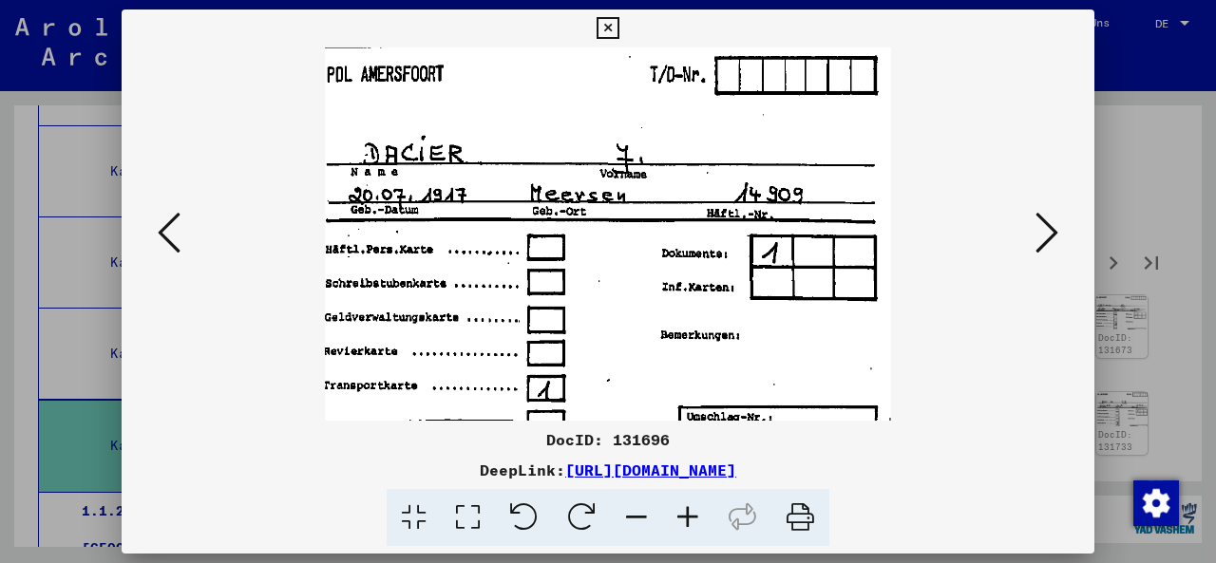
click at [1044, 242] on icon at bounding box center [1046, 233] width 23 height 46
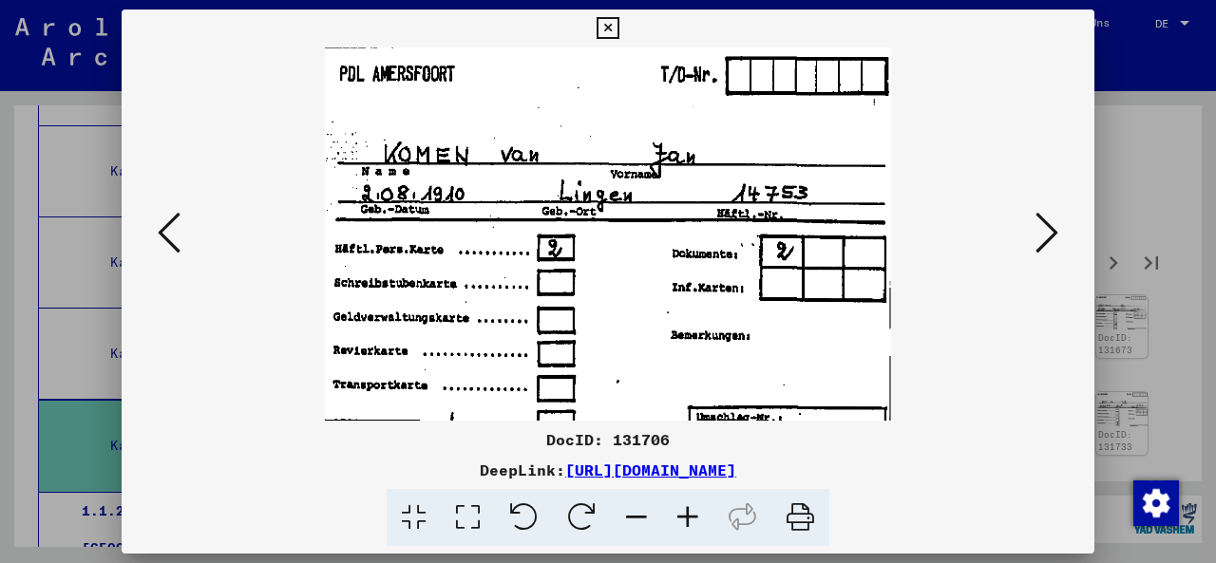
click at [1044, 242] on icon at bounding box center [1046, 233] width 23 height 46
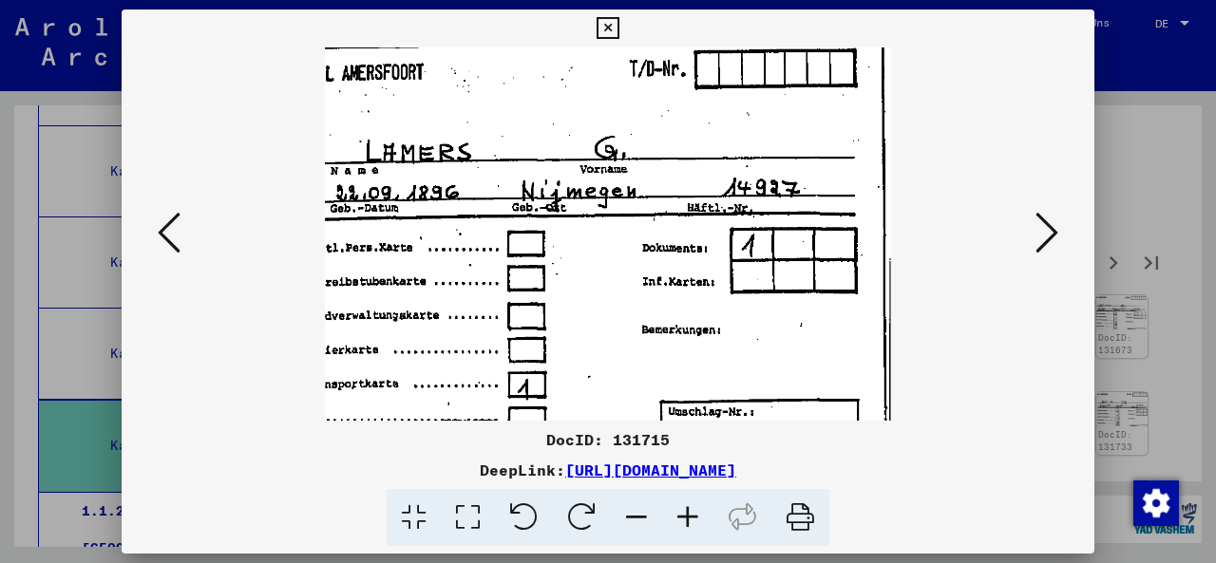
click at [1044, 242] on icon at bounding box center [1046, 233] width 23 height 46
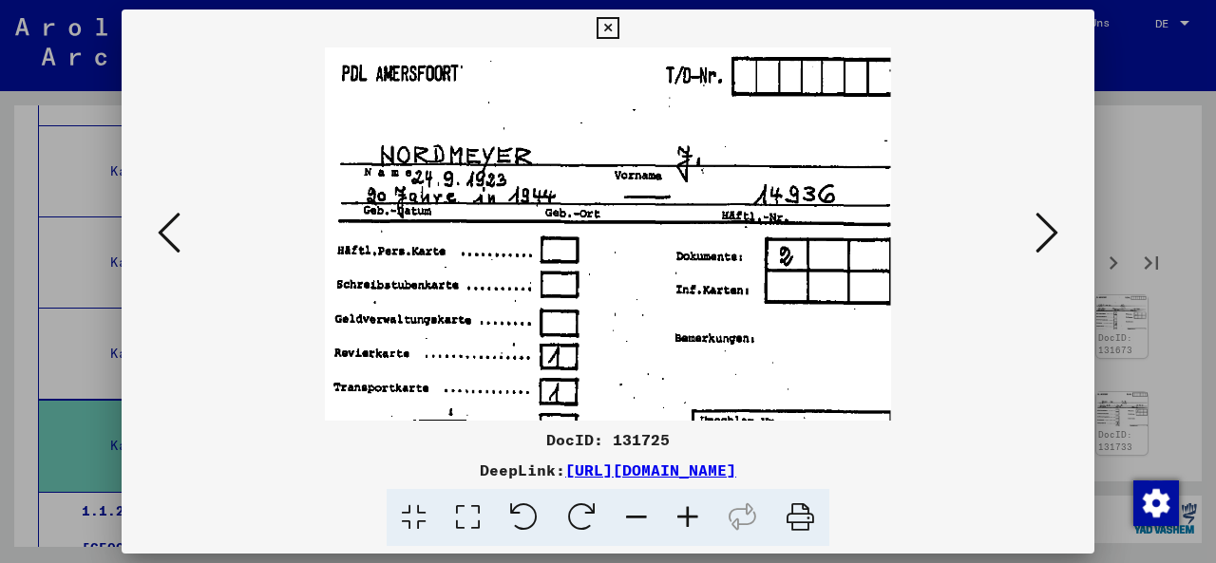
click at [1044, 242] on icon at bounding box center [1046, 233] width 23 height 46
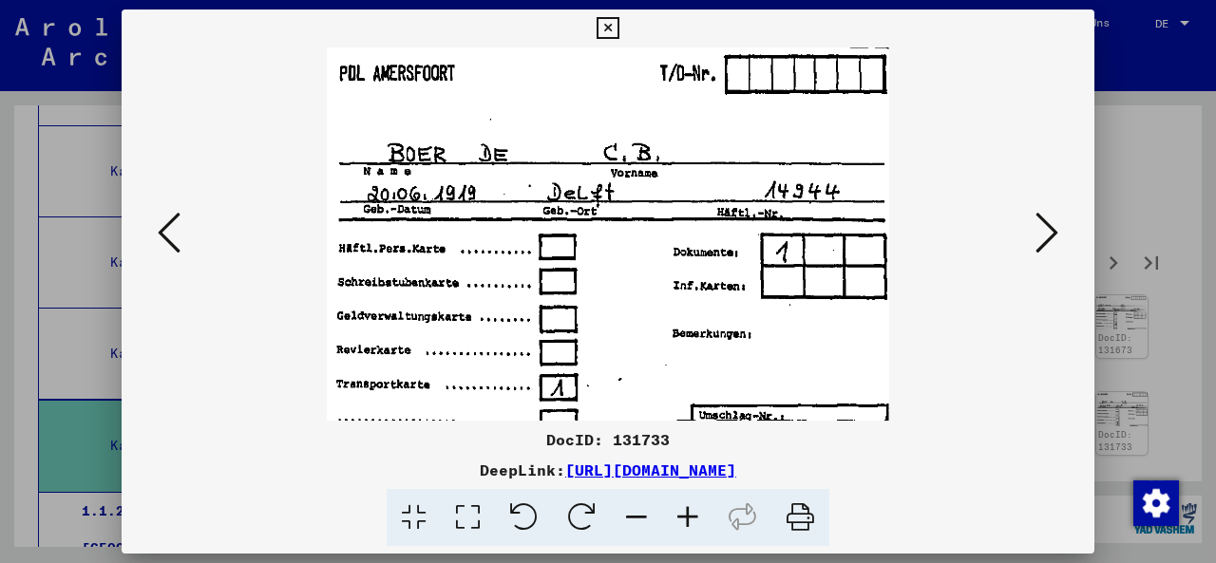
click at [1044, 242] on icon at bounding box center [1046, 233] width 23 height 46
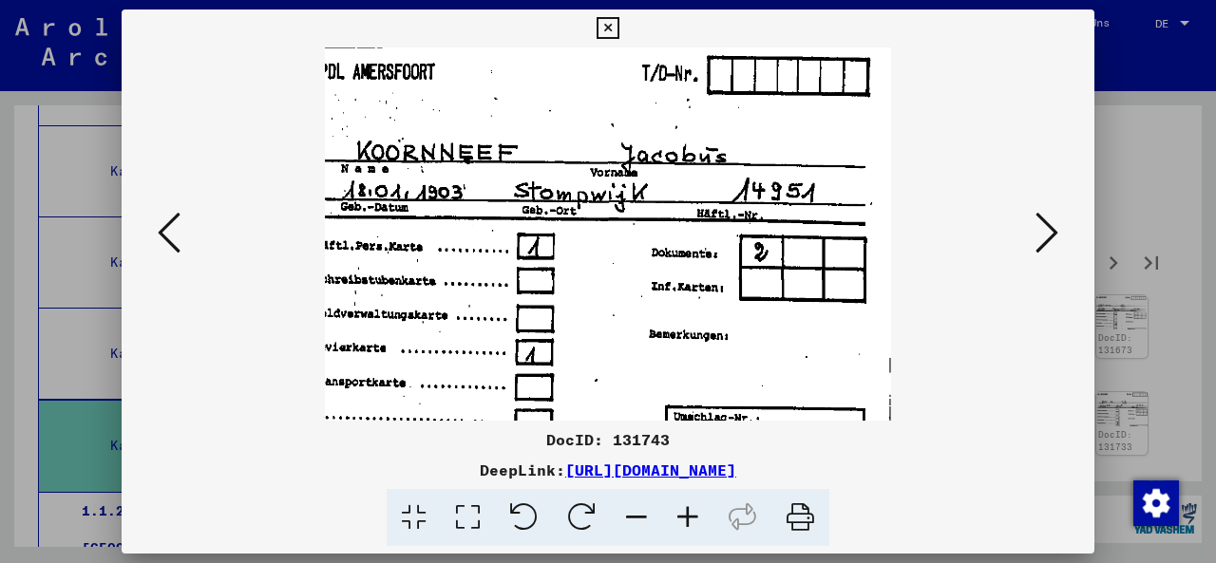
click at [1041, 244] on icon at bounding box center [1046, 233] width 23 height 46
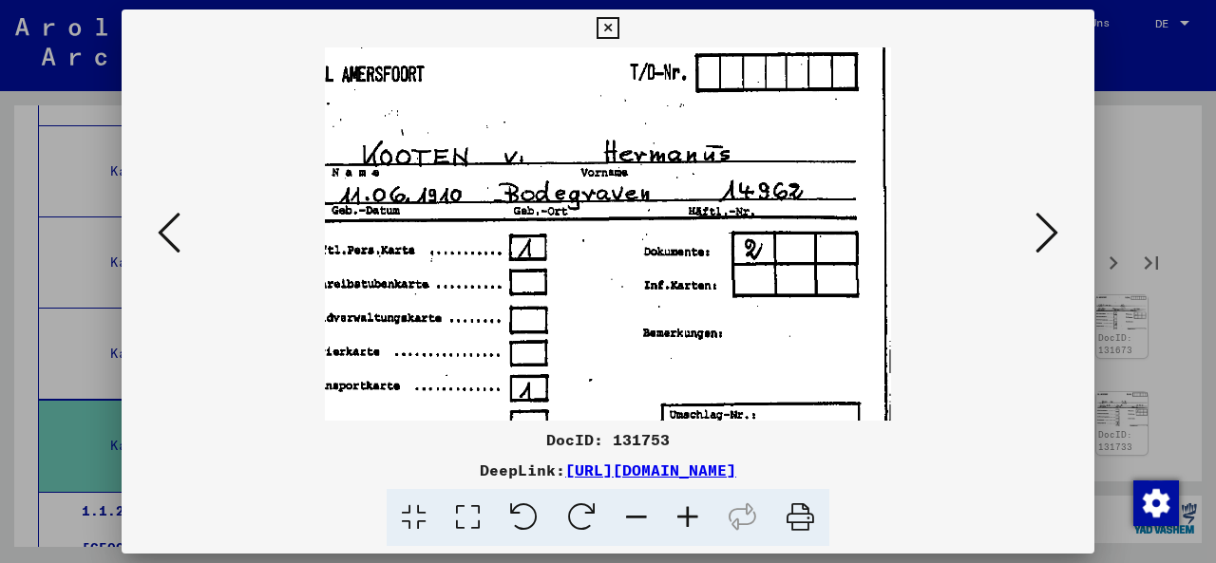
click at [1041, 244] on icon at bounding box center [1046, 233] width 23 height 46
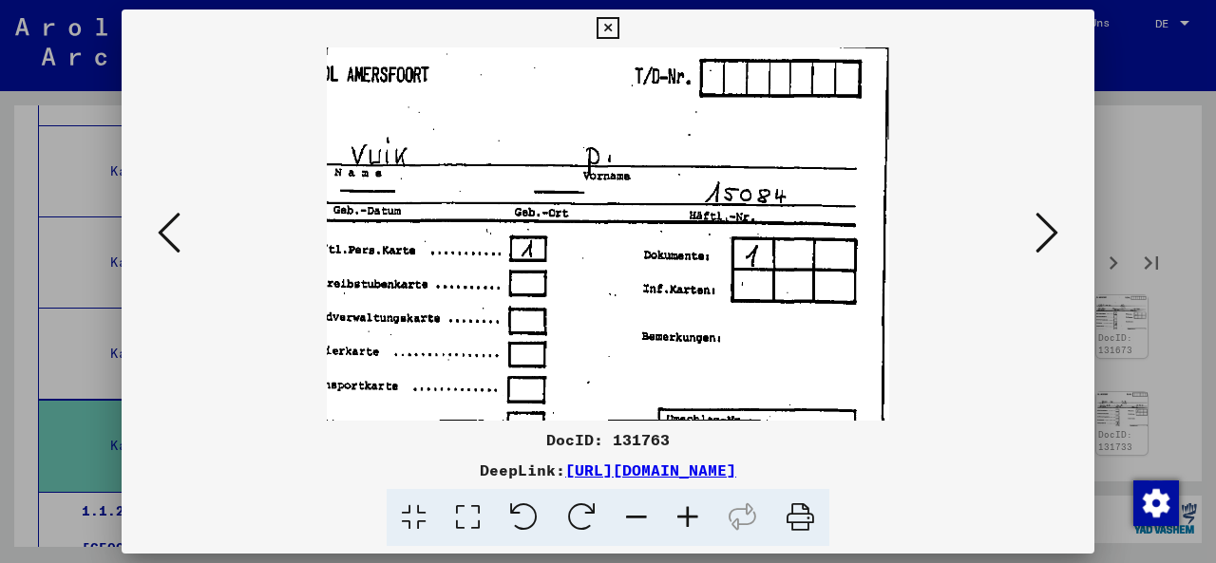
click at [1041, 244] on icon at bounding box center [1046, 233] width 23 height 46
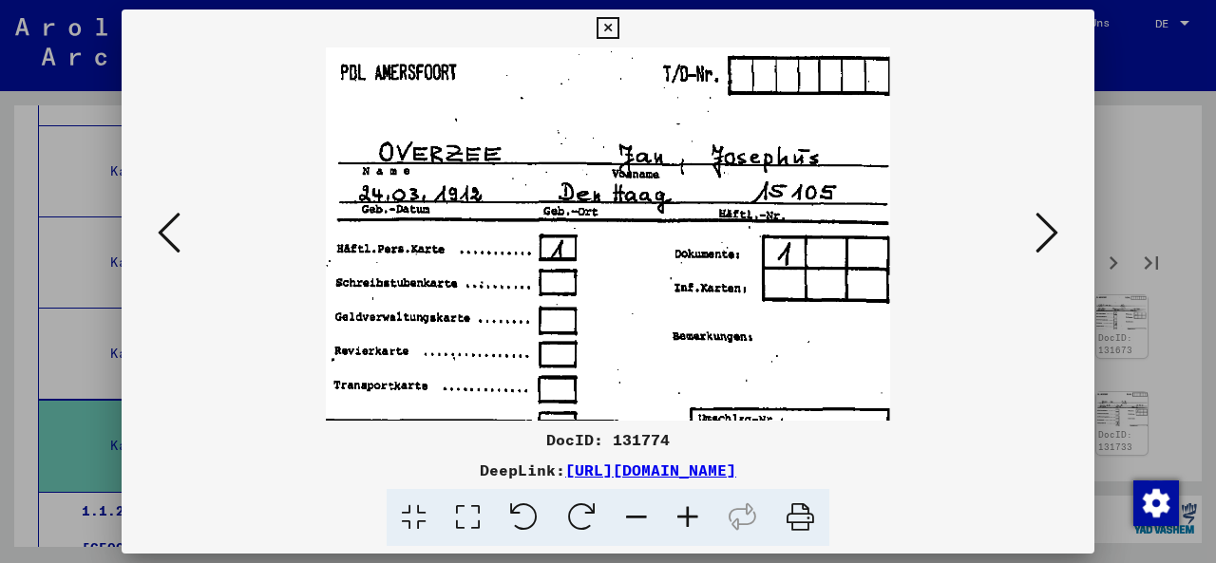
click at [1041, 244] on icon at bounding box center [1046, 233] width 23 height 46
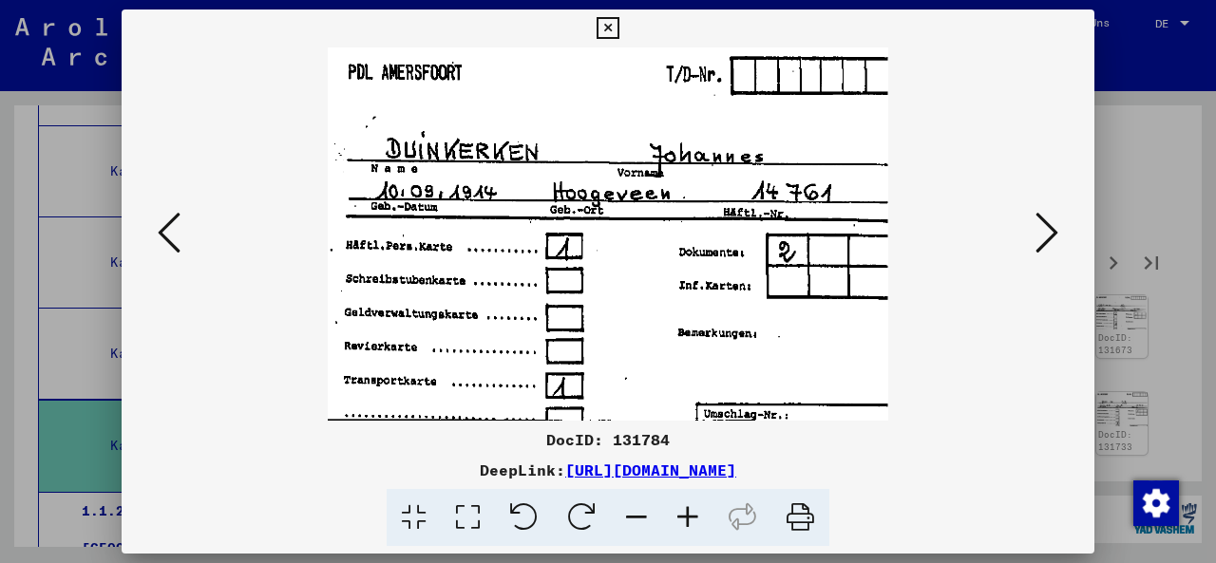
click at [1041, 244] on icon at bounding box center [1046, 233] width 23 height 46
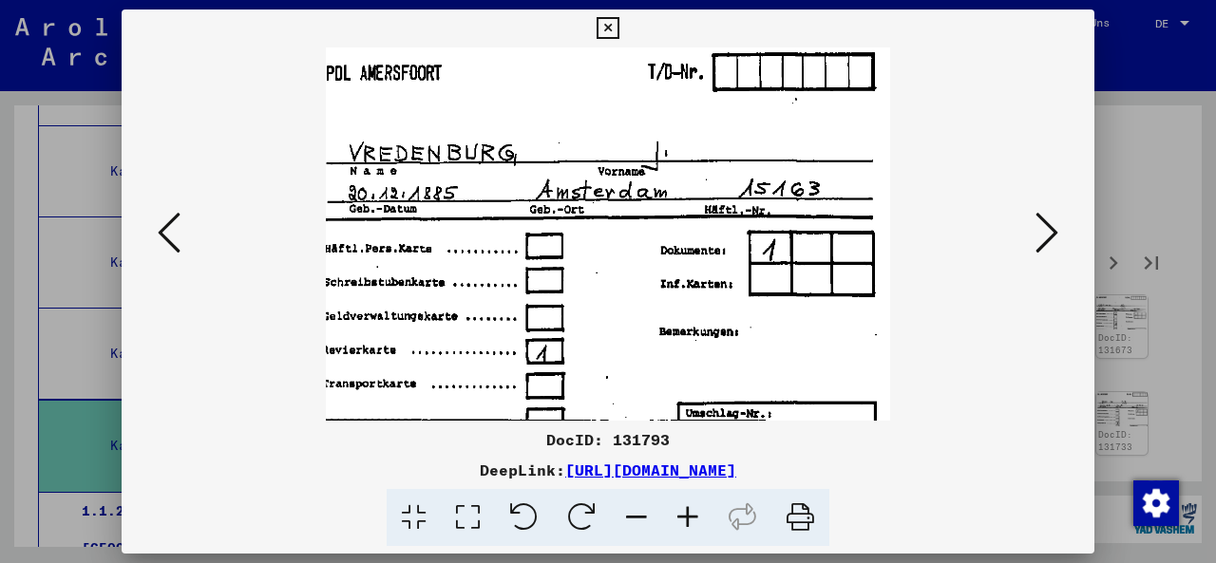
click at [1041, 244] on icon at bounding box center [1046, 233] width 23 height 46
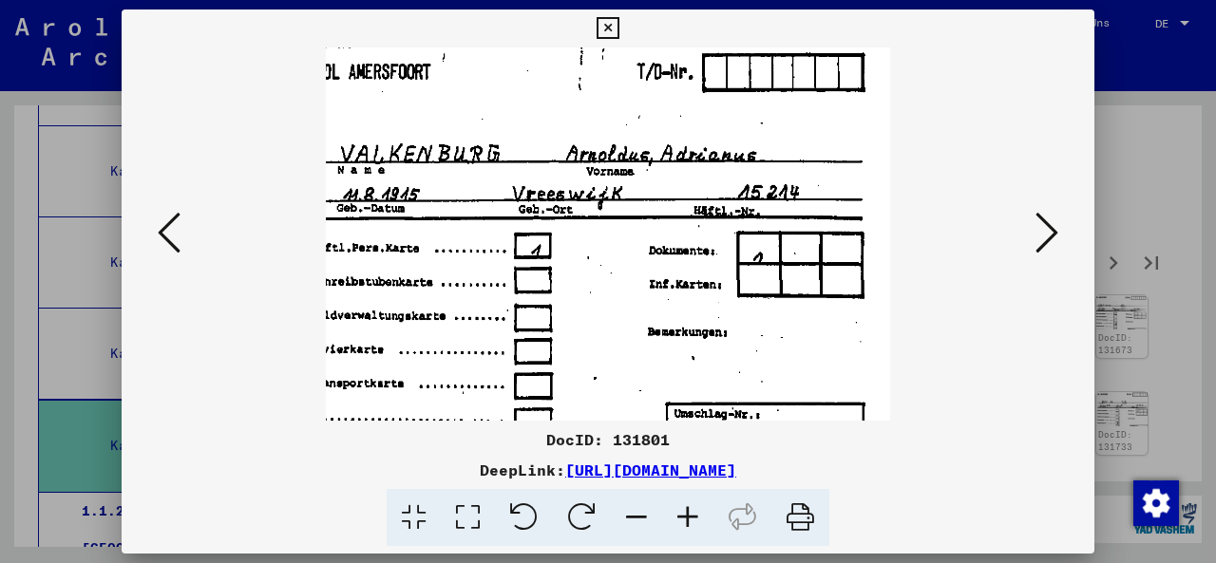
click at [1041, 244] on icon at bounding box center [1046, 233] width 23 height 46
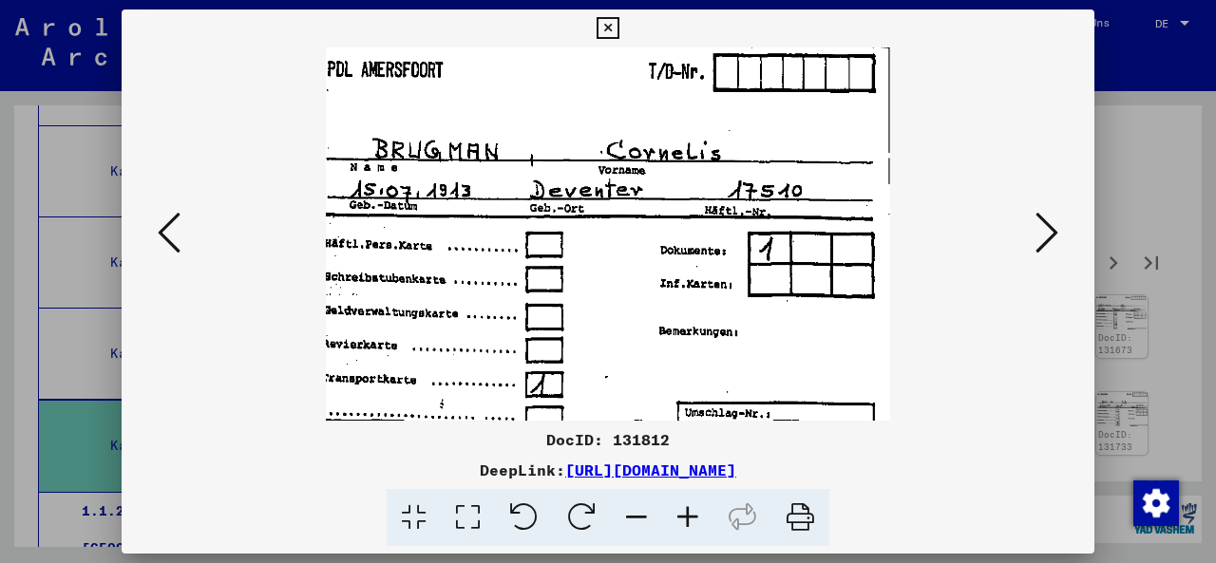
click at [1041, 244] on icon at bounding box center [1046, 233] width 23 height 46
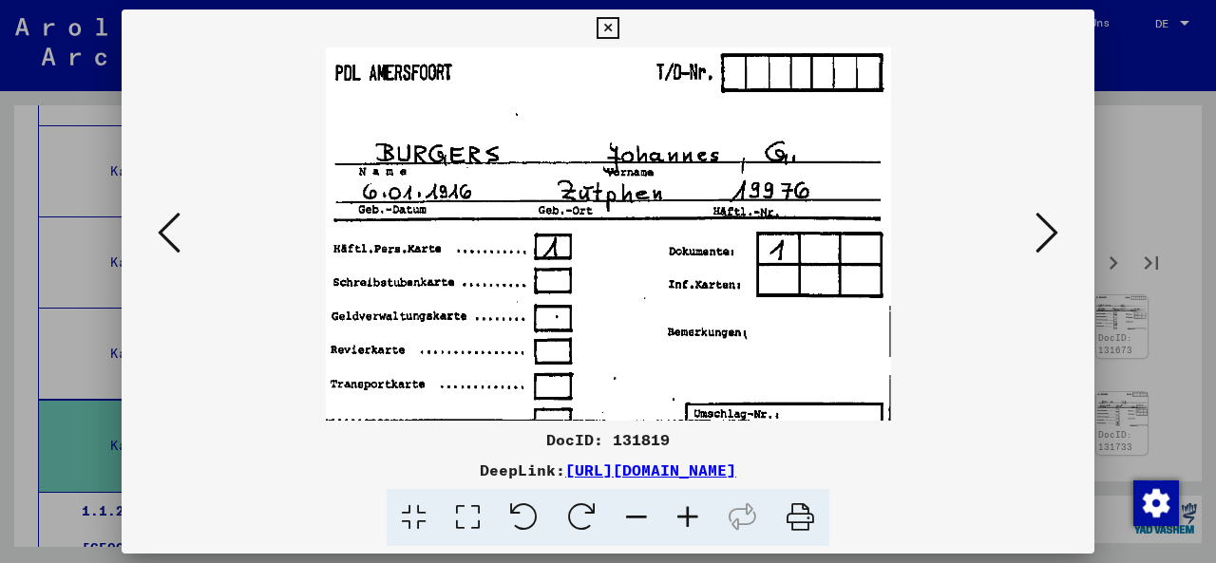
click at [1041, 244] on icon at bounding box center [1046, 233] width 23 height 46
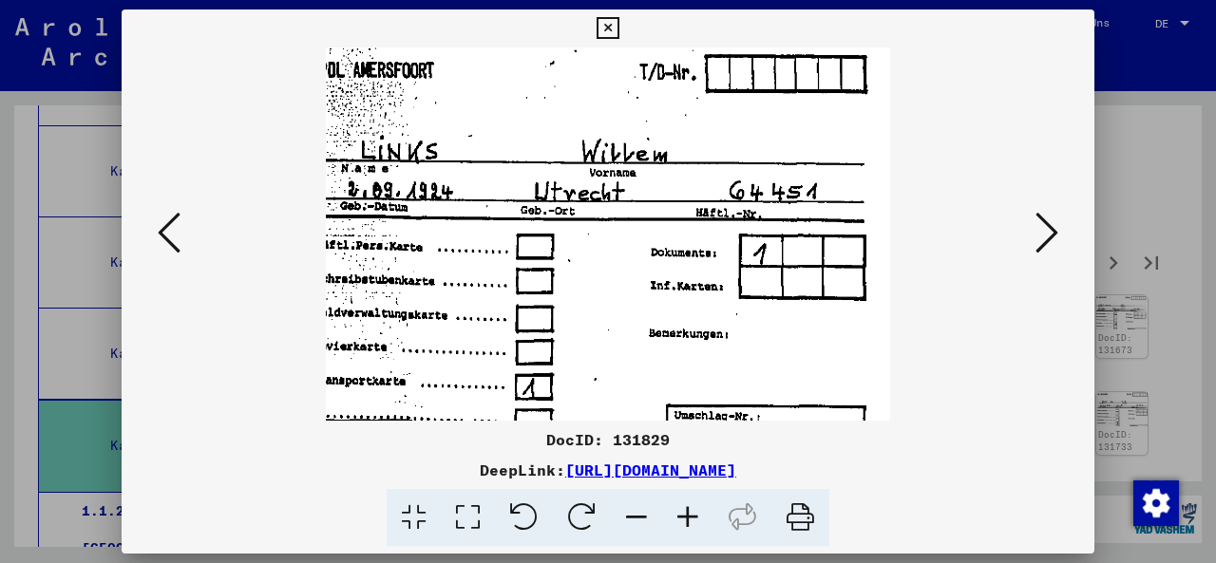
click at [1041, 244] on icon at bounding box center [1046, 233] width 23 height 46
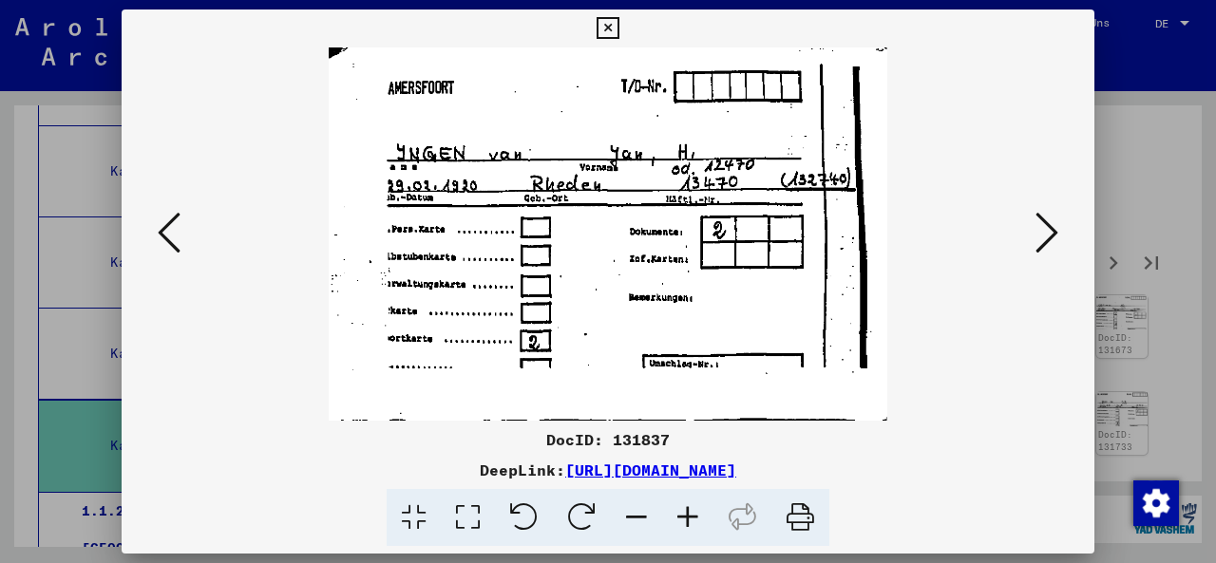
click at [1041, 244] on icon at bounding box center [1046, 233] width 23 height 46
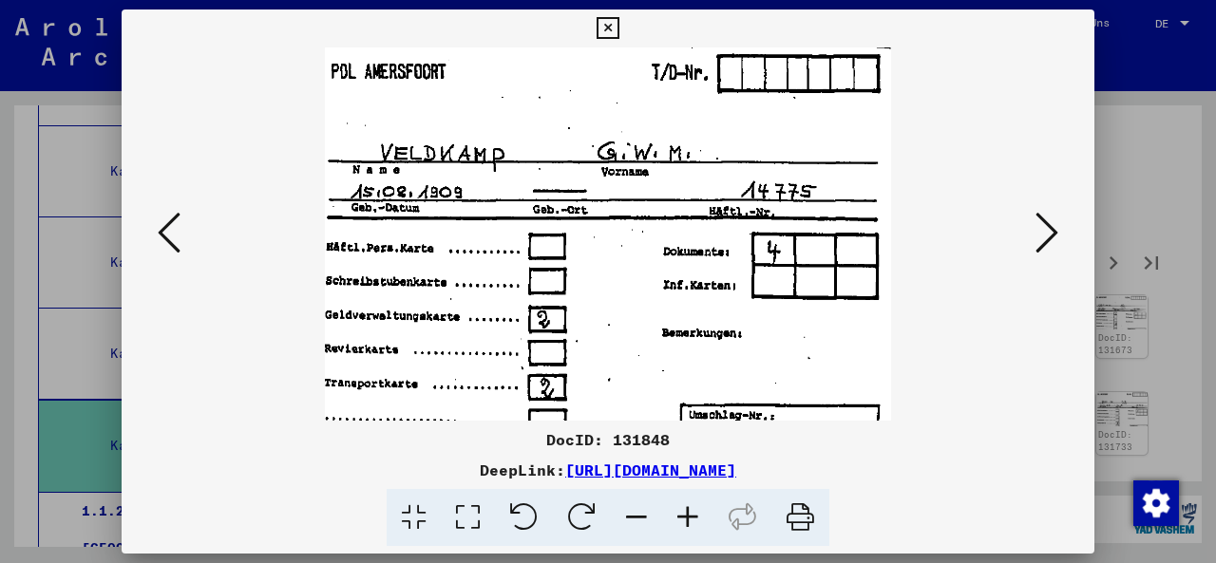
click at [1041, 244] on icon at bounding box center [1046, 233] width 23 height 46
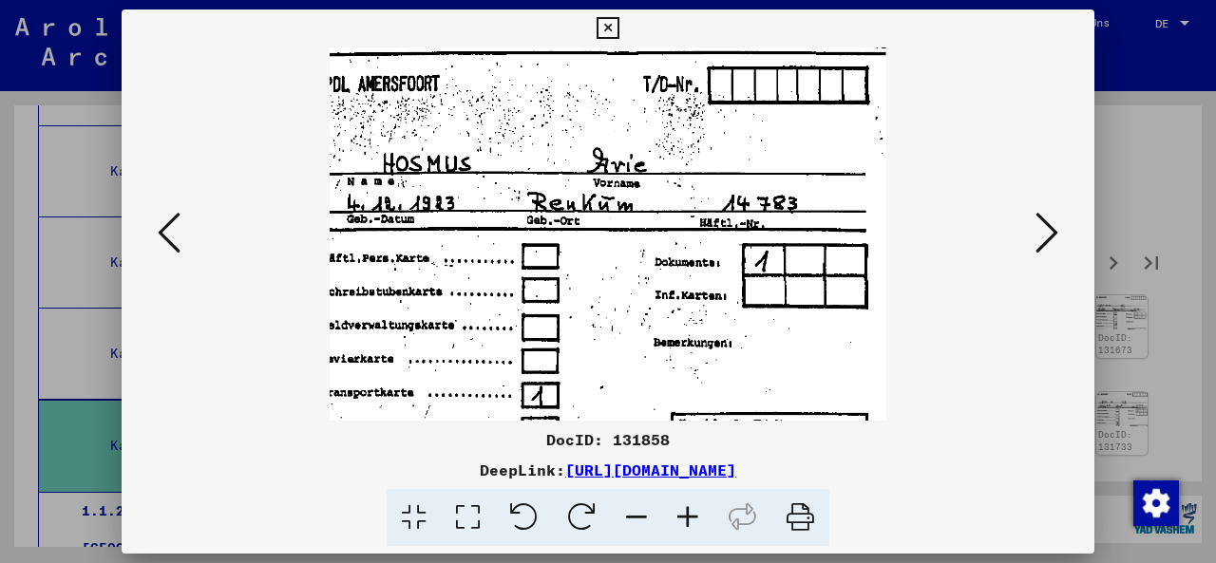
click at [618, 24] on icon at bounding box center [608, 28] width 22 height 23
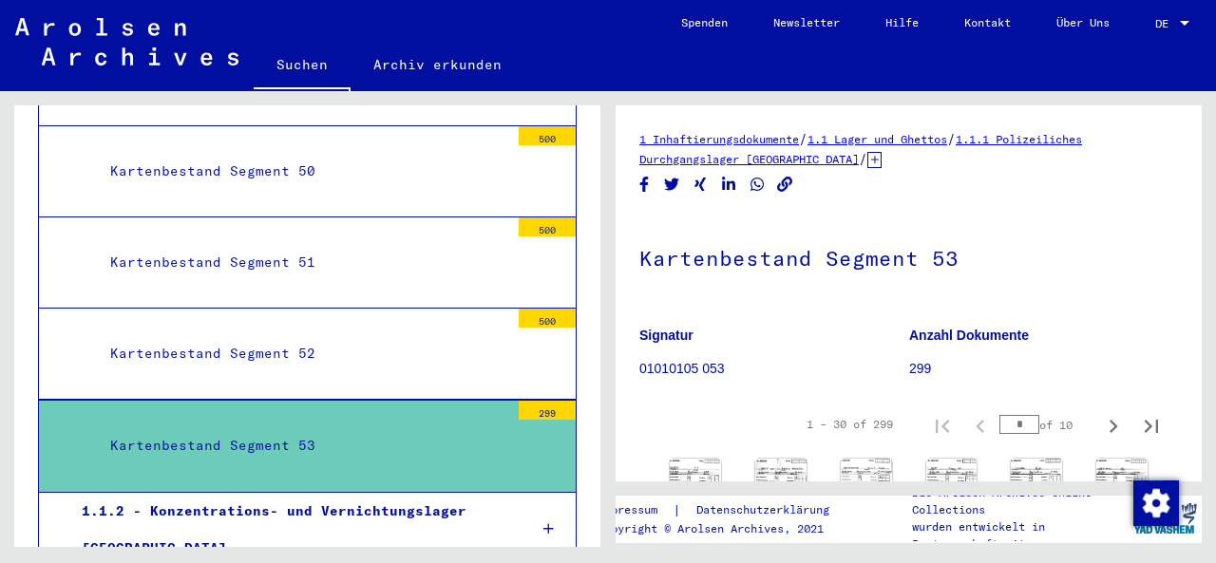
scroll to position [163, 0]
